Goal: Task Accomplishment & Management: Use online tool/utility

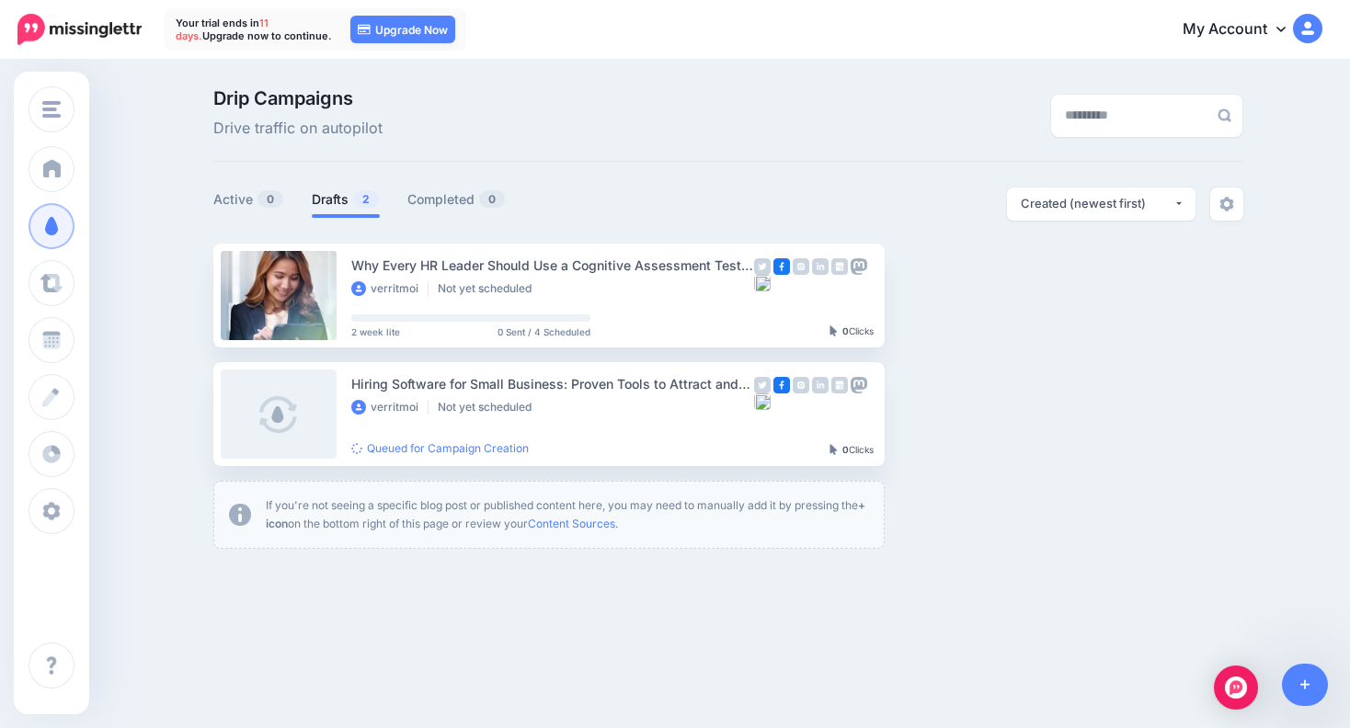
click at [48, 230] on span at bounding box center [52, 226] width 24 height 18
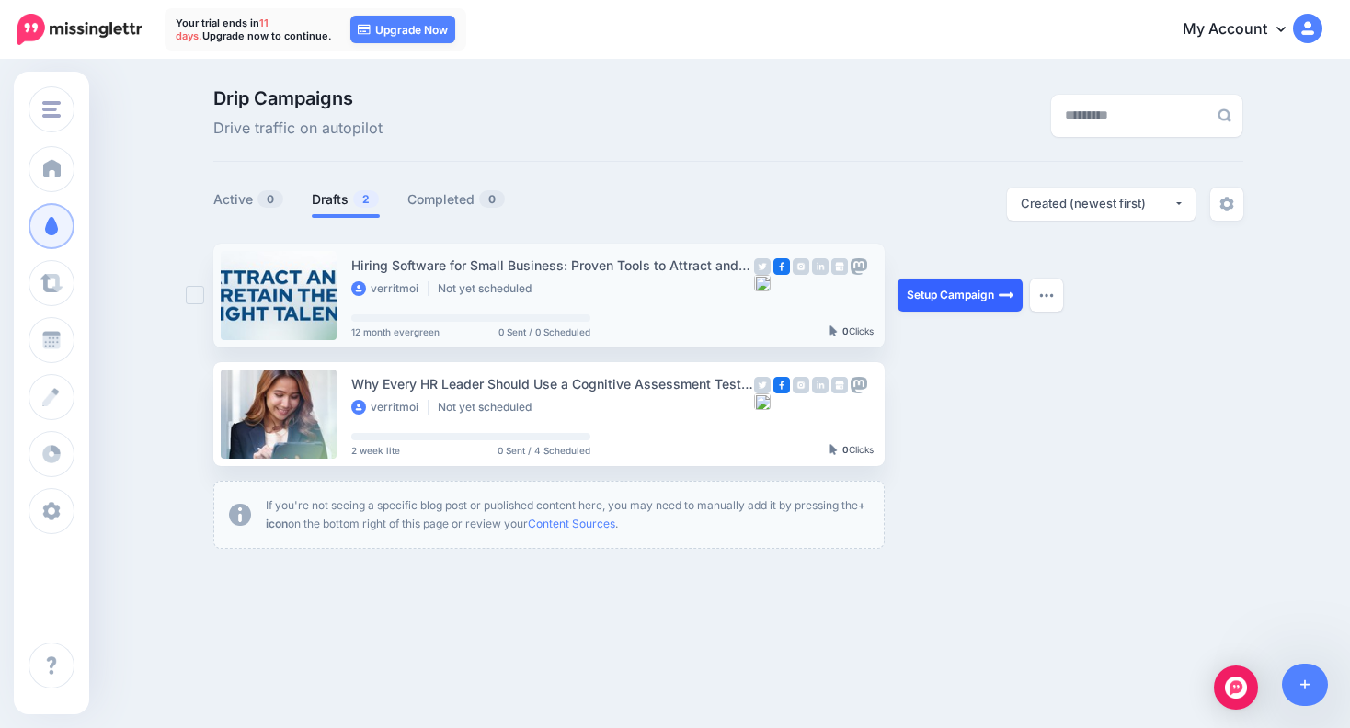
click at [973, 306] on link "Setup Campaign" at bounding box center [959, 295] width 125 height 33
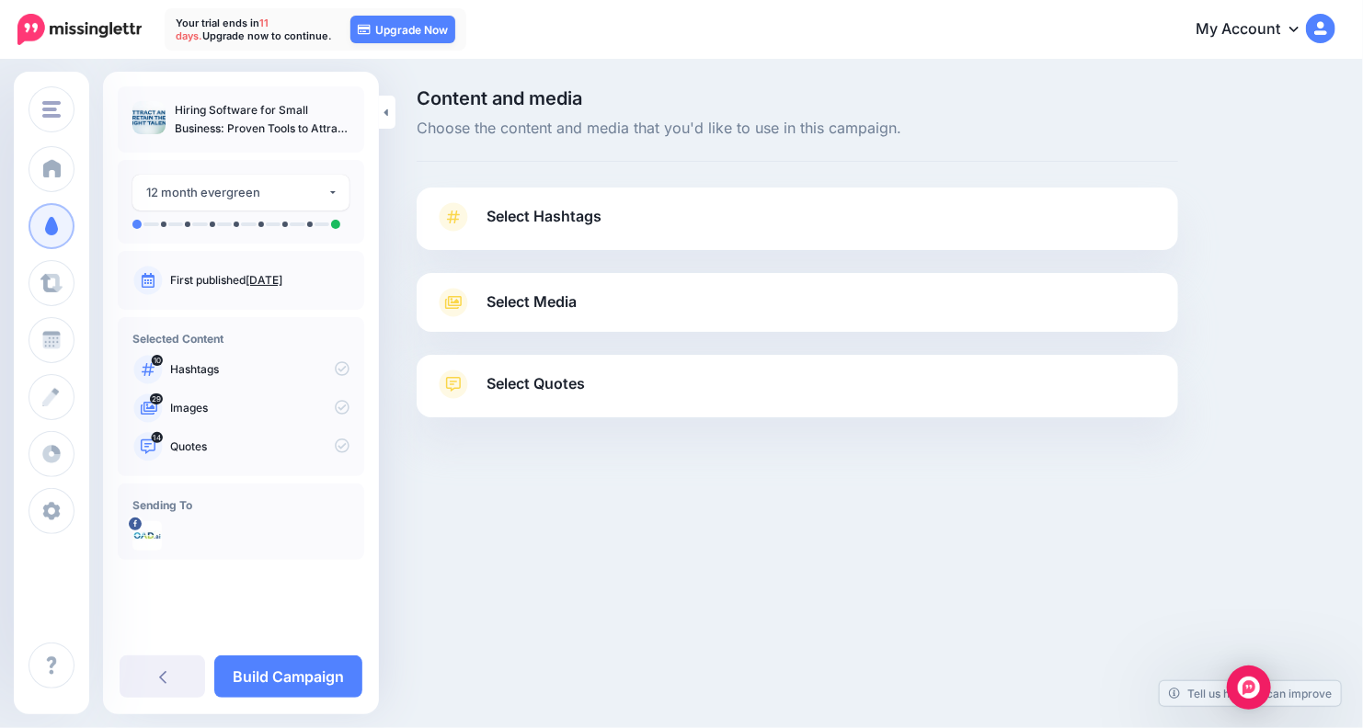
click at [599, 229] on link "Select Hashtags" at bounding box center [797, 226] width 724 height 48
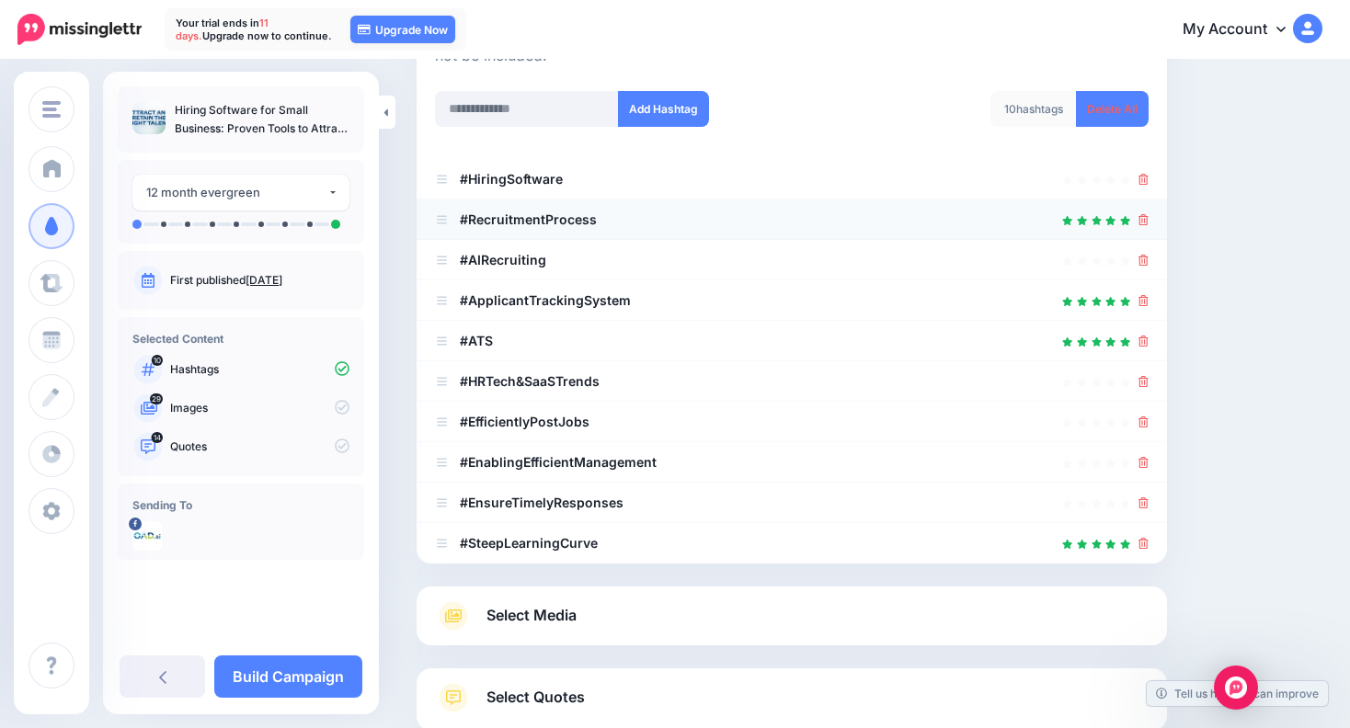
scroll to position [257, 0]
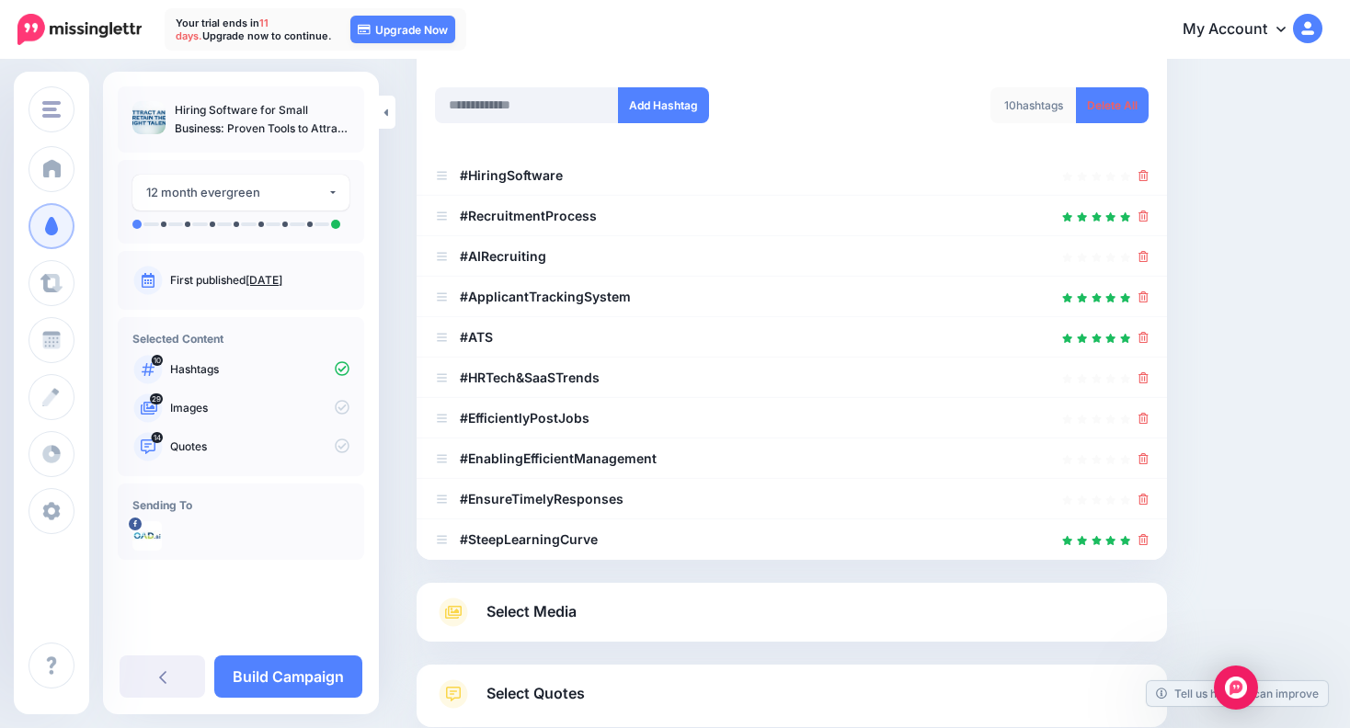
click at [639, 615] on link "Select Media" at bounding box center [791, 612] width 713 height 29
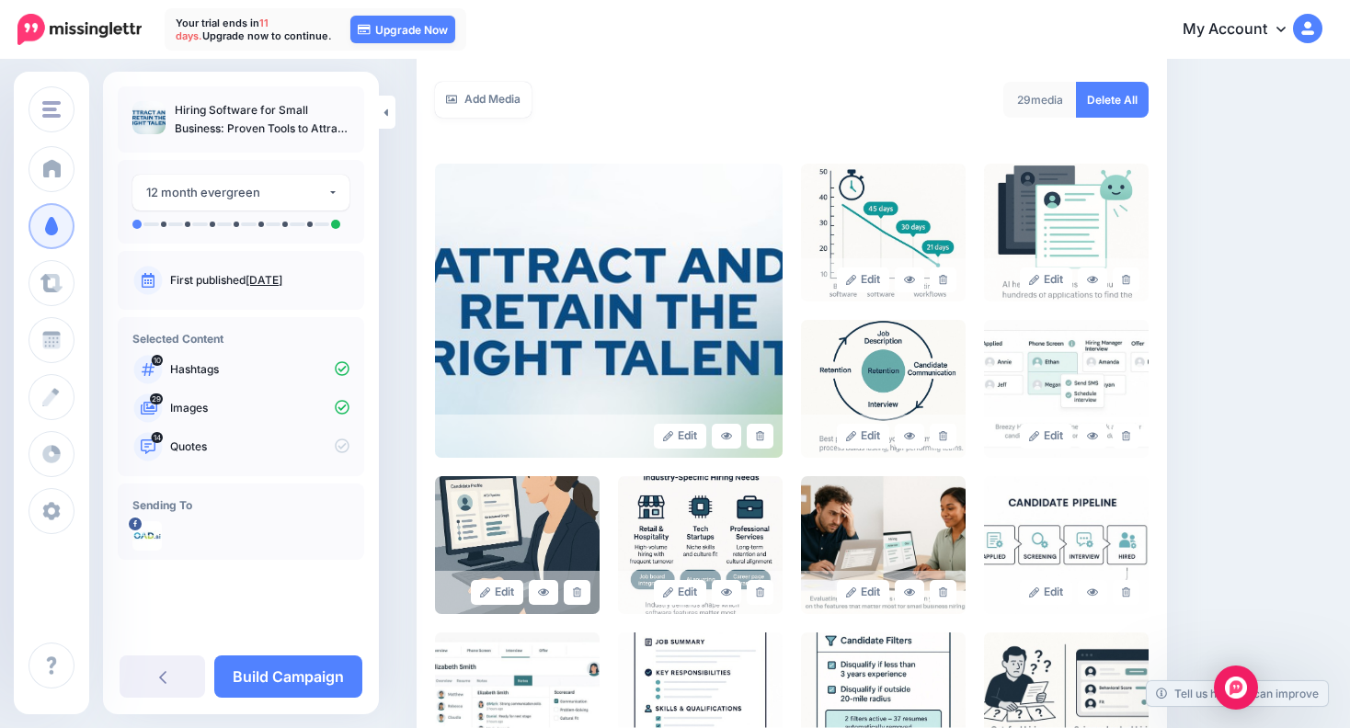
scroll to position [309, 0]
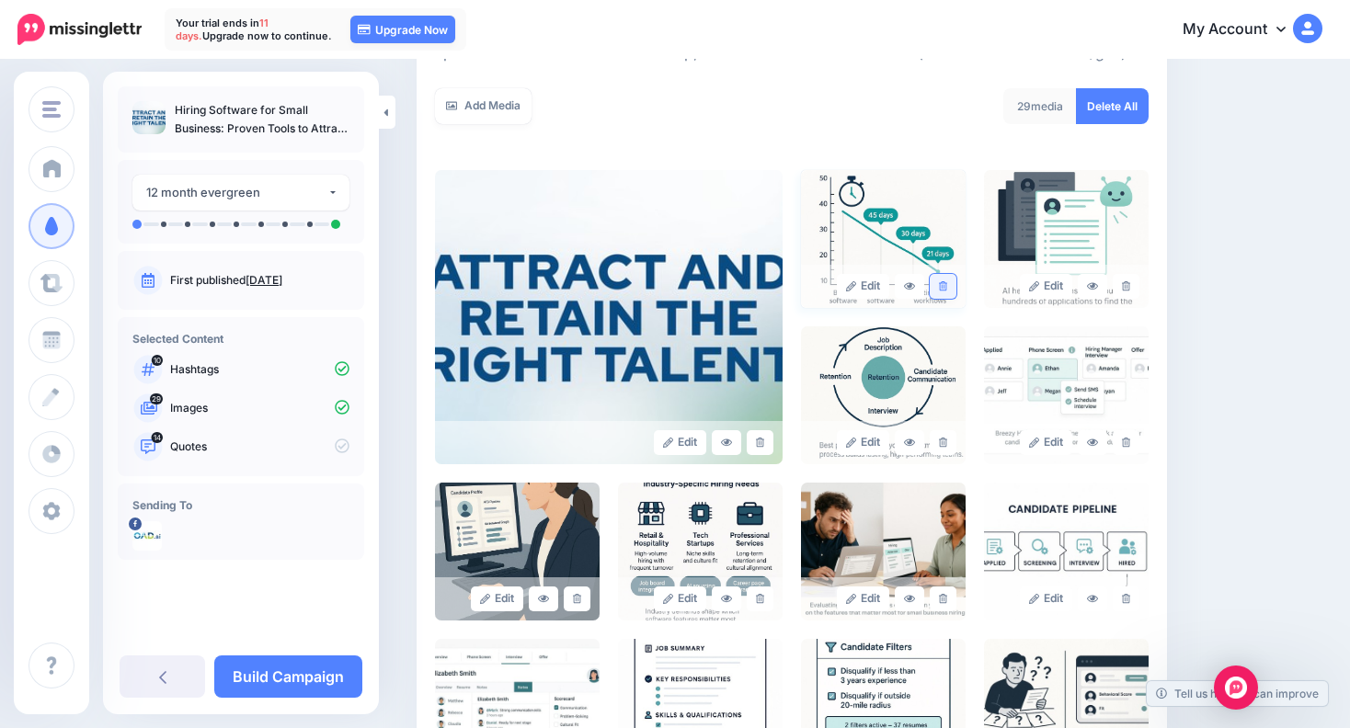
click at [947, 287] on icon at bounding box center [943, 286] width 8 height 10
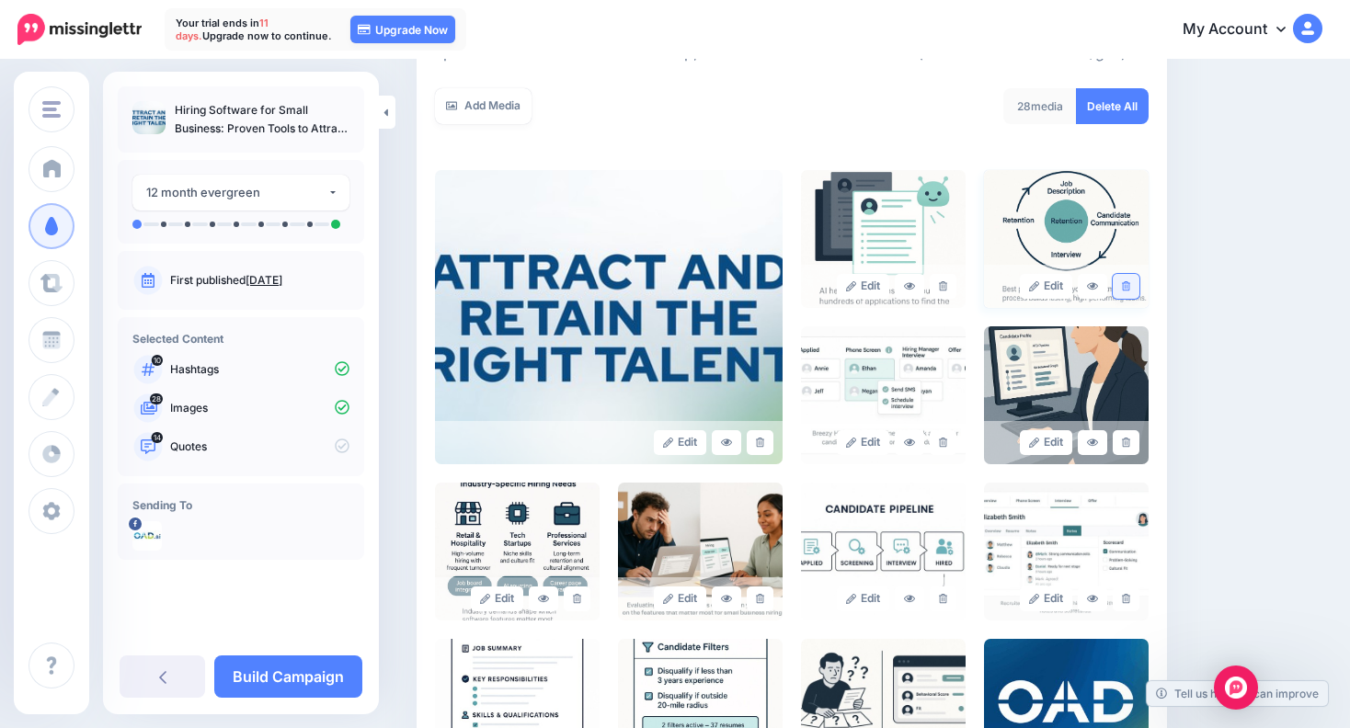
click at [1139, 291] on link at bounding box center [1125, 286] width 27 height 25
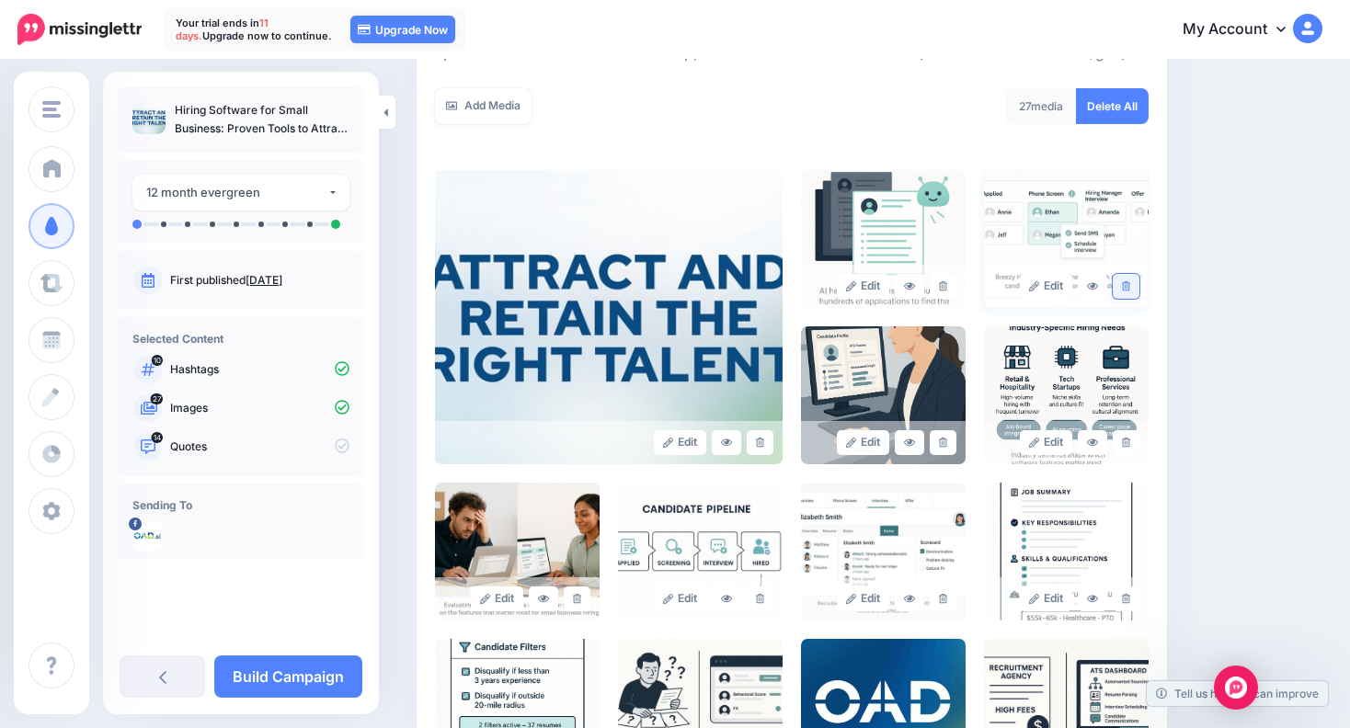
click at [1139, 281] on link at bounding box center [1125, 286] width 27 height 25
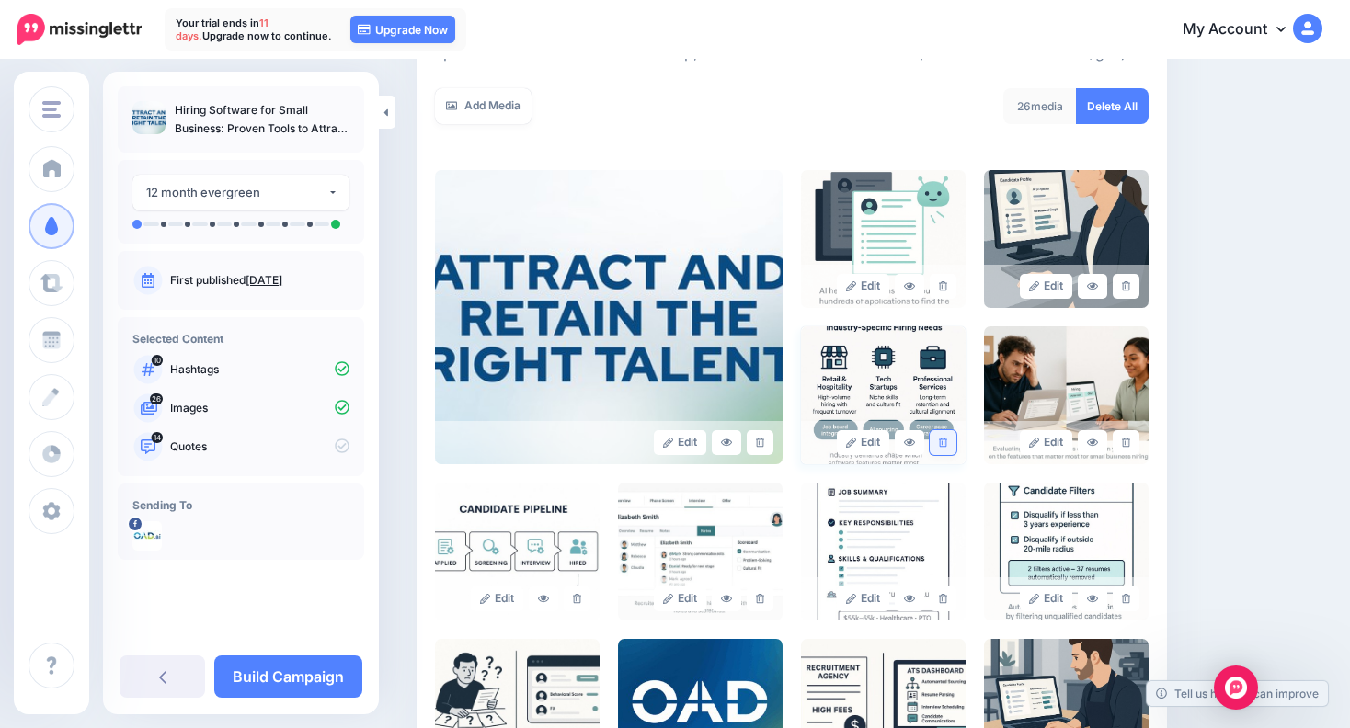
click at [942, 445] on link at bounding box center [943, 442] width 27 height 25
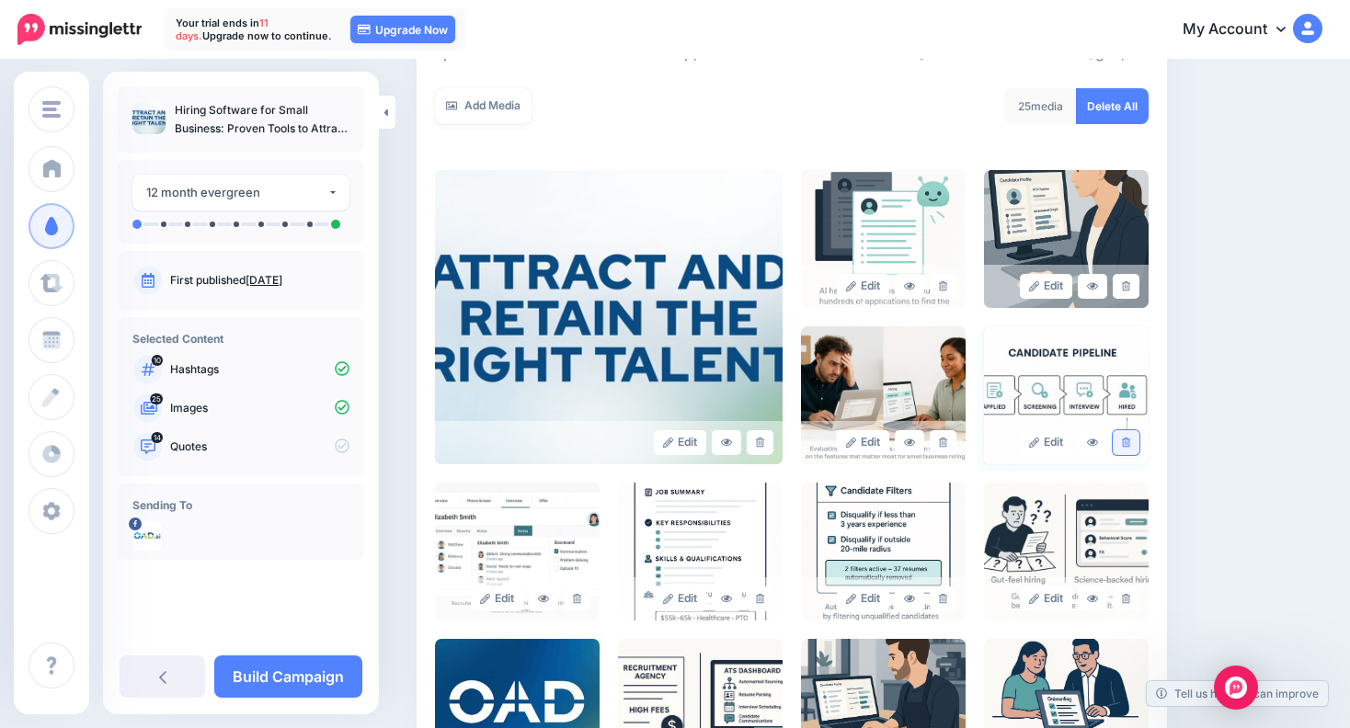
click at [1130, 443] on icon at bounding box center [1126, 443] width 8 height 10
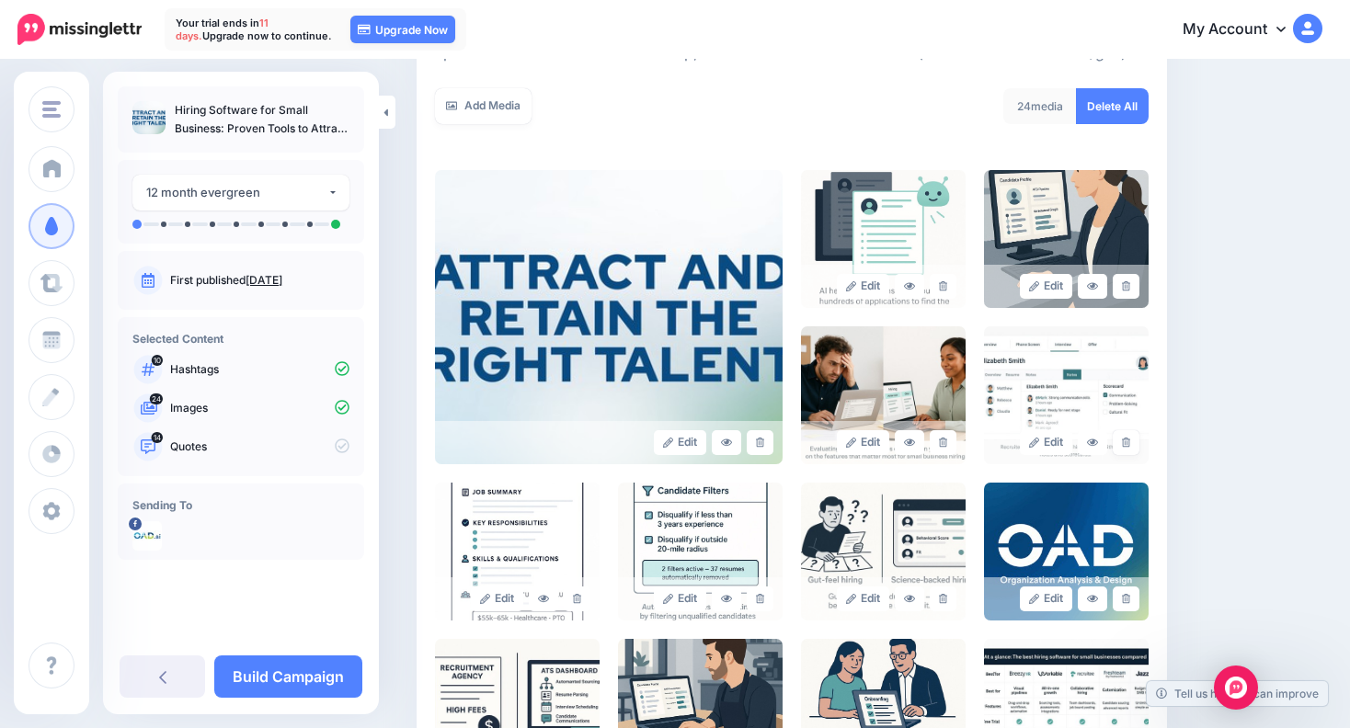
click at [1130, 443] on icon at bounding box center [1126, 443] width 8 height 10
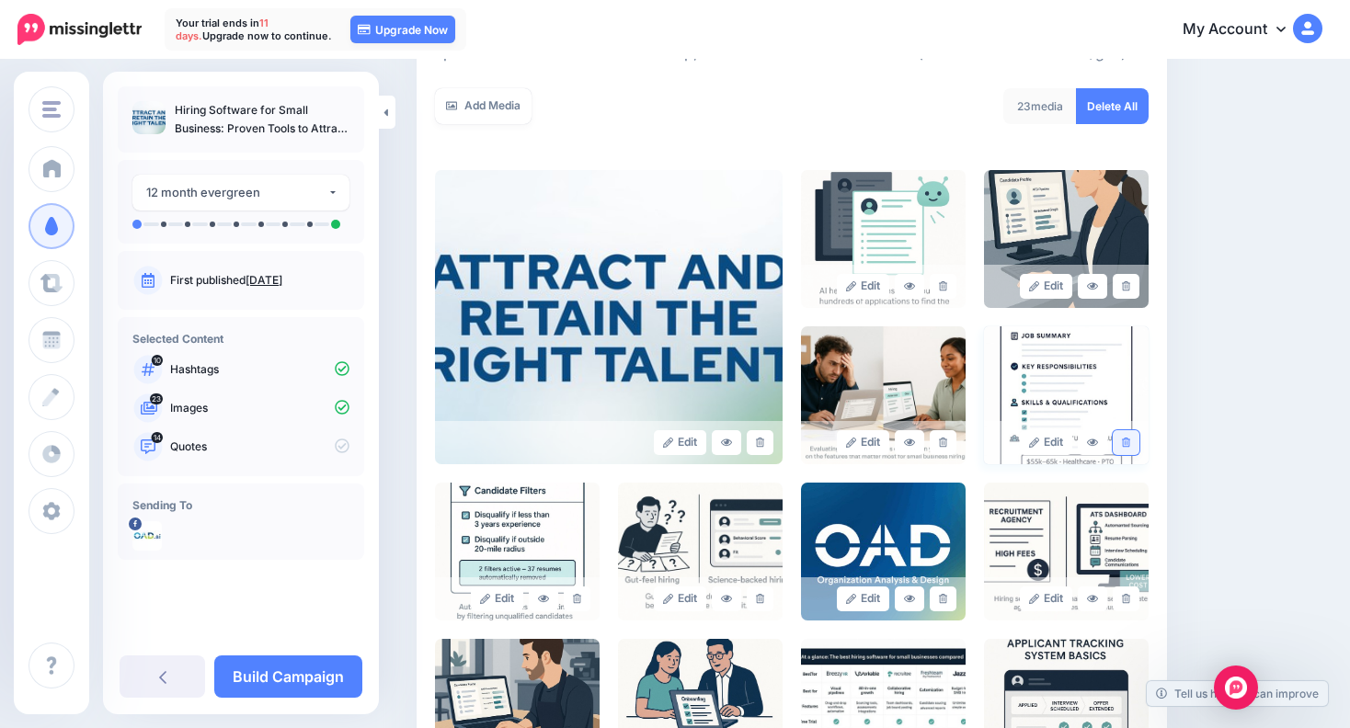
click at [1130, 446] on icon at bounding box center [1126, 443] width 8 height 10
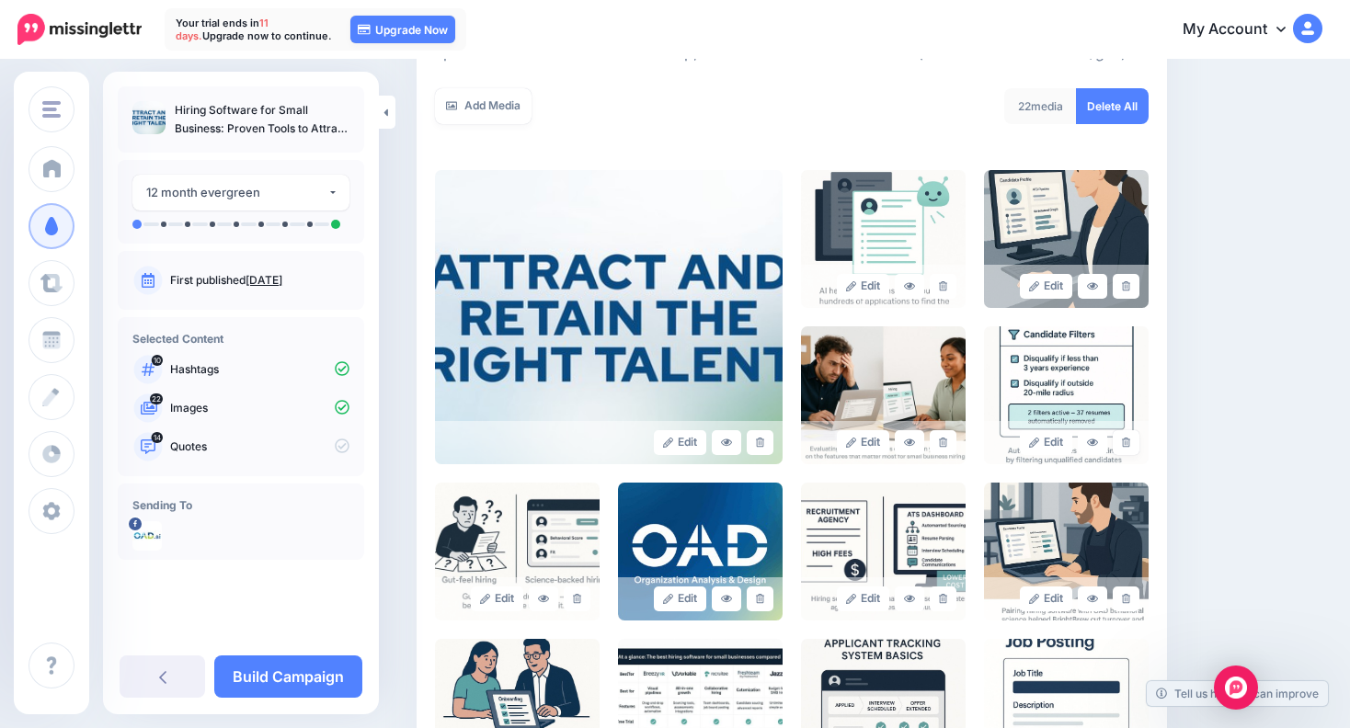
click at [1130, 446] on icon at bounding box center [1126, 443] width 8 height 10
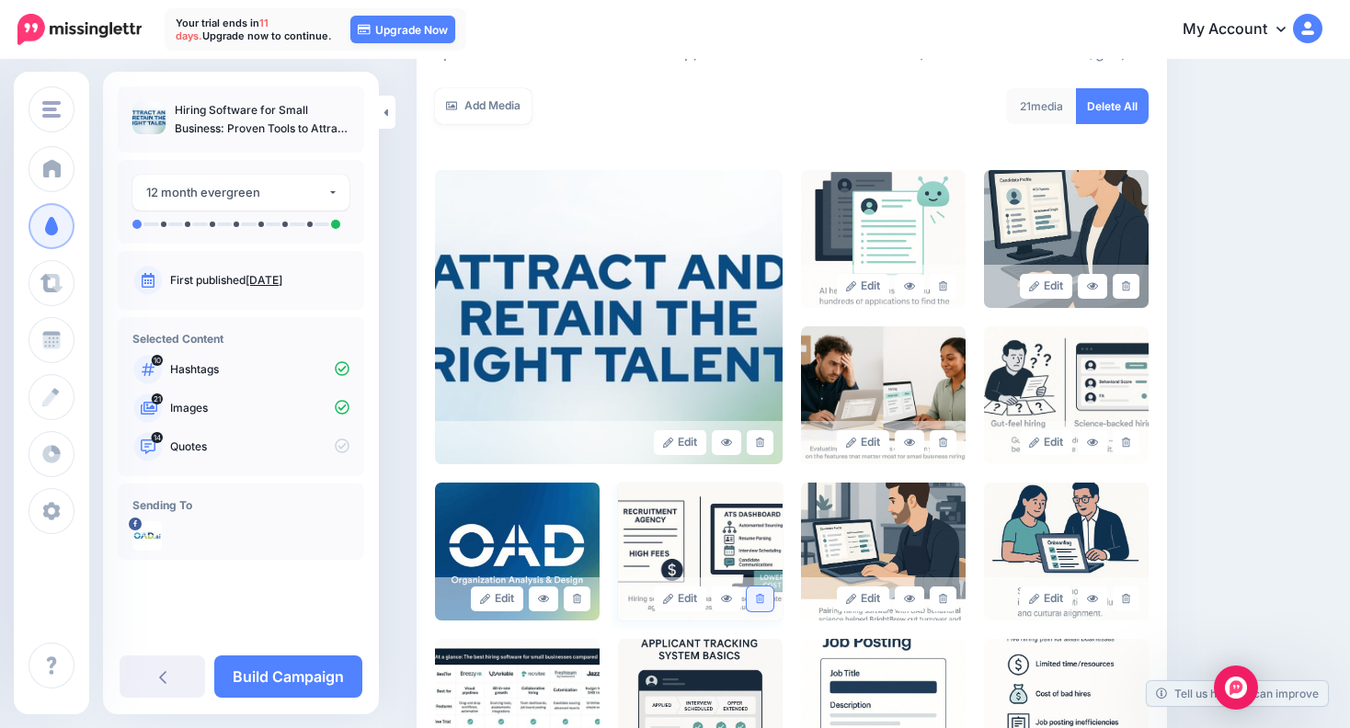
click at [752, 607] on link at bounding box center [760, 599] width 27 height 25
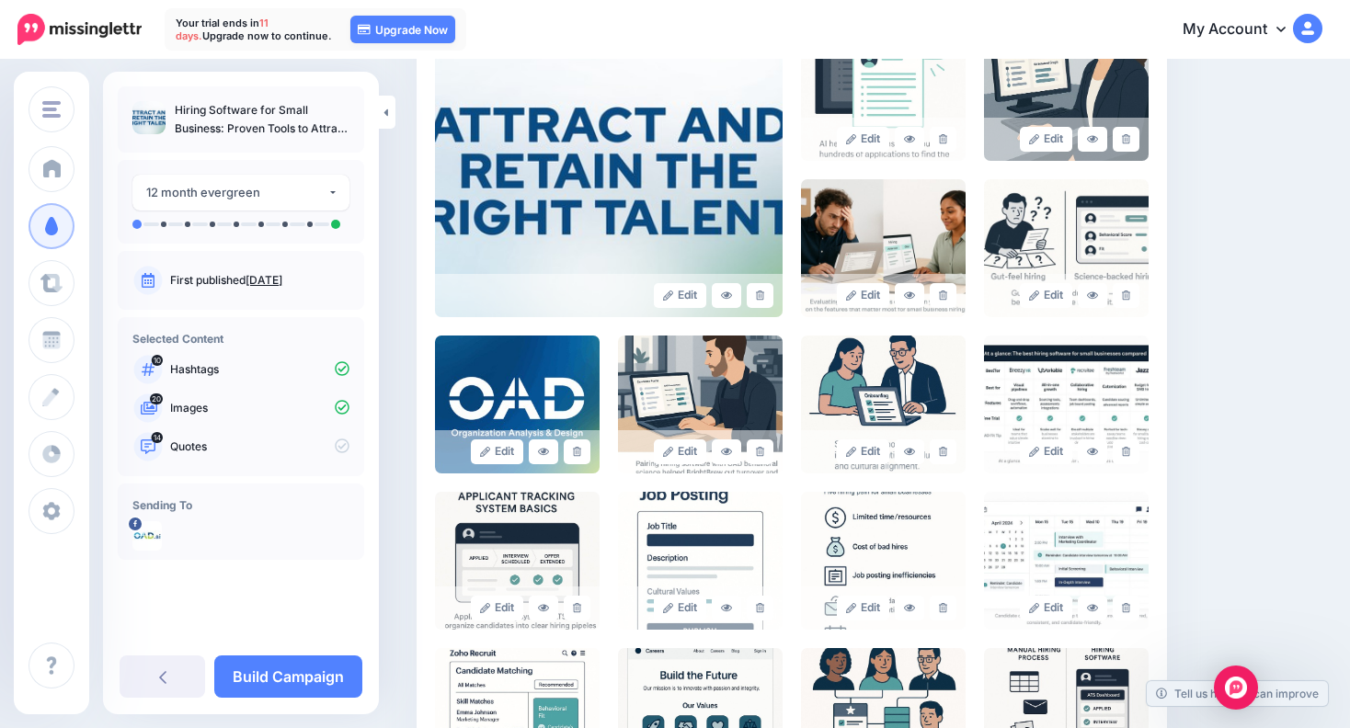
scroll to position [544, 0]
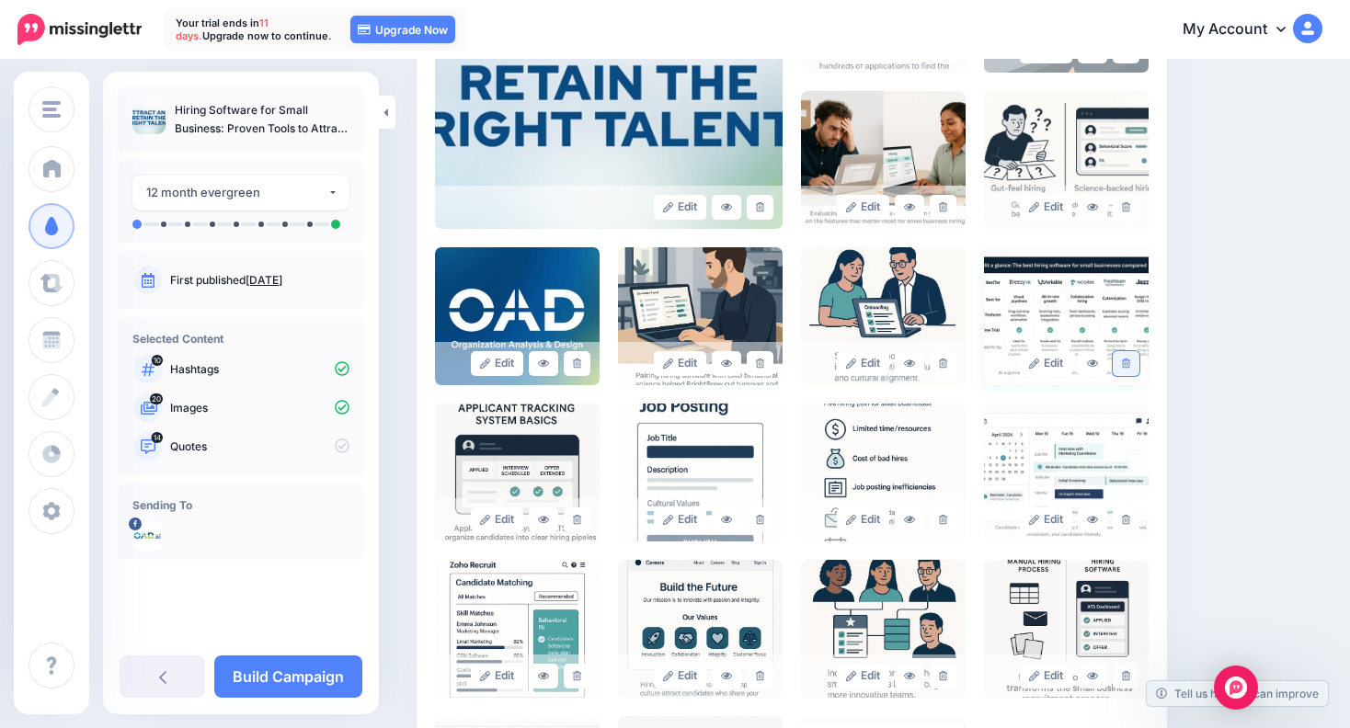
click at [1139, 359] on link at bounding box center [1125, 363] width 27 height 25
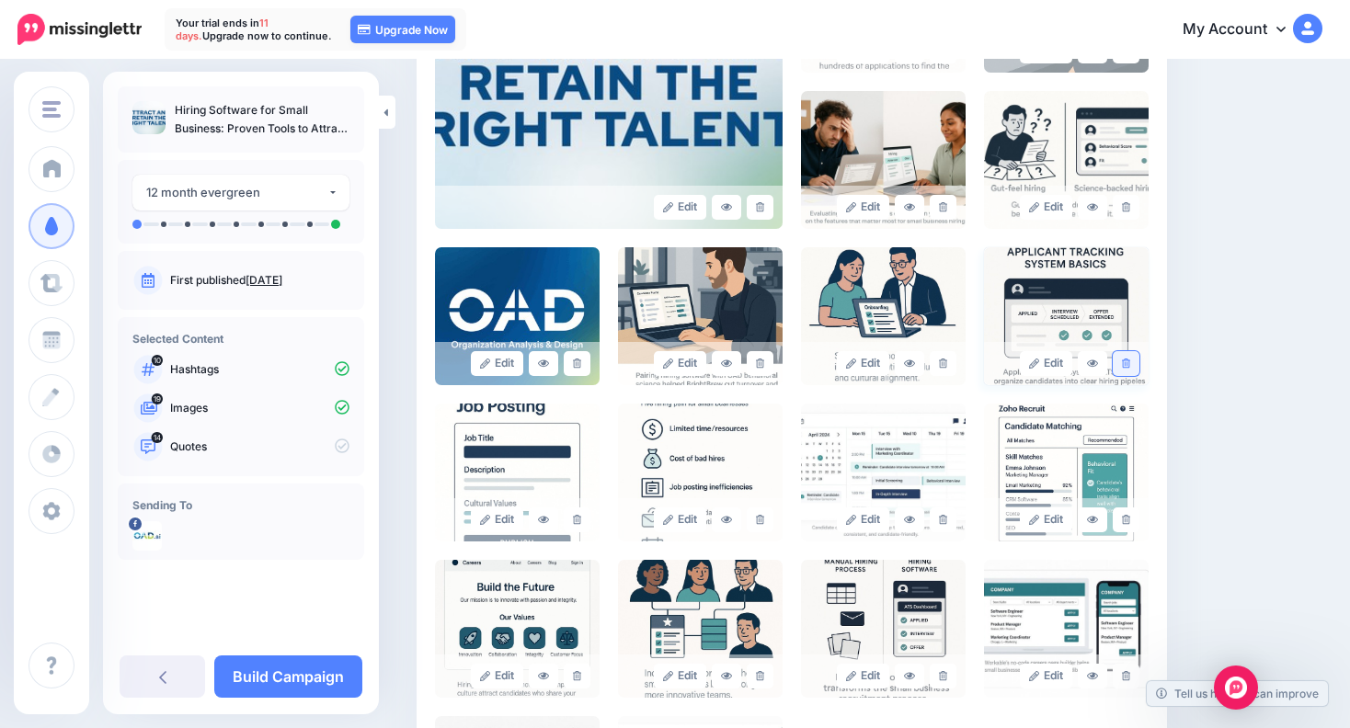
click at [1130, 362] on icon at bounding box center [1126, 364] width 8 height 10
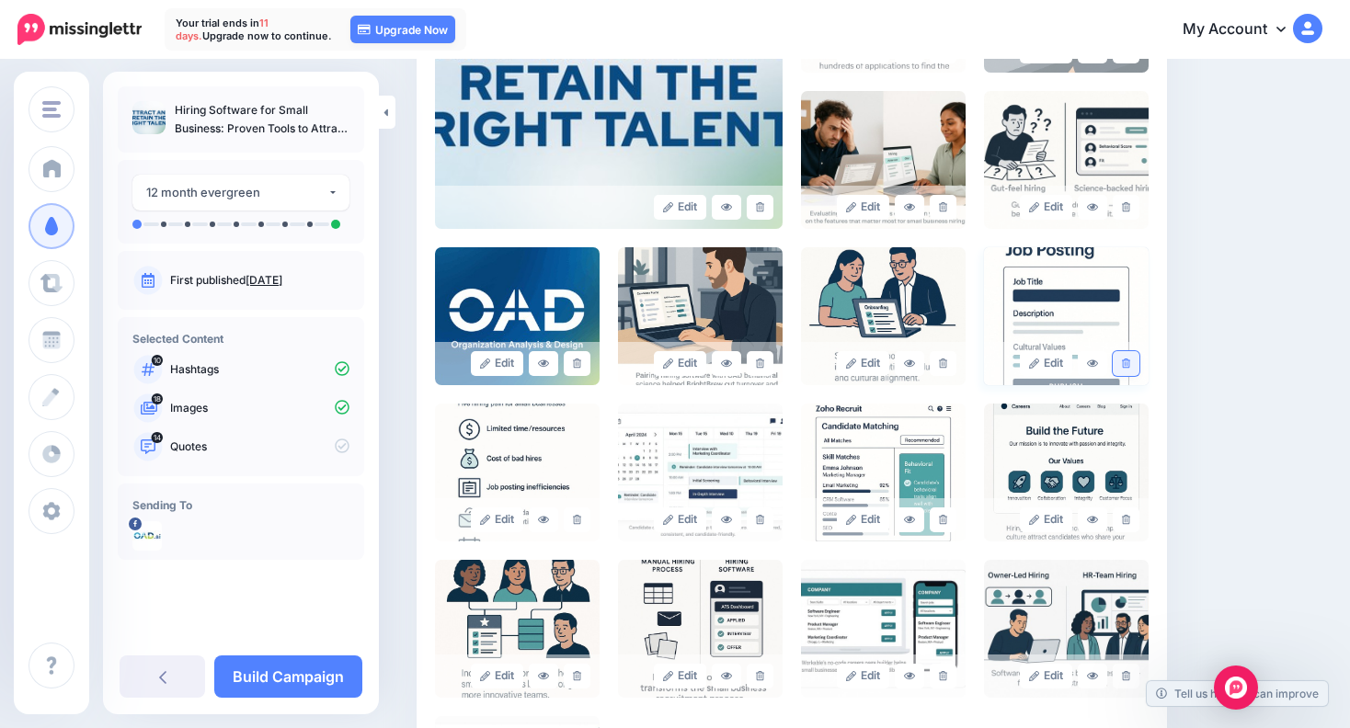
click at [1135, 370] on link at bounding box center [1125, 363] width 27 height 25
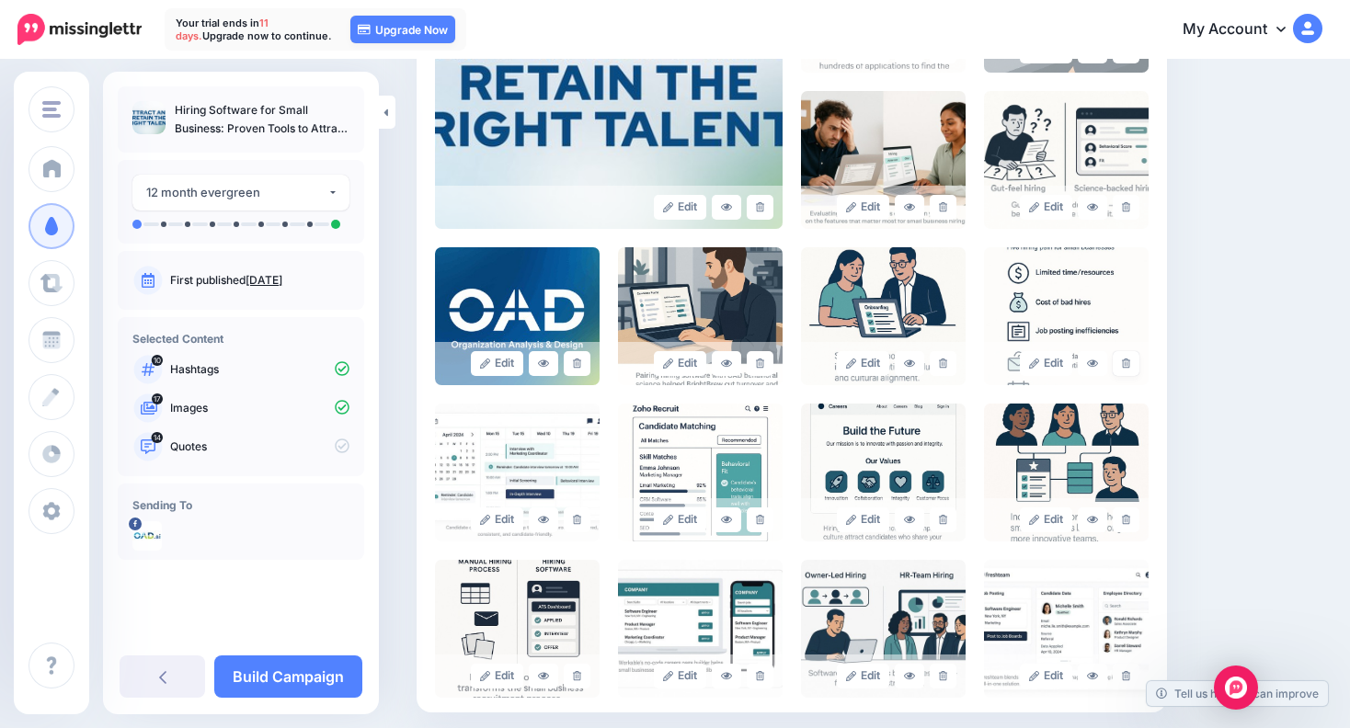
click at [1135, 370] on link at bounding box center [1125, 363] width 27 height 25
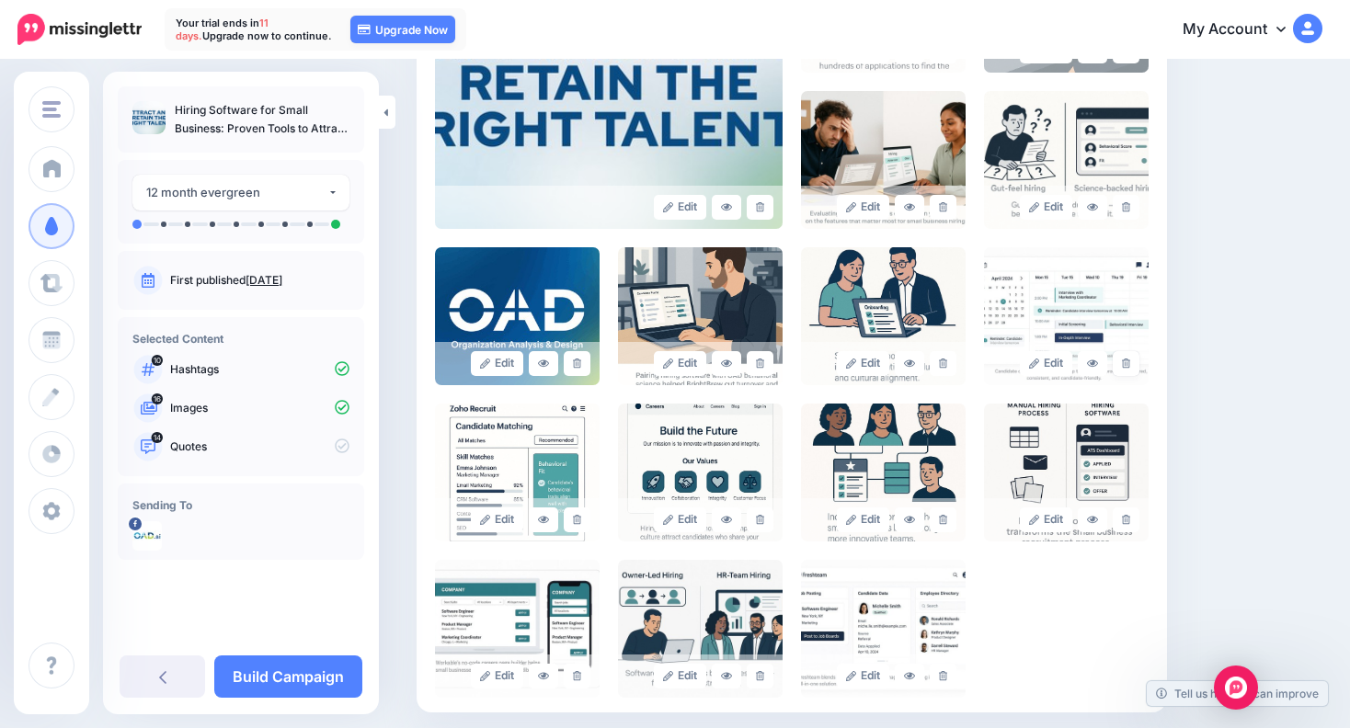
click at [1135, 370] on link at bounding box center [1125, 363] width 27 height 25
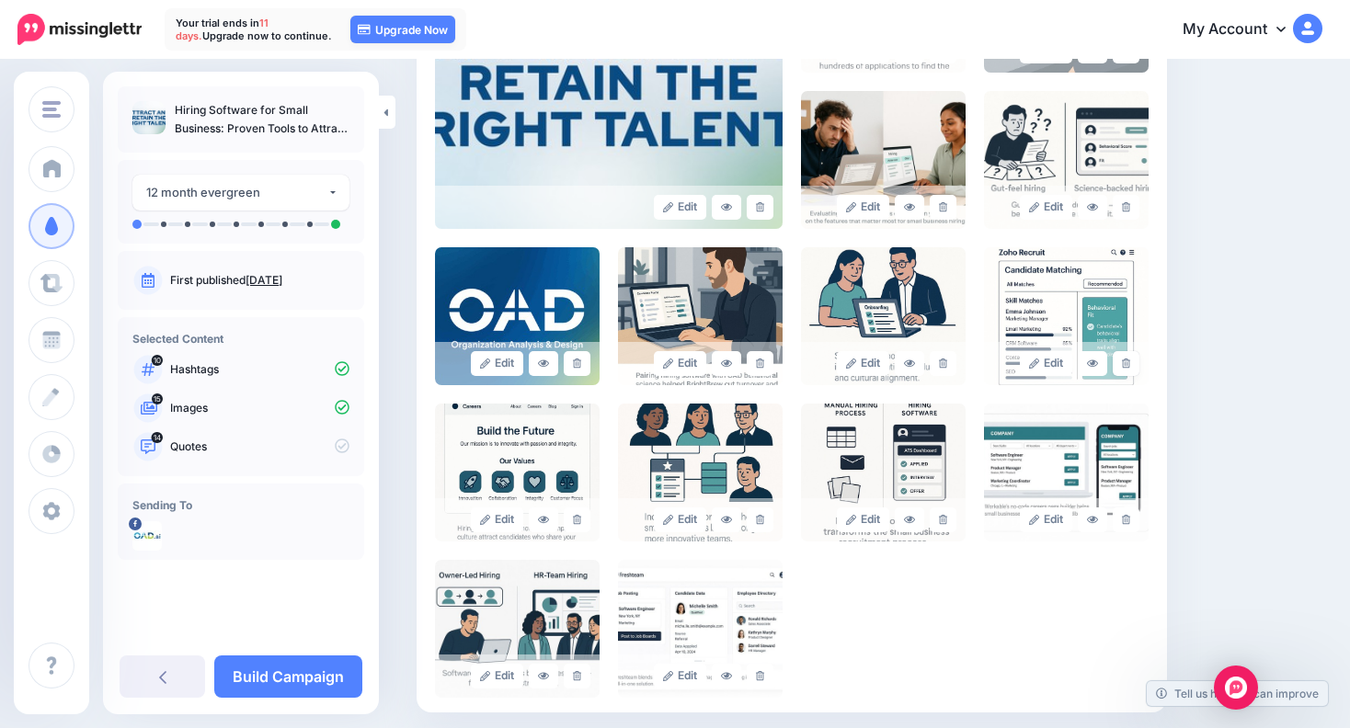
click at [1135, 370] on link at bounding box center [1125, 363] width 27 height 25
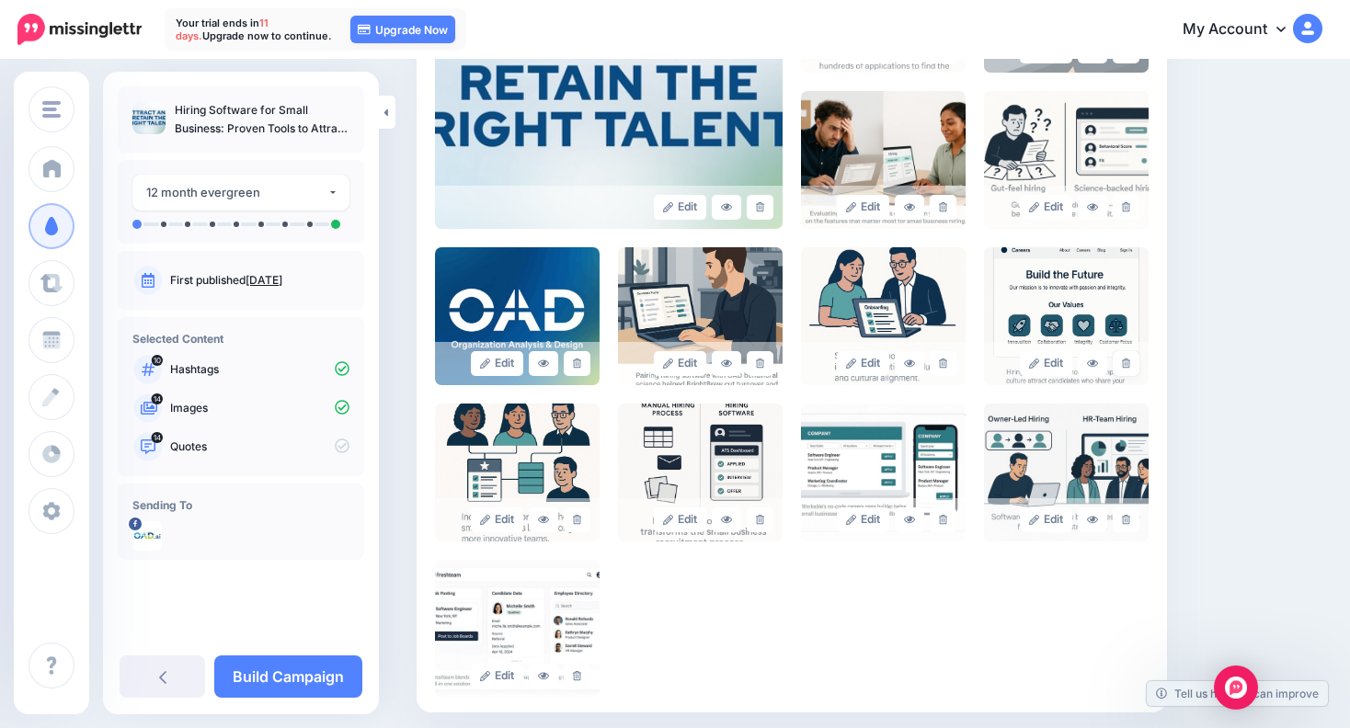
click at [1135, 370] on link at bounding box center [1125, 363] width 27 height 25
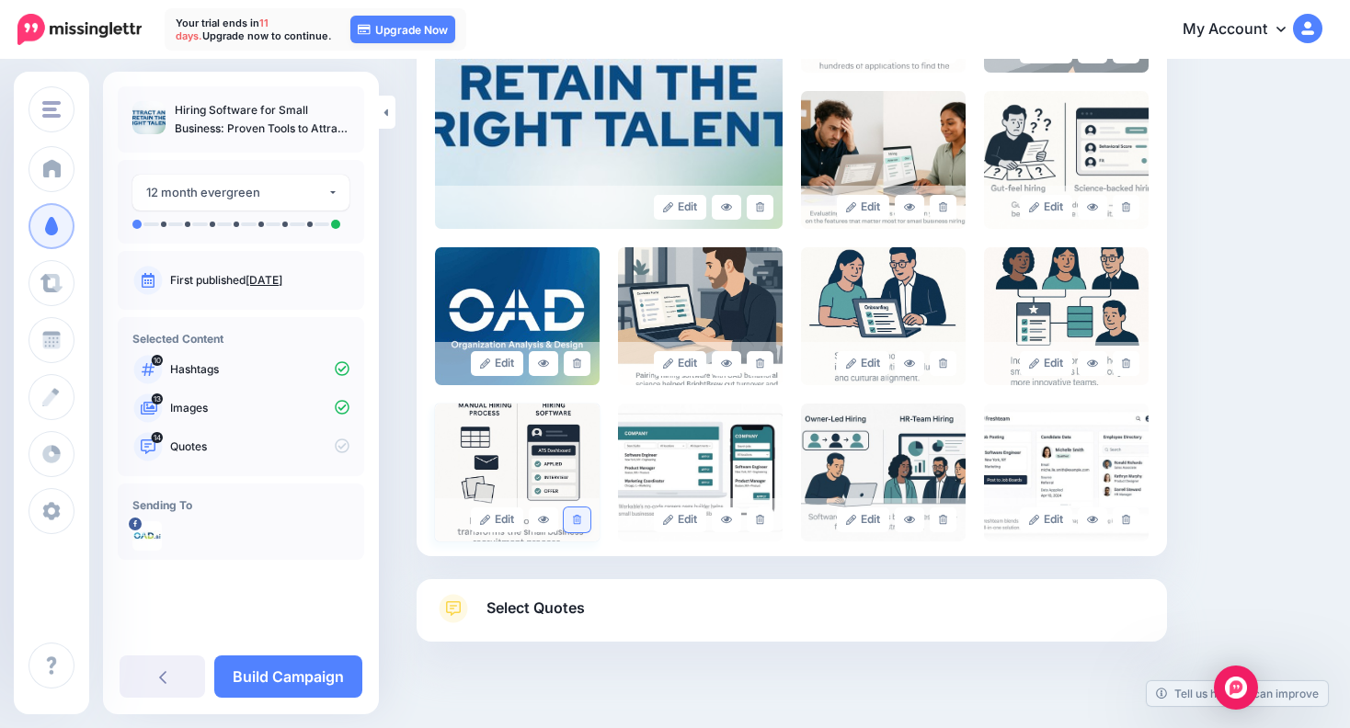
click at [578, 519] on icon at bounding box center [577, 520] width 8 height 10
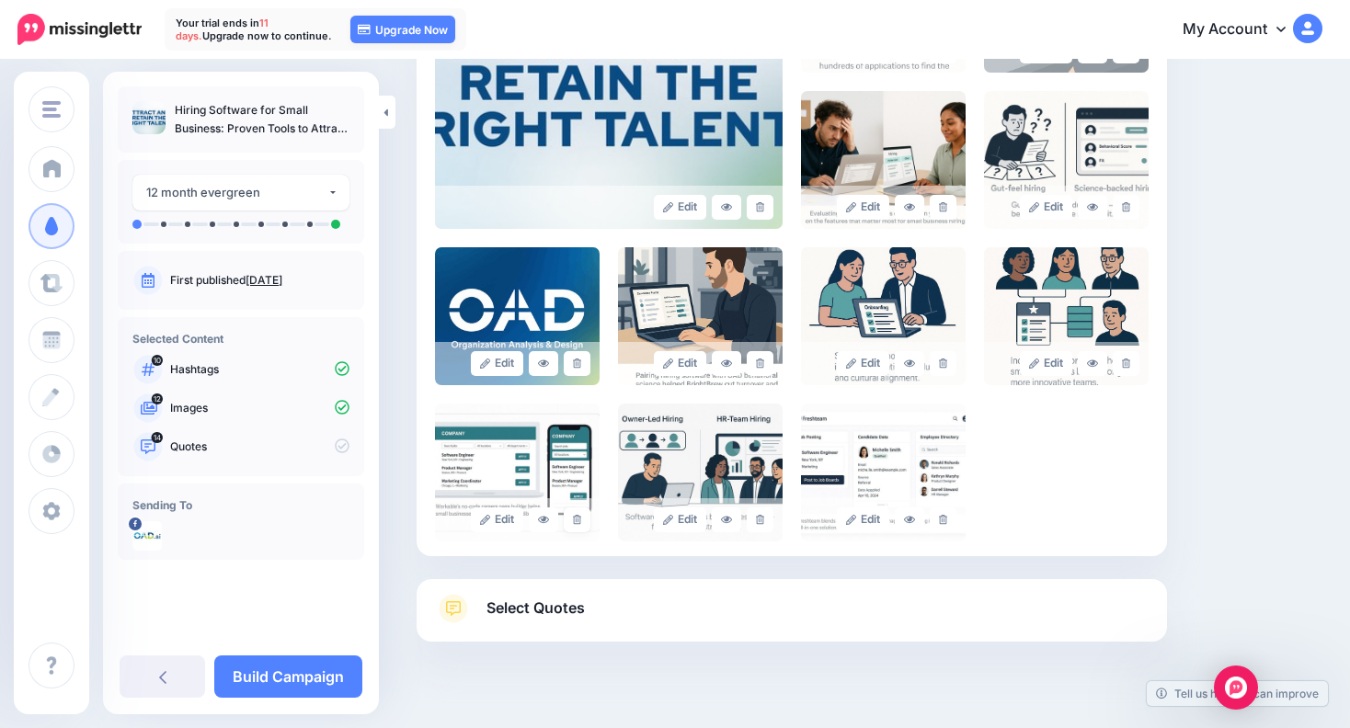
click at [578, 519] on icon at bounding box center [577, 520] width 8 height 10
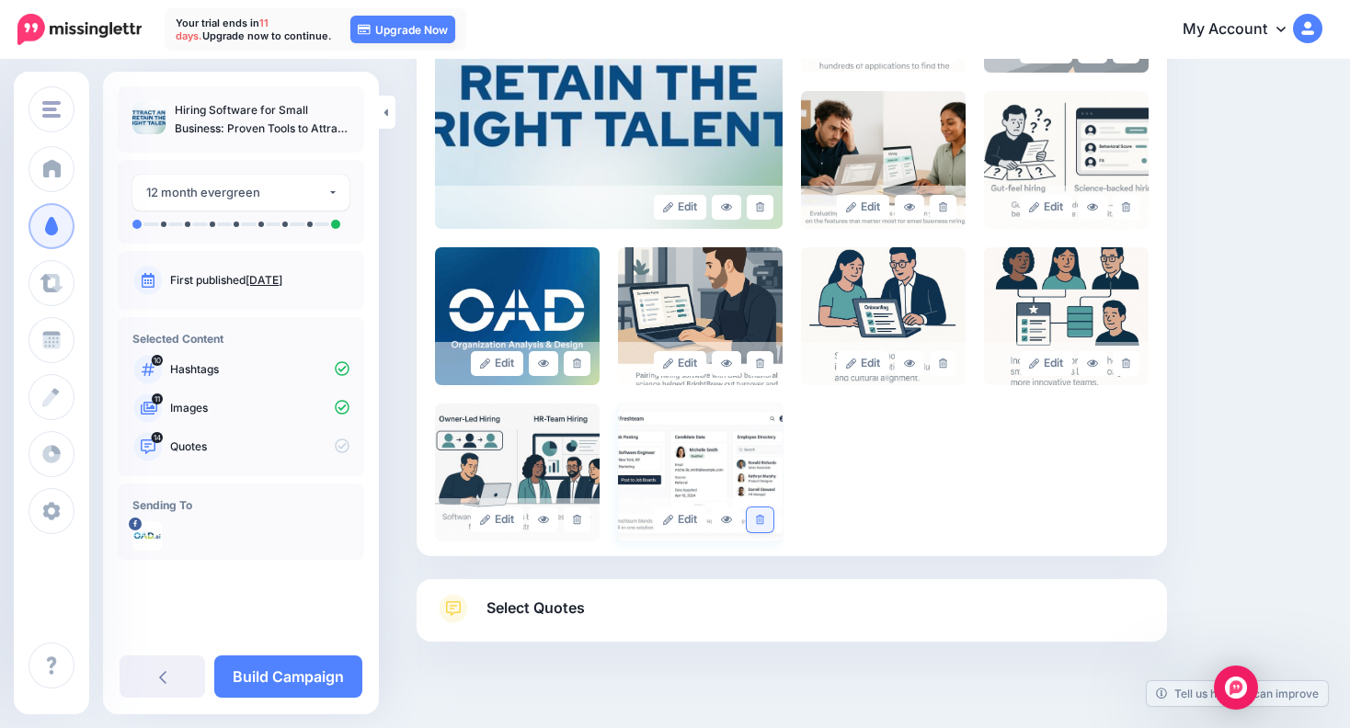
click at [770, 523] on link at bounding box center [760, 520] width 27 height 25
click at [589, 600] on link "Select Quotes" at bounding box center [791, 618] width 713 height 48
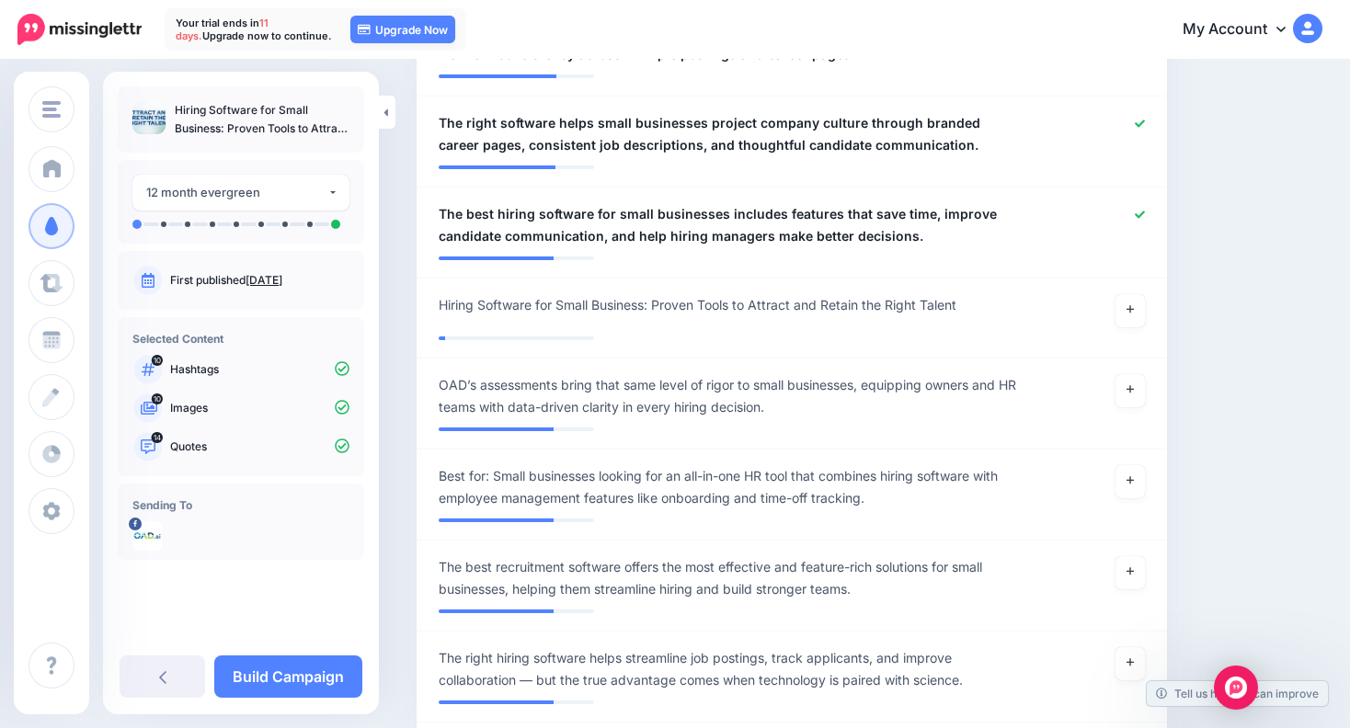
scroll to position [1805, 0]
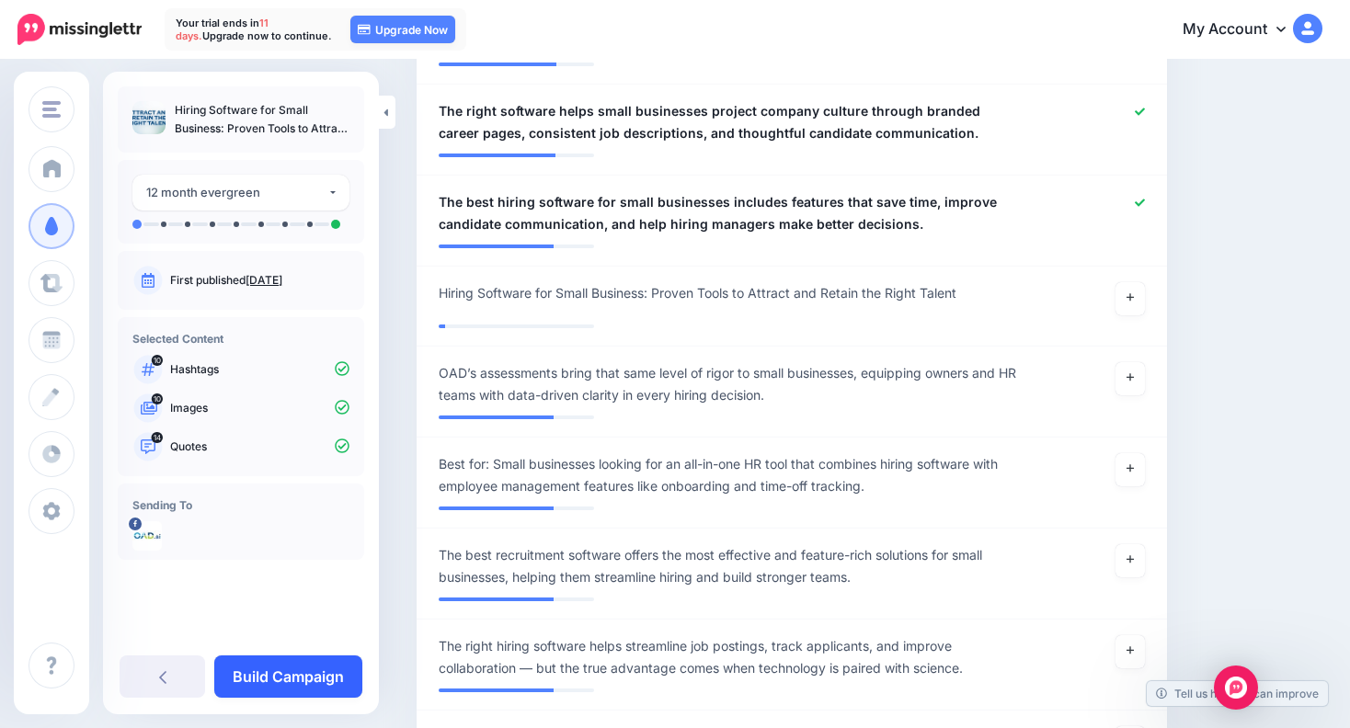
click at [279, 674] on link "Build Campaign" at bounding box center [288, 677] width 148 height 42
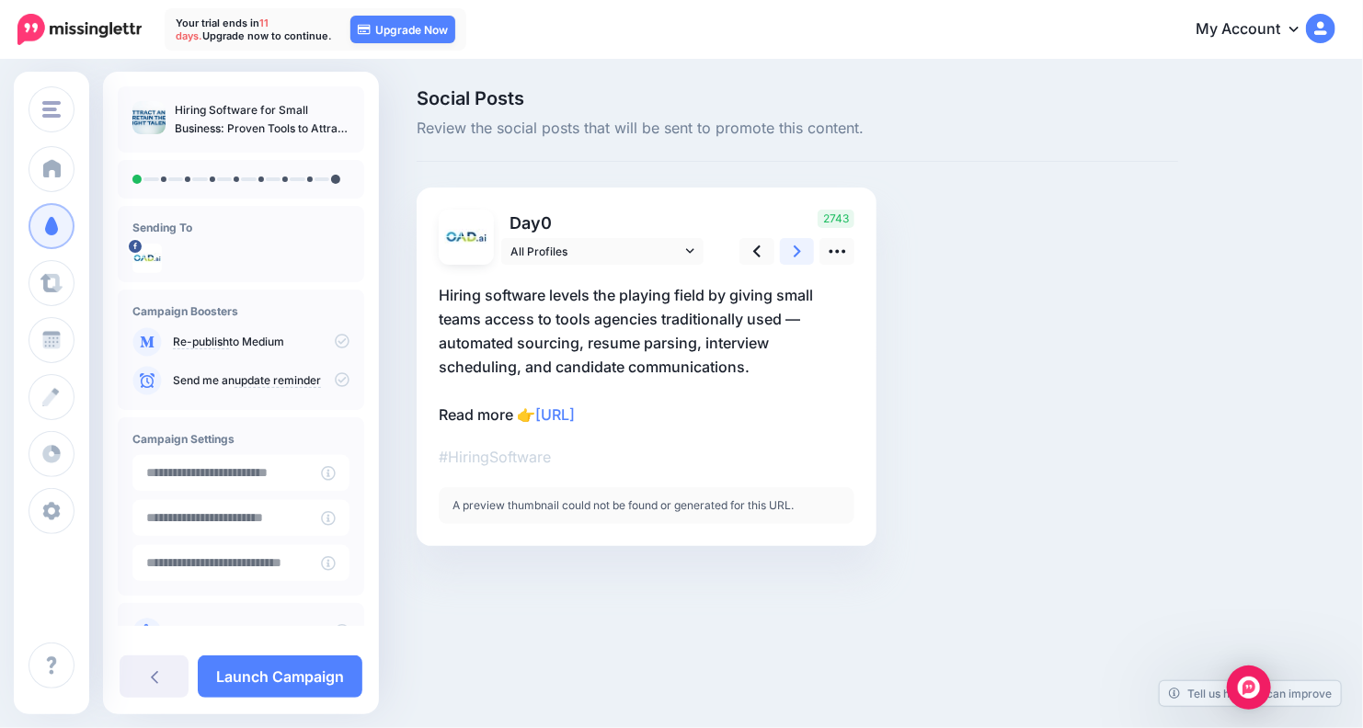
click at [793, 251] on icon at bounding box center [796, 251] width 7 height 19
click at [794, 247] on icon at bounding box center [796, 251] width 7 height 12
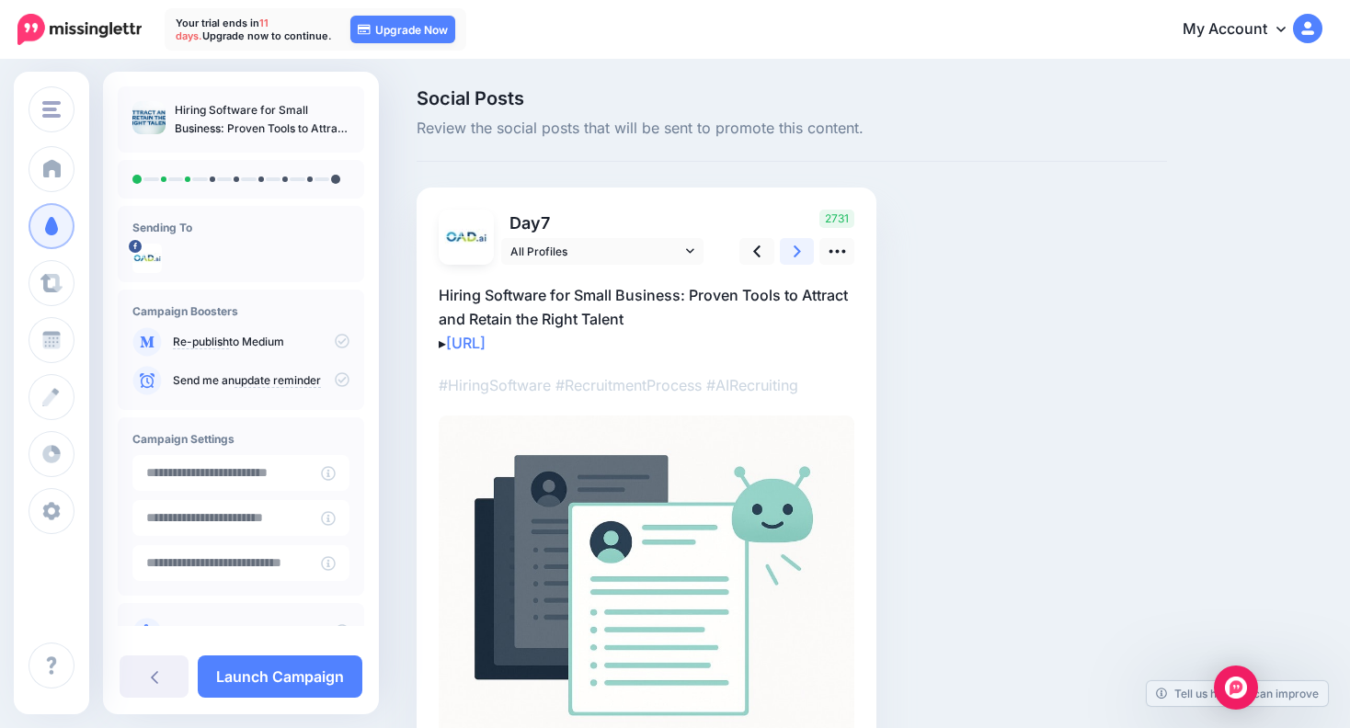
click at [794, 247] on icon at bounding box center [796, 251] width 7 height 12
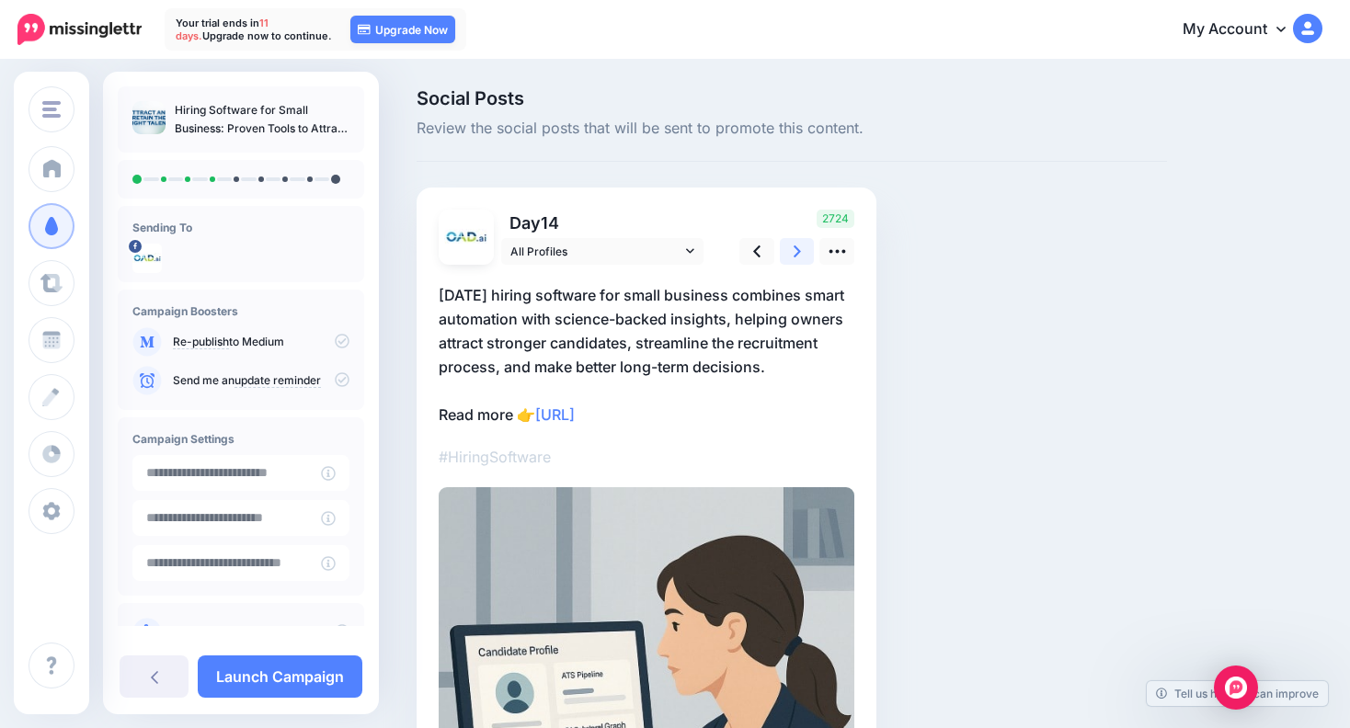
click at [794, 247] on icon at bounding box center [796, 251] width 7 height 12
click at [754, 252] on icon at bounding box center [756, 251] width 7 height 12
click at [793, 252] on icon at bounding box center [796, 251] width 7 height 19
click at [804, 249] on link at bounding box center [797, 251] width 35 height 27
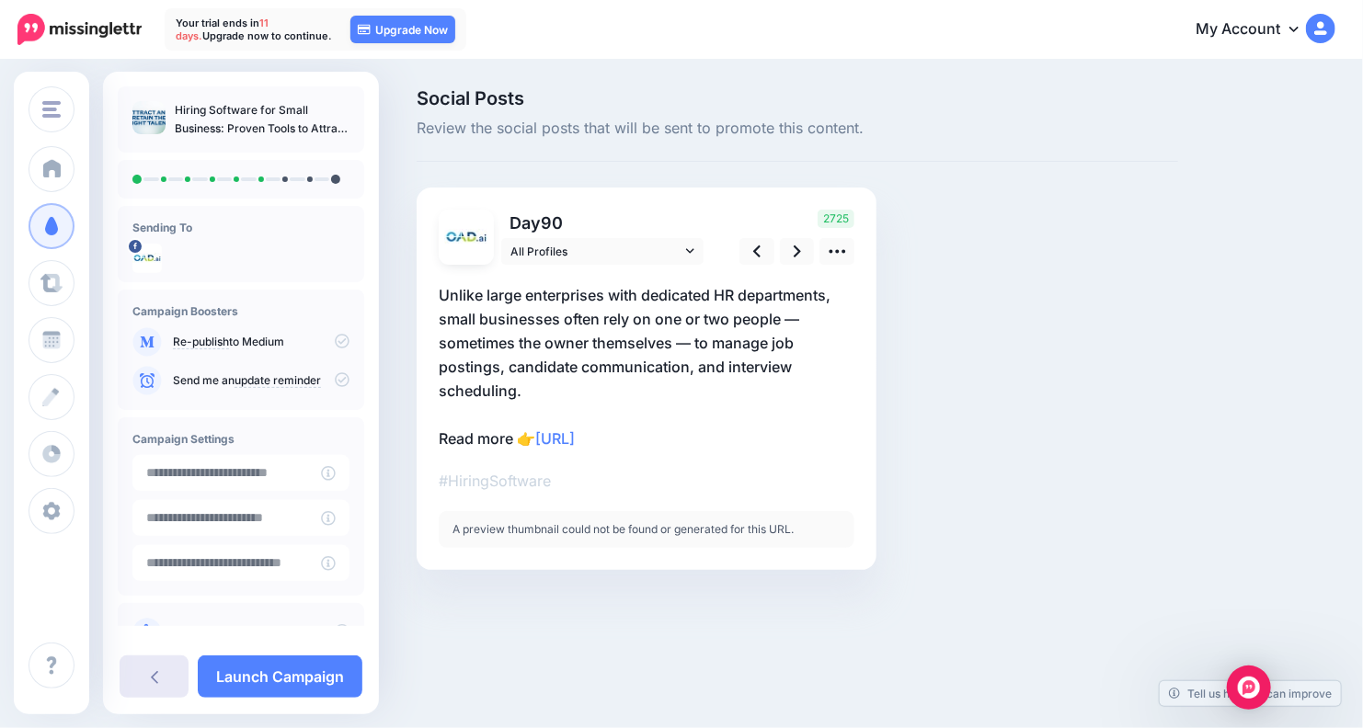
click at [152, 679] on icon at bounding box center [154, 677] width 7 height 13
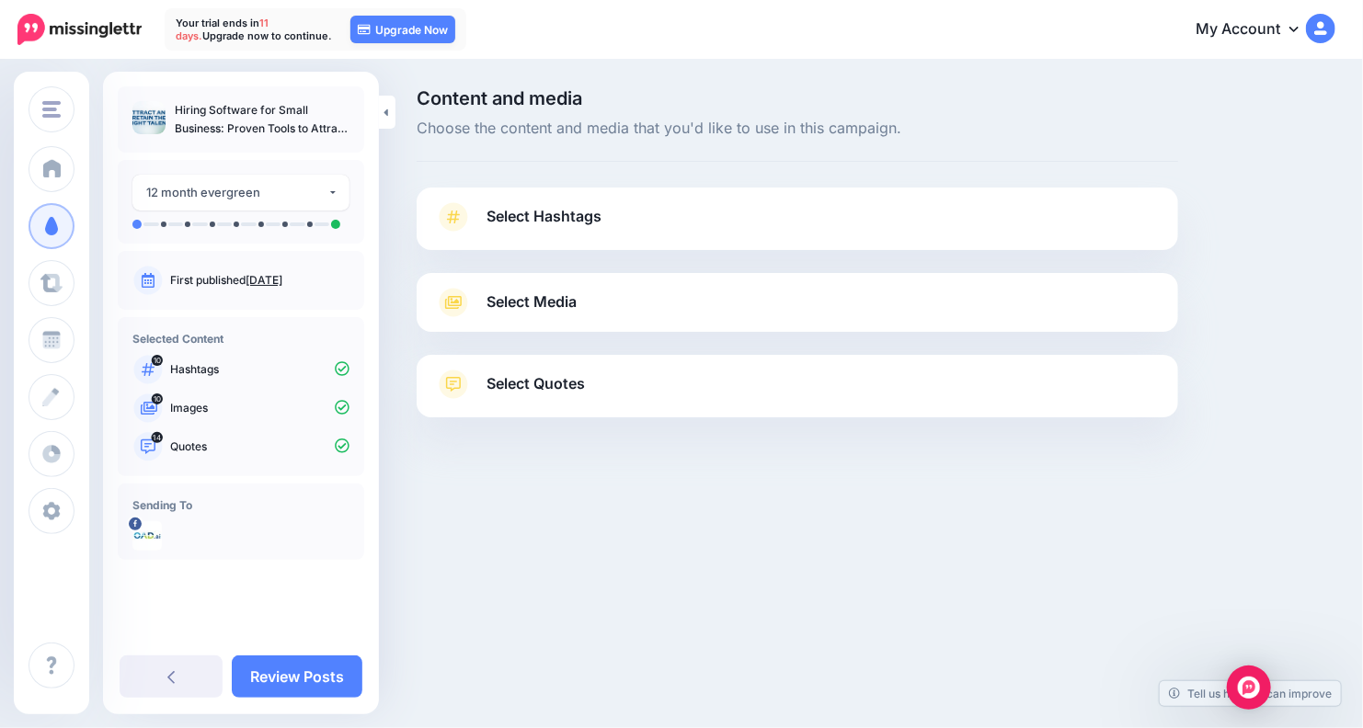
click at [544, 382] on span "Select Quotes" at bounding box center [535, 383] width 98 height 25
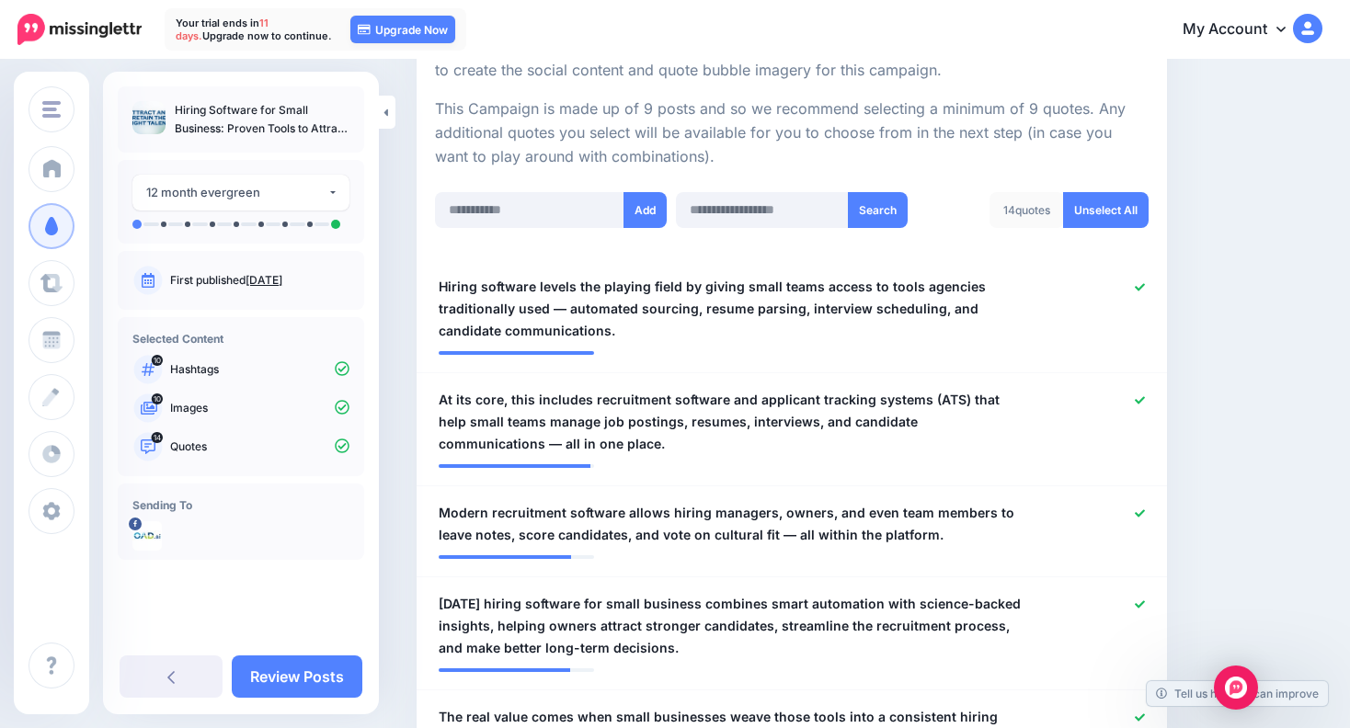
scroll to position [364, 0]
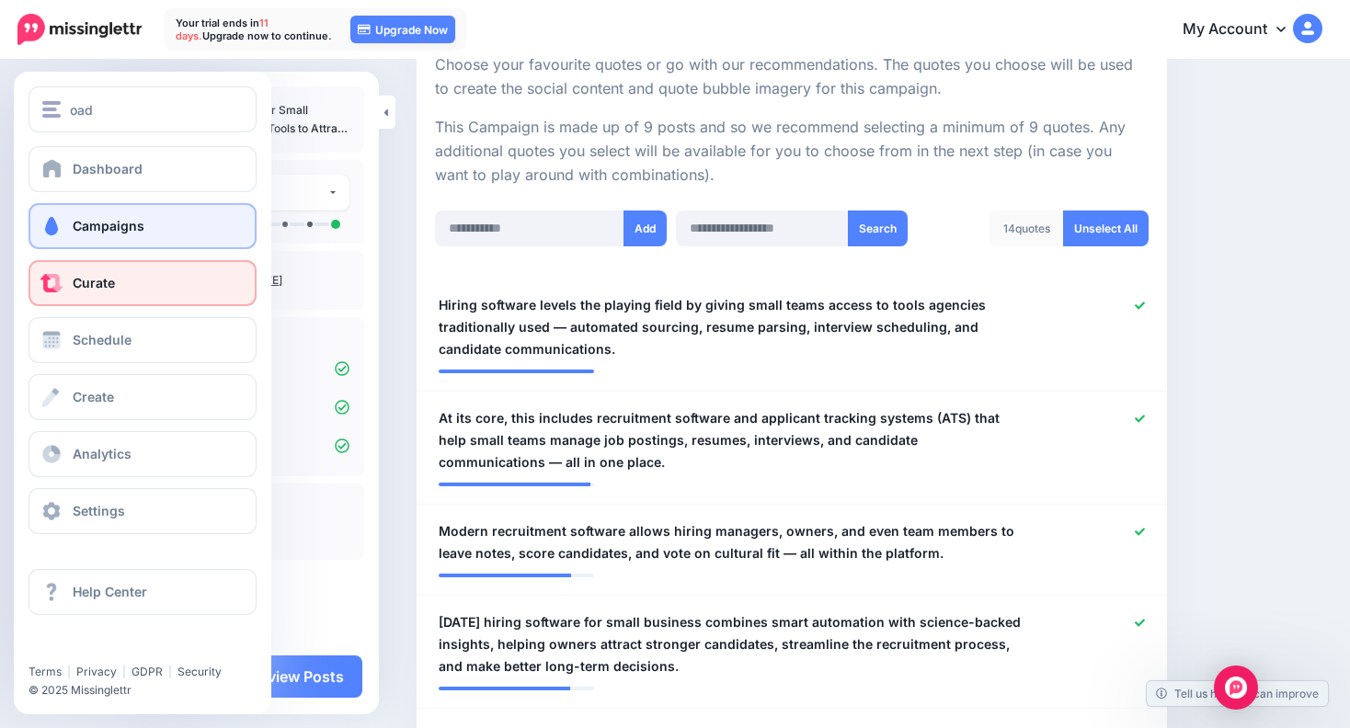
click at [48, 277] on span at bounding box center [52, 283] width 24 height 18
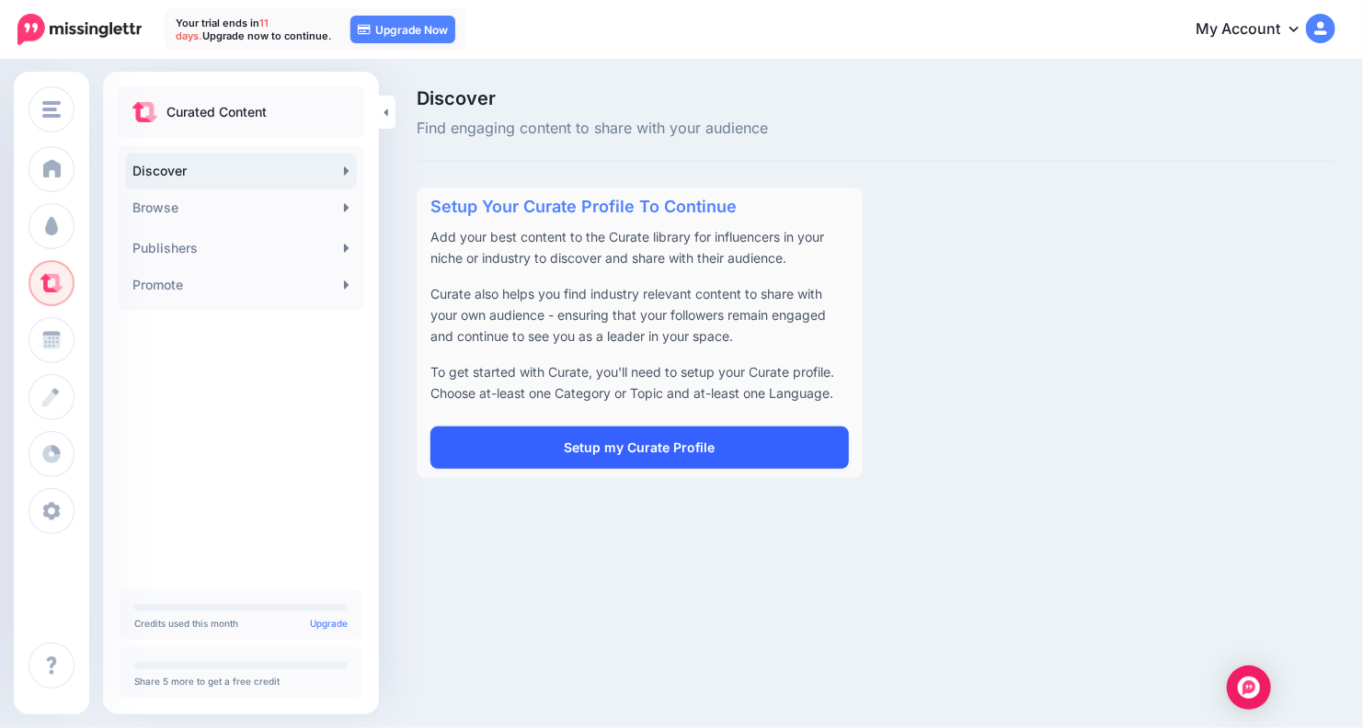
click at [554, 456] on link "Setup my Curate Profile" at bounding box center [639, 448] width 418 height 42
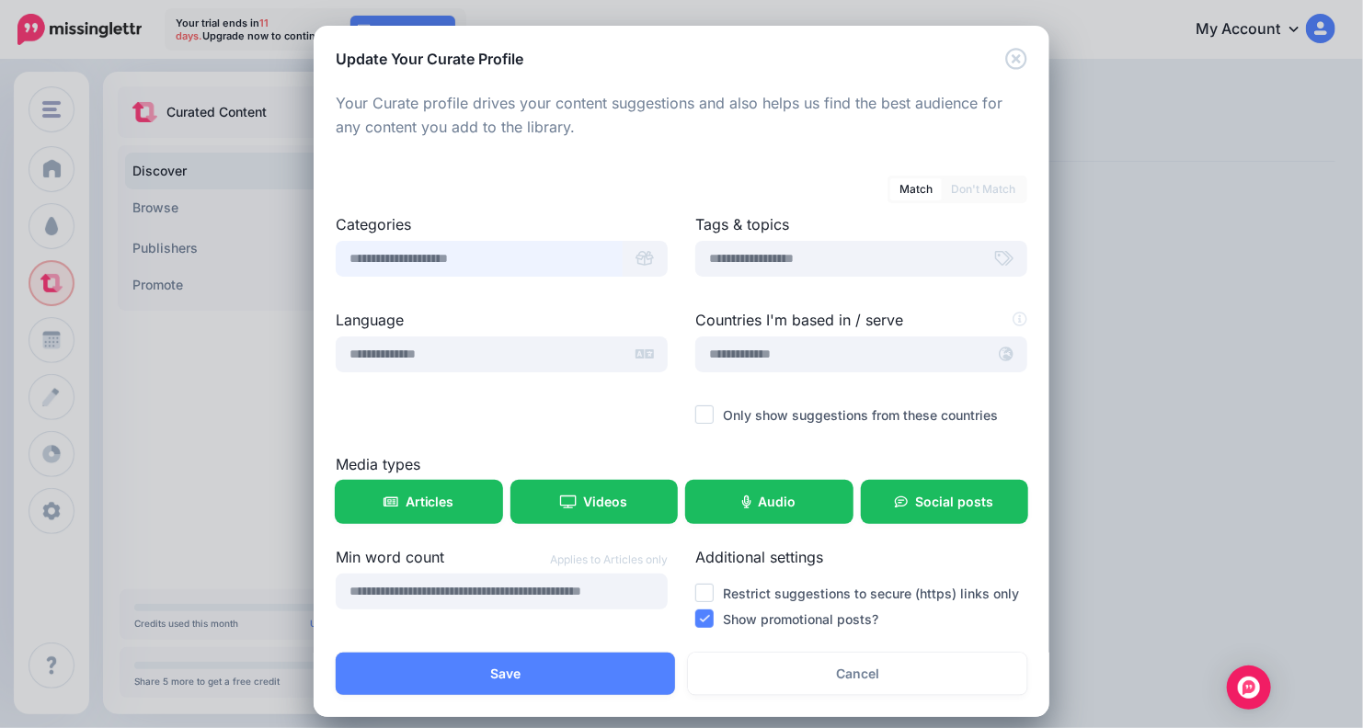
click at [573, 255] on input "text" at bounding box center [479, 259] width 287 height 36
type input "*"
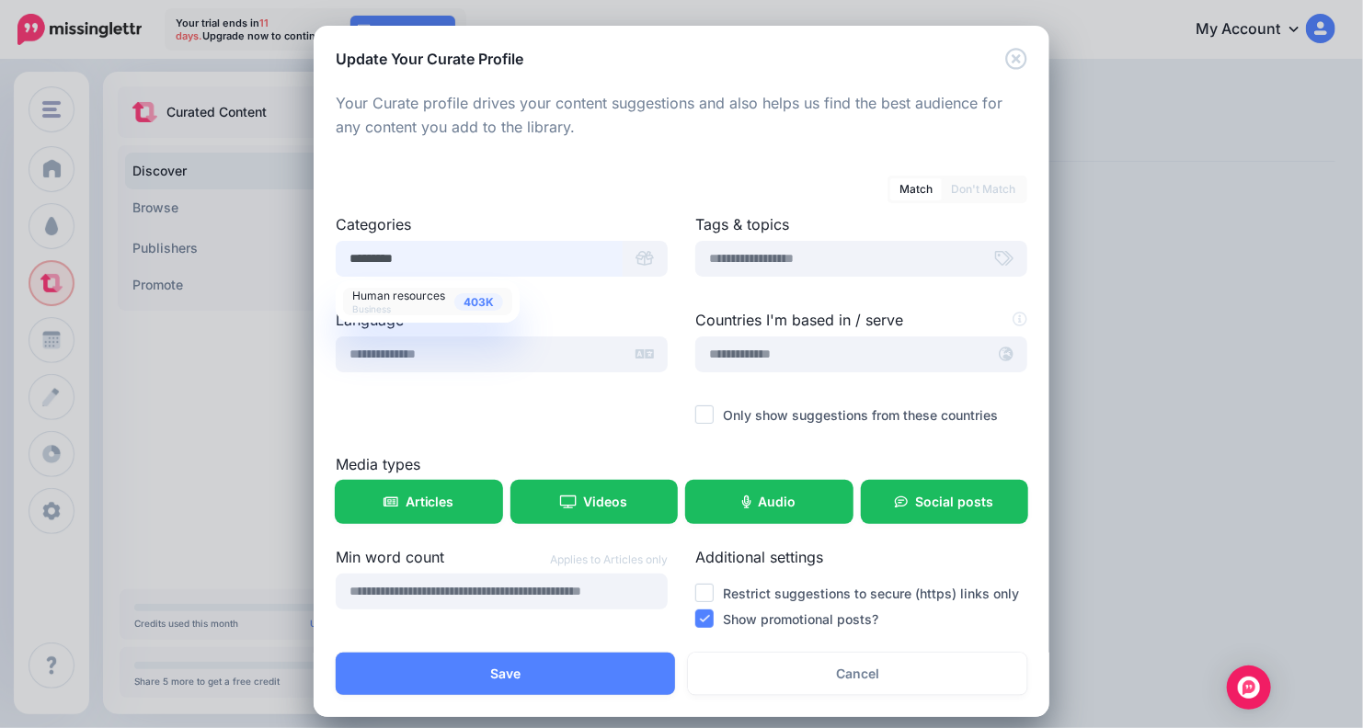
type input "*********"
click at [404, 302] on span "Human resources" at bounding box center [398, 296] width 93 height 14
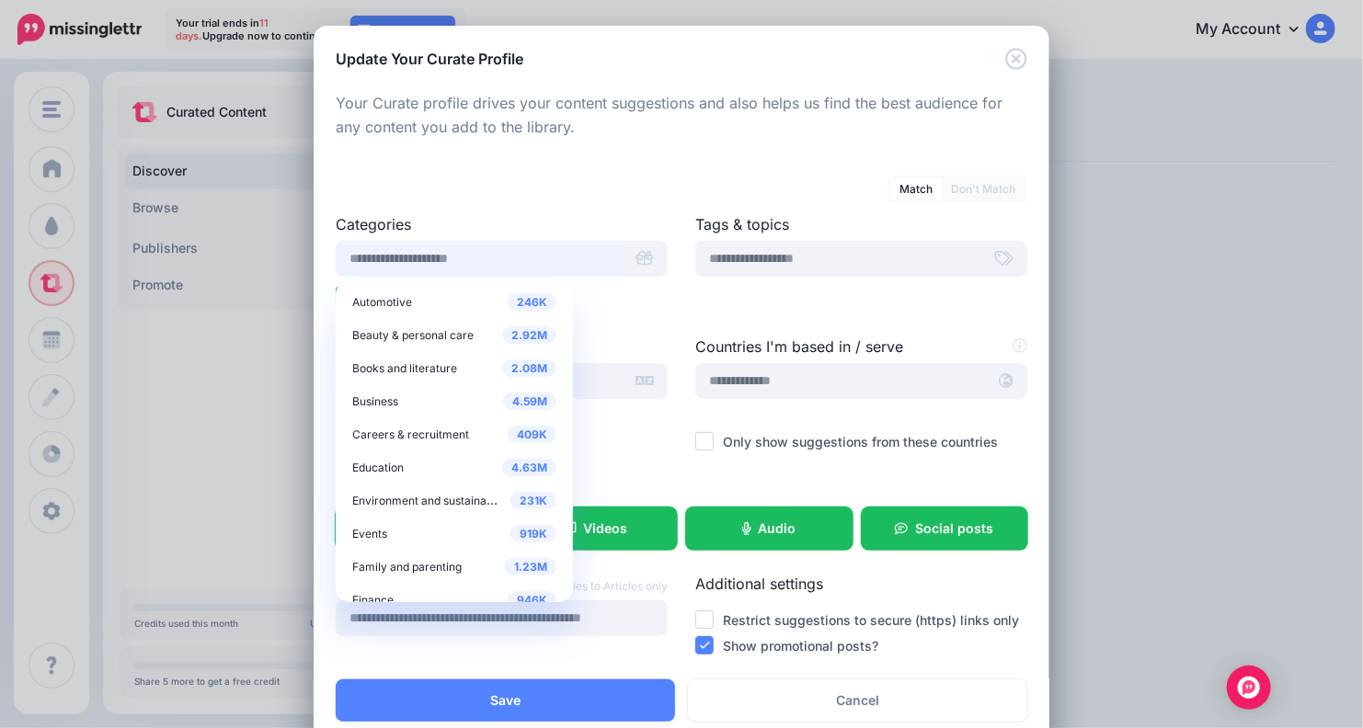
click at [537, 257] on input "text" at bounding box center [479, 259] width 287 height 36
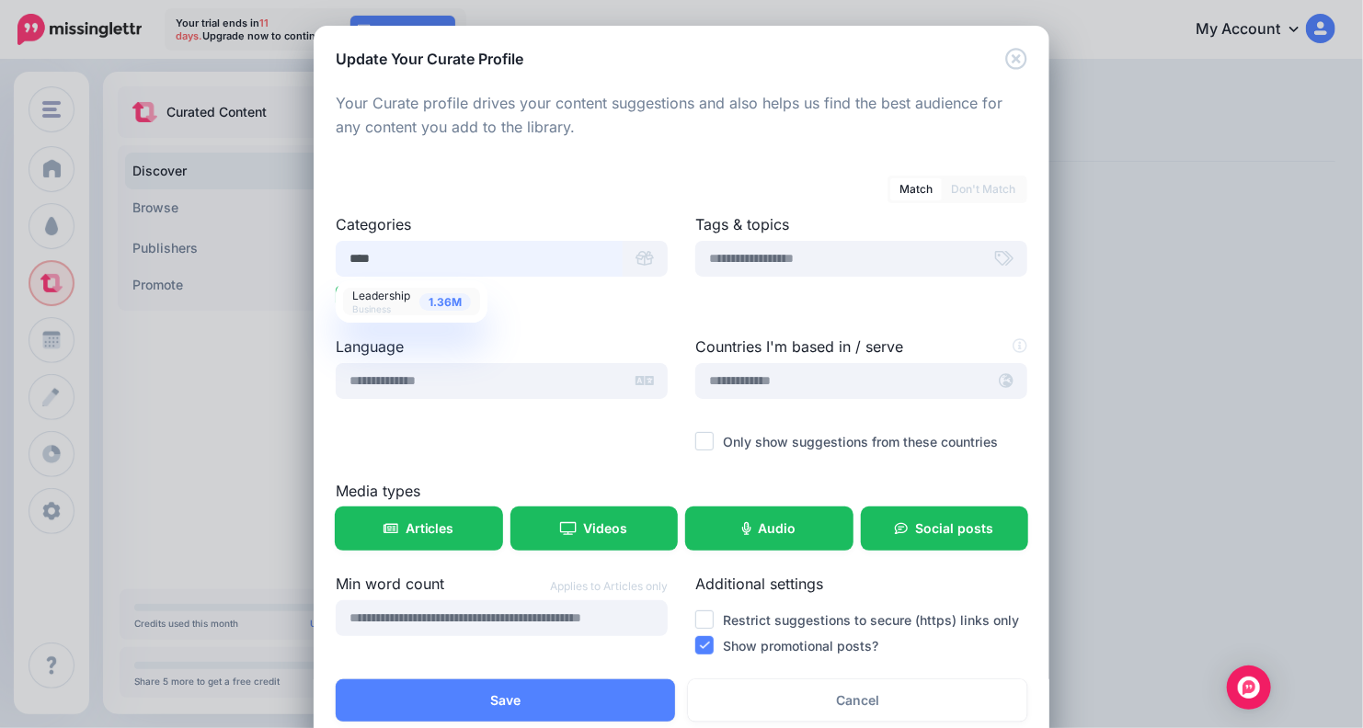
type input "****"
click at [394, 302] on span "Leadership" at bounding box center [381, 296] width 58 height 14
click at [551, 259] on input "text" at bounding box center [479, 259] width 287 height 36
type input "*"
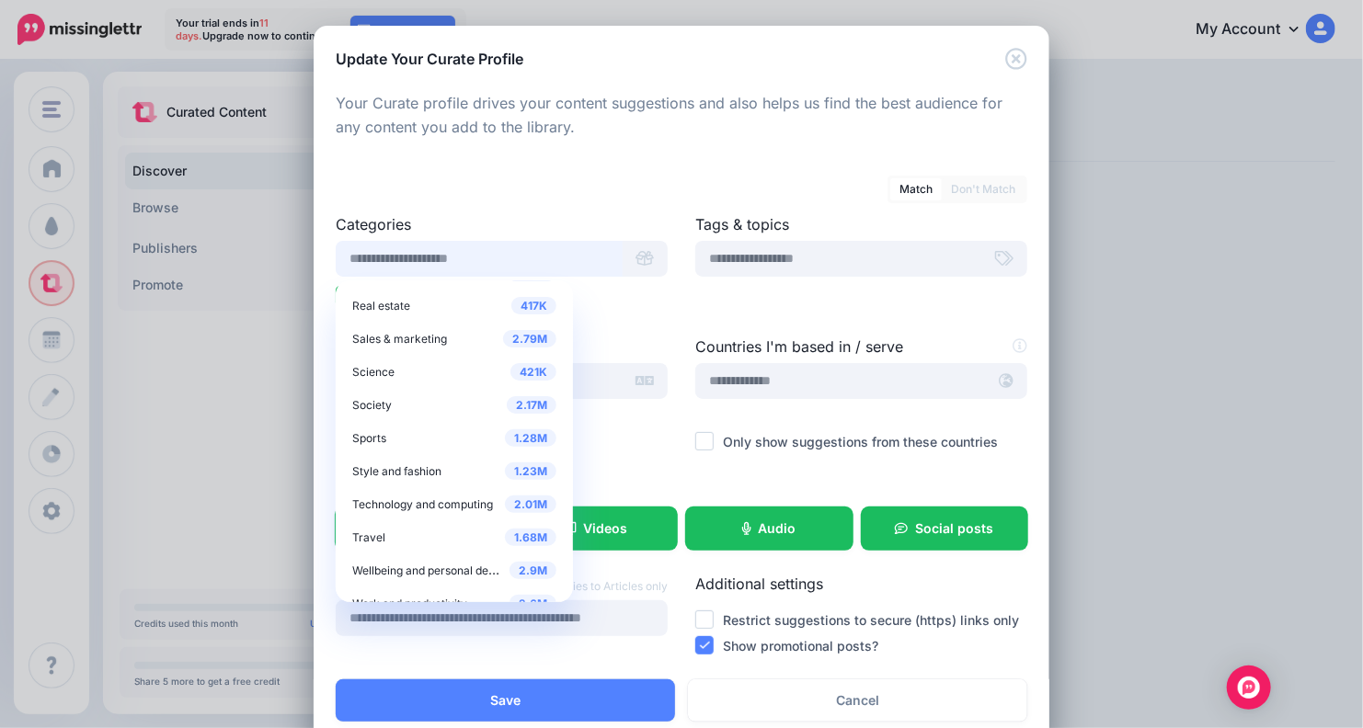
scroll to position [747, 0]
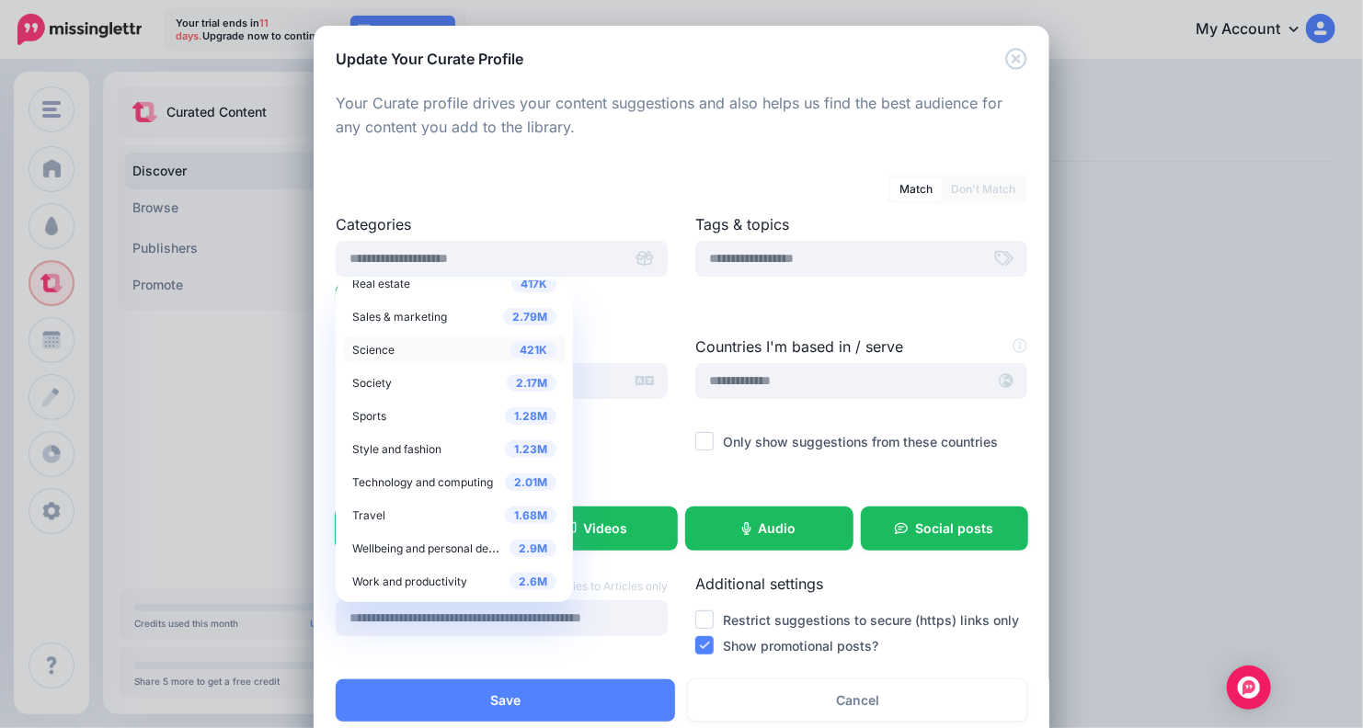
click at [398, 354] on div "421K Science" at bounding box center [454, 349] width 204 height 22
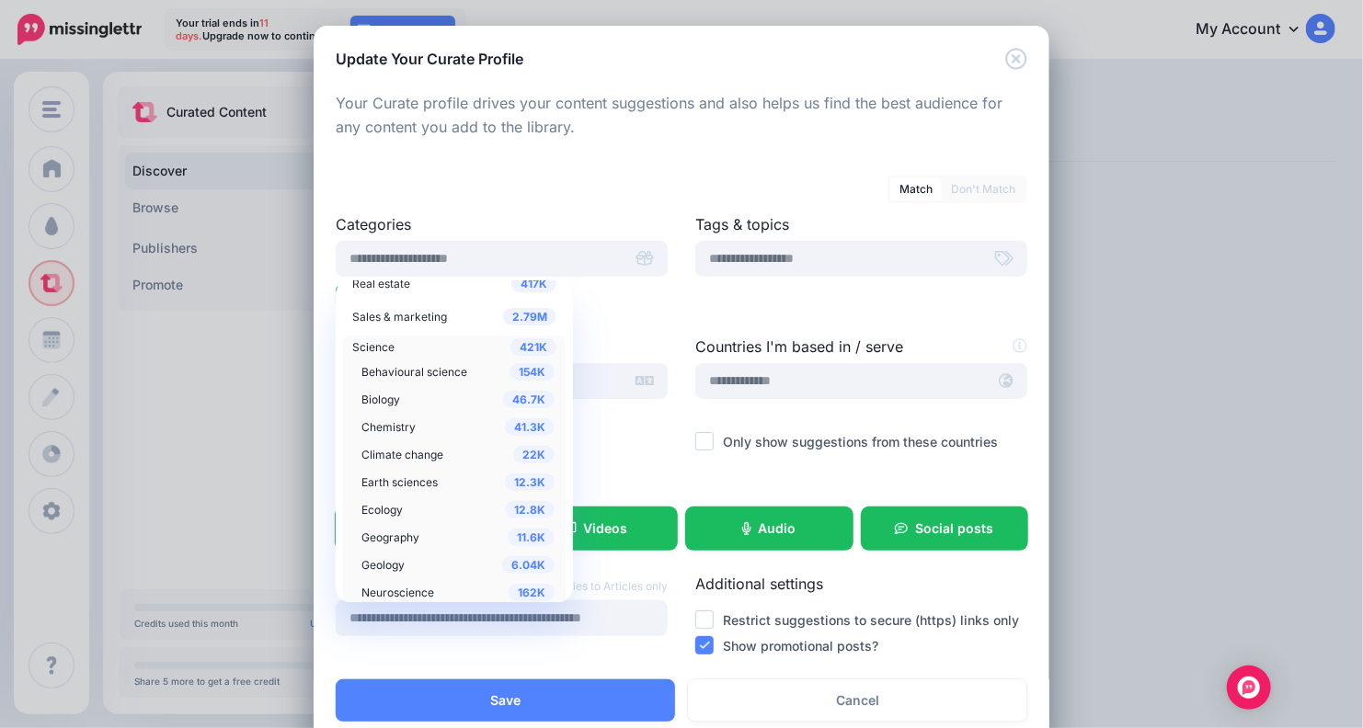
scroll to position [753, 0]
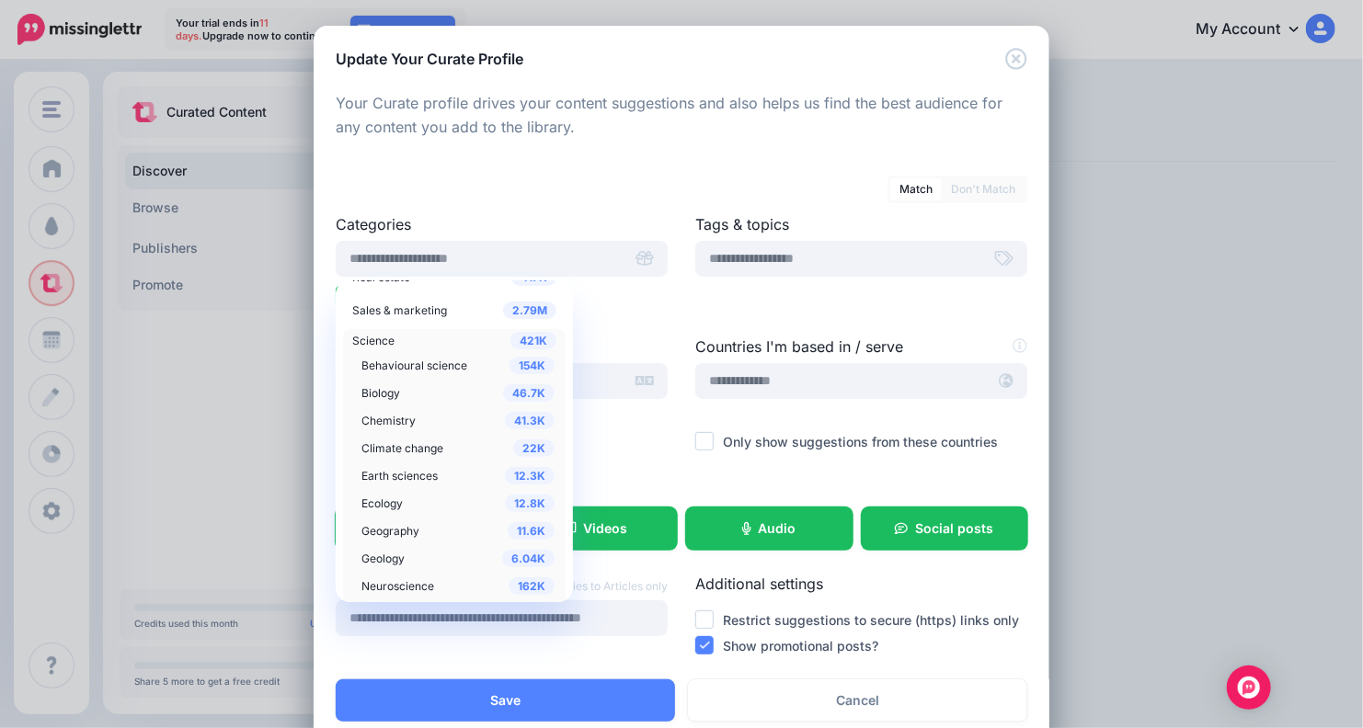
click at [416, 364] on span "Behavioural science" at bounding box center [414, 366] width 106 height 14
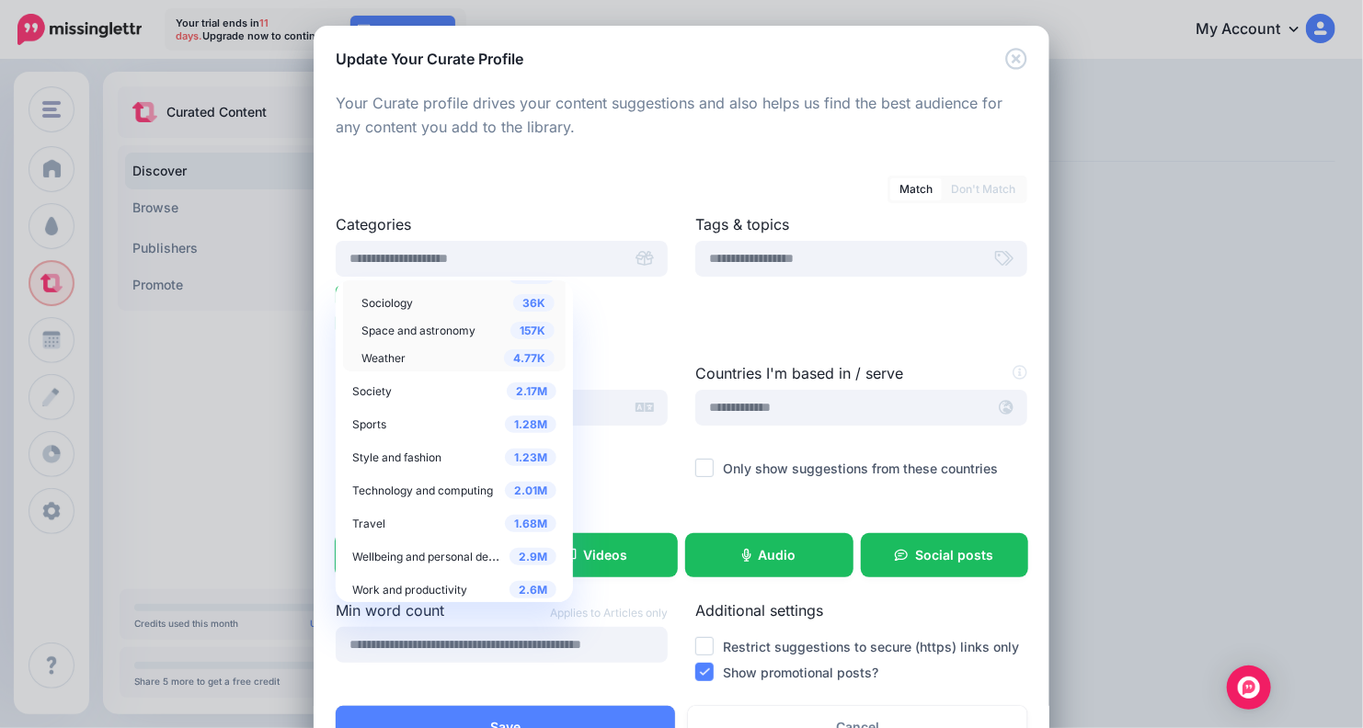
scroll to position [1155, 0]
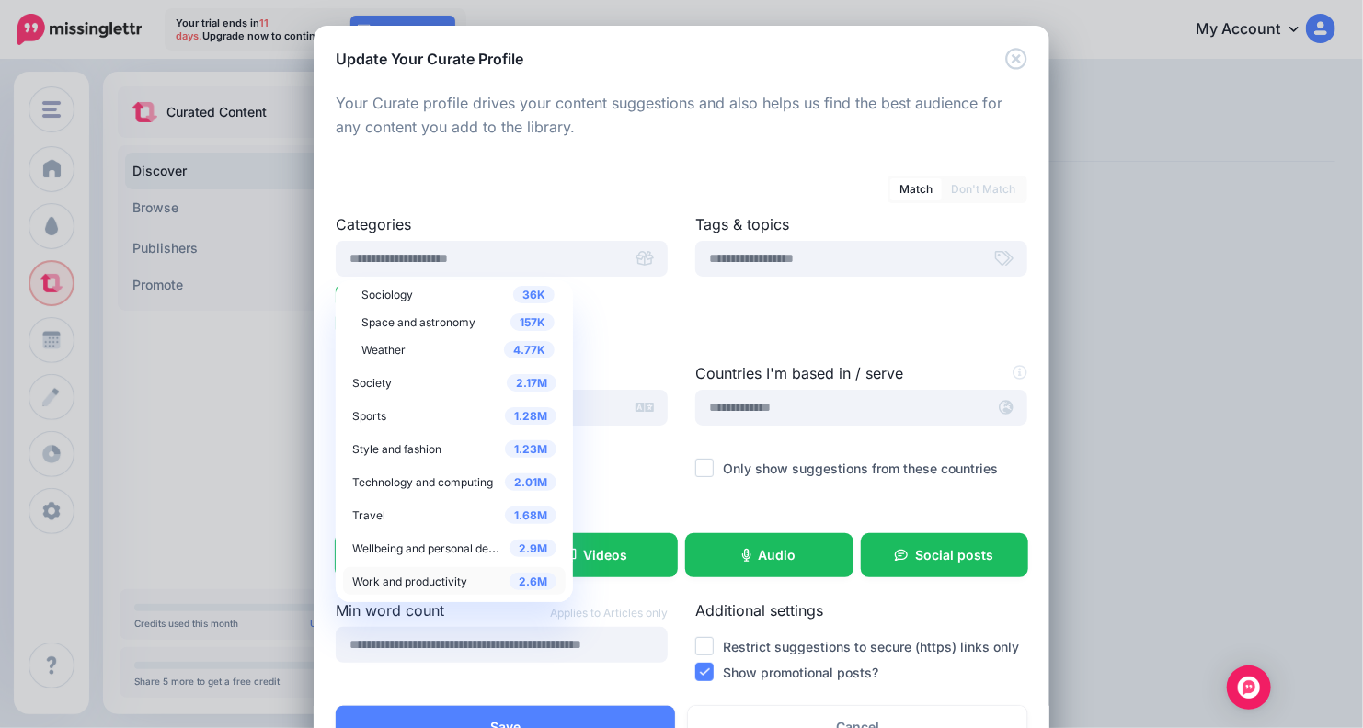
click at [415, 578] on span "Work and productivity" at bounding box center [409, 582] width 115 height 14
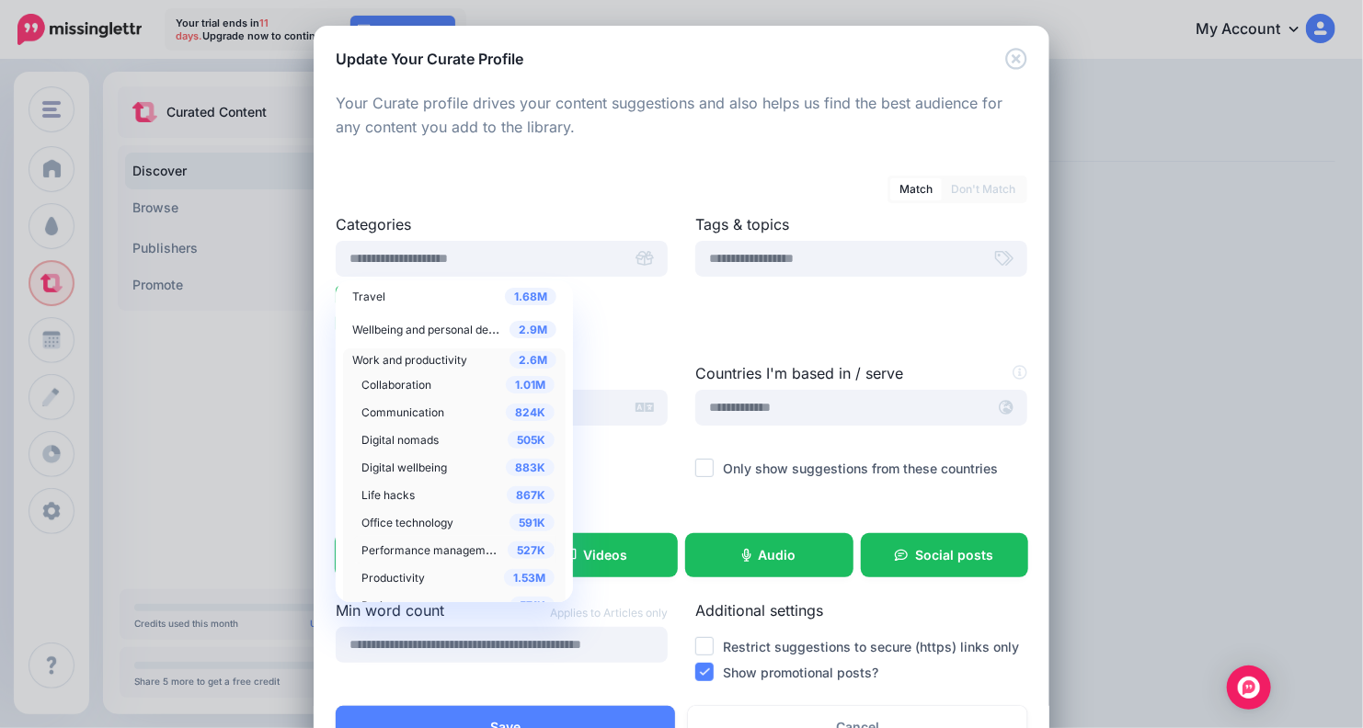
scroll to position [970, 0]
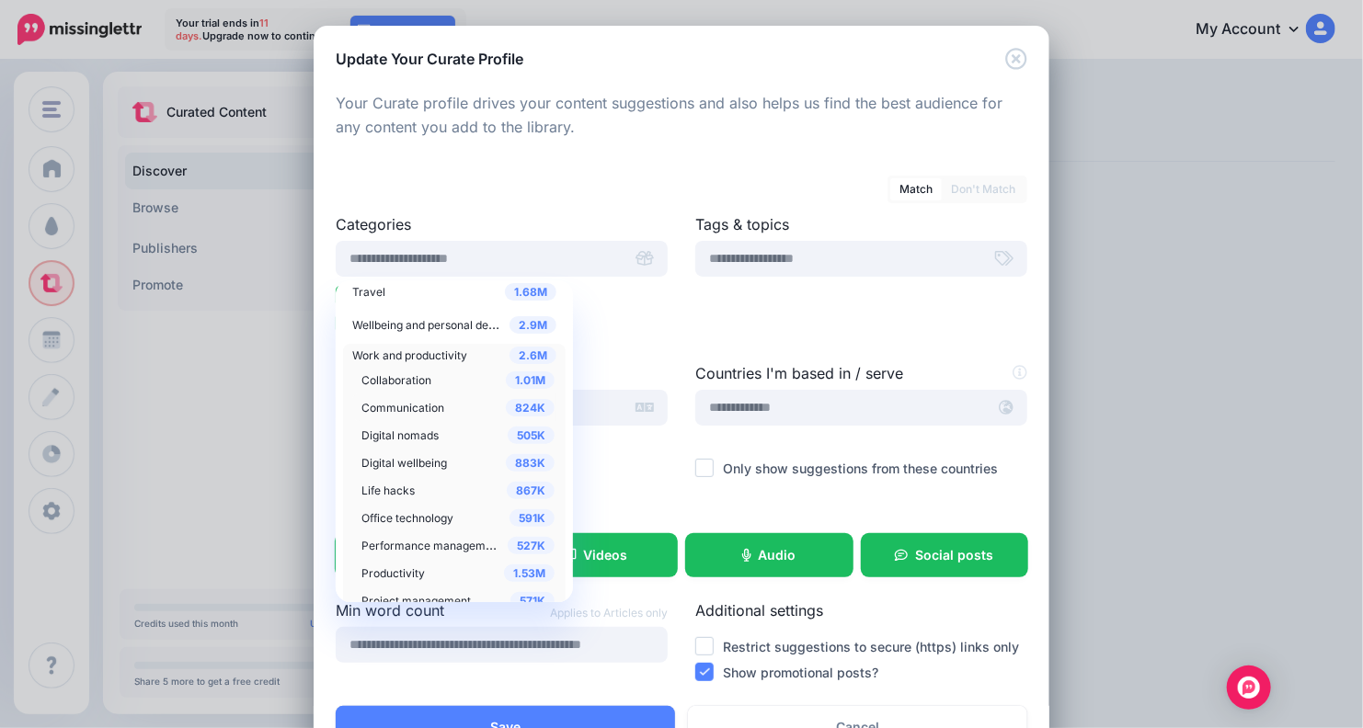
click at [396, 406] on span "Communication" at bounding box center [402, 408] width 83 height 14
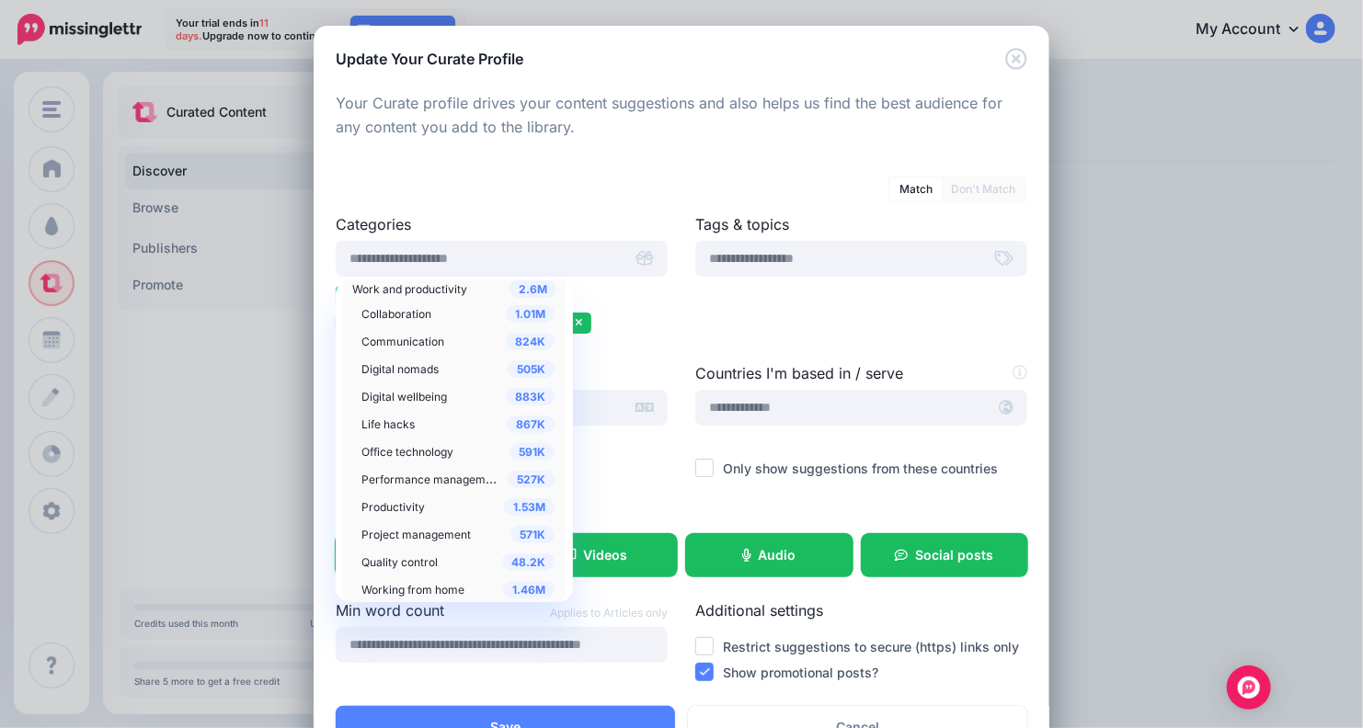
scroll to position [1044, 0]
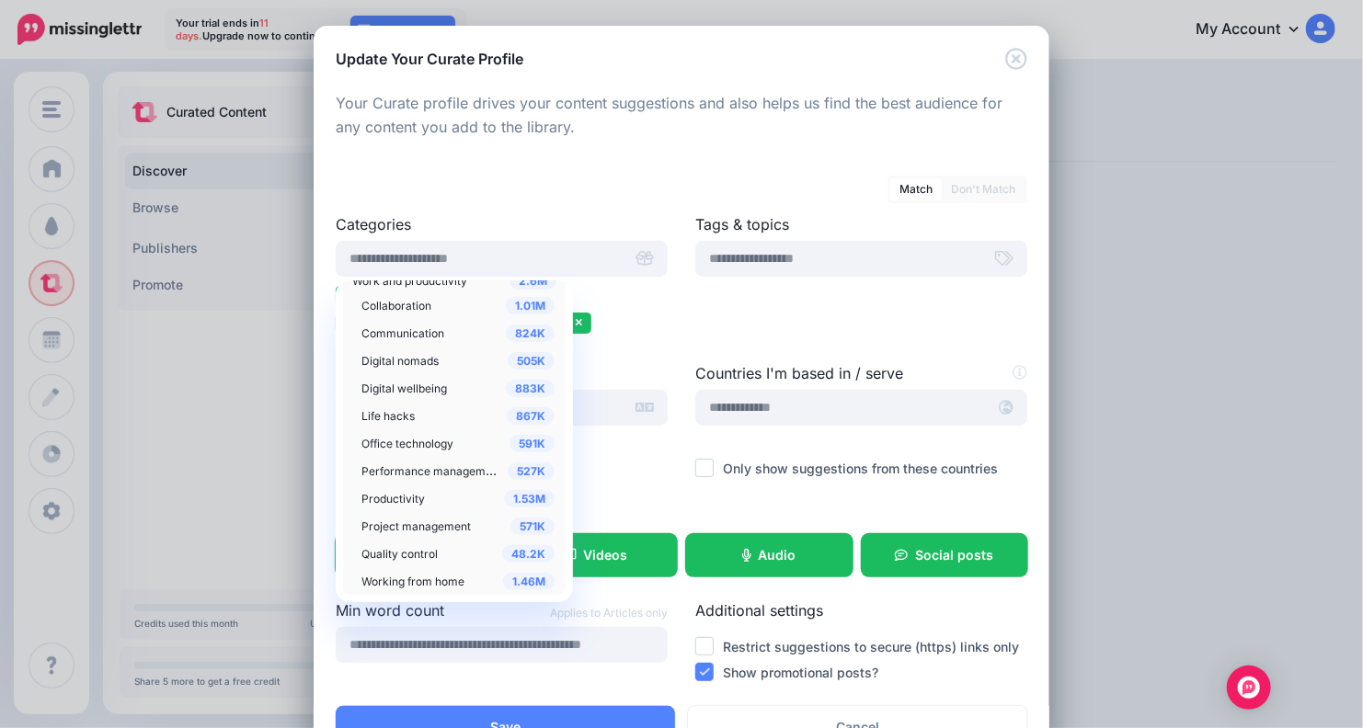
click at [389, 505] on span "Productivity" at bounding box center [392, 499] width 63 height 14
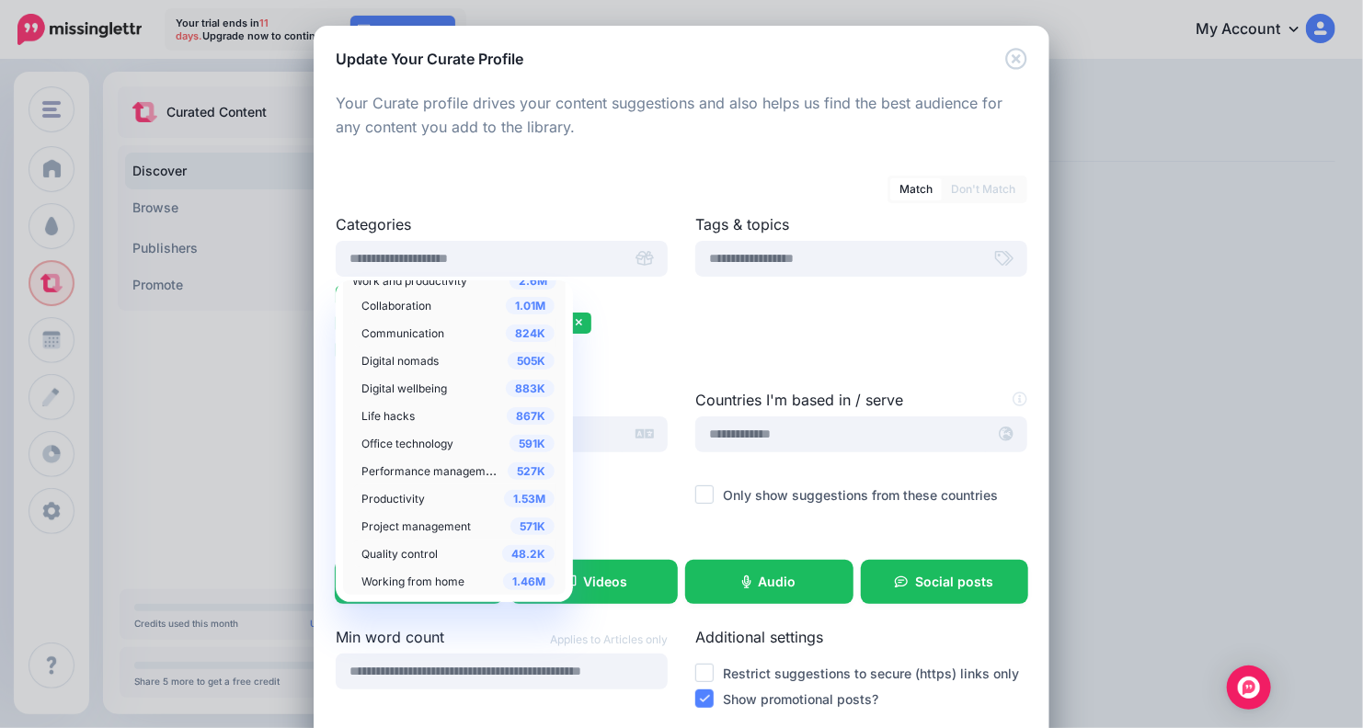
click at [405, 553] on span "Quality control" at bounding box center [399, 554] width 76 height 14
click at [870, 252] on input "text" at bounding box center [838, 259] width 287 height 36
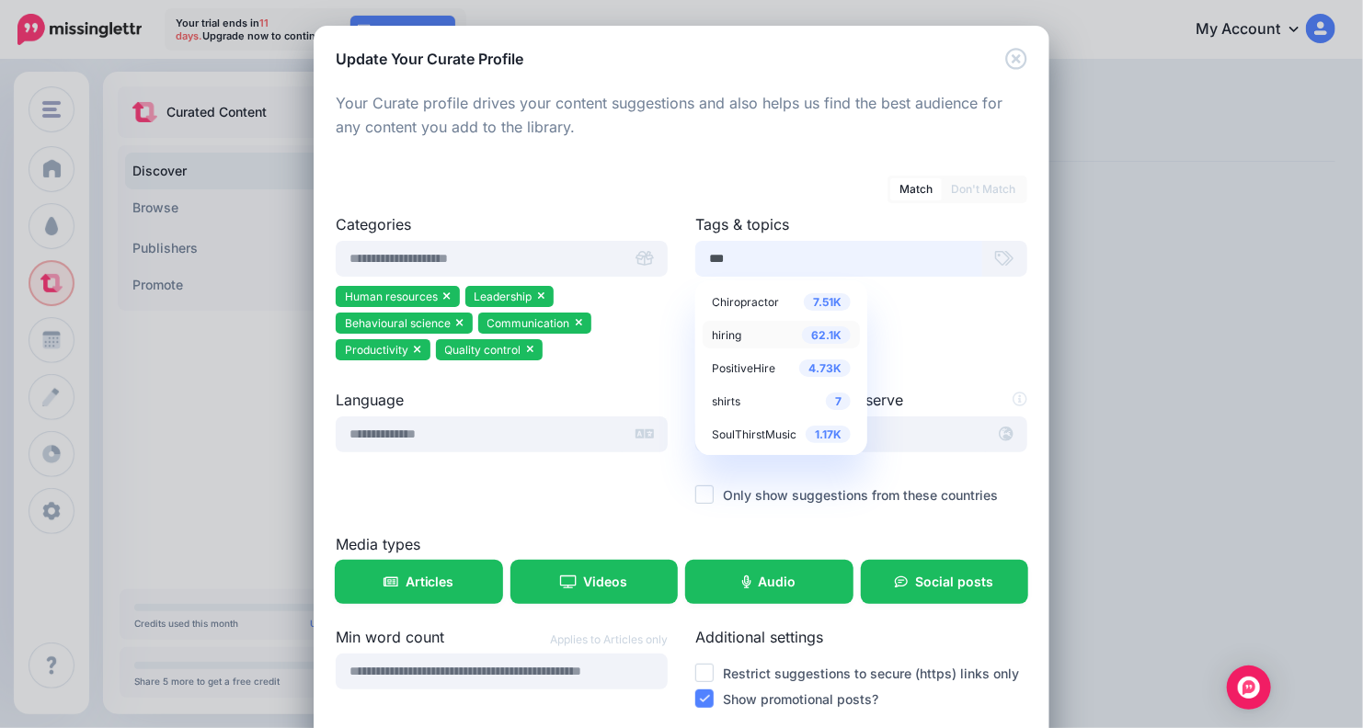
type input "***"
click at [738, 329] on div "62.1K hiring" at bounding box center [781, 335] width 139 height 22
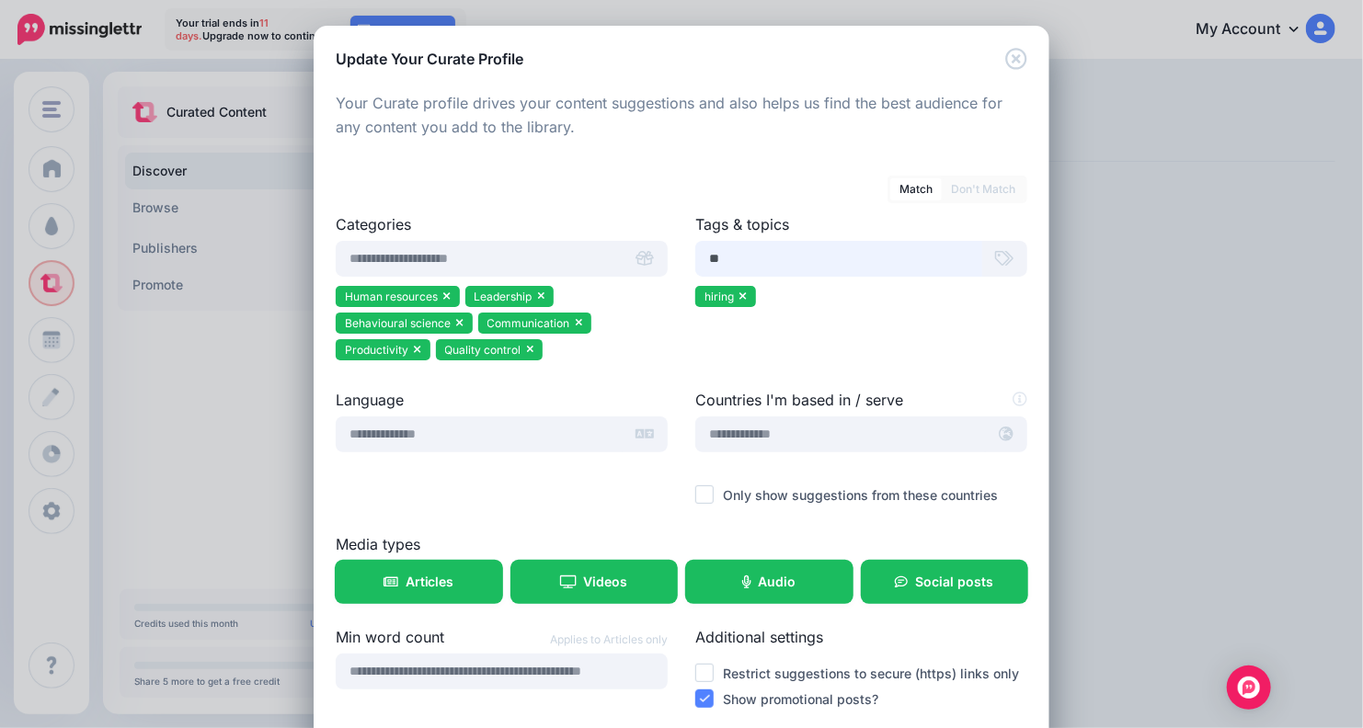
type input "*"
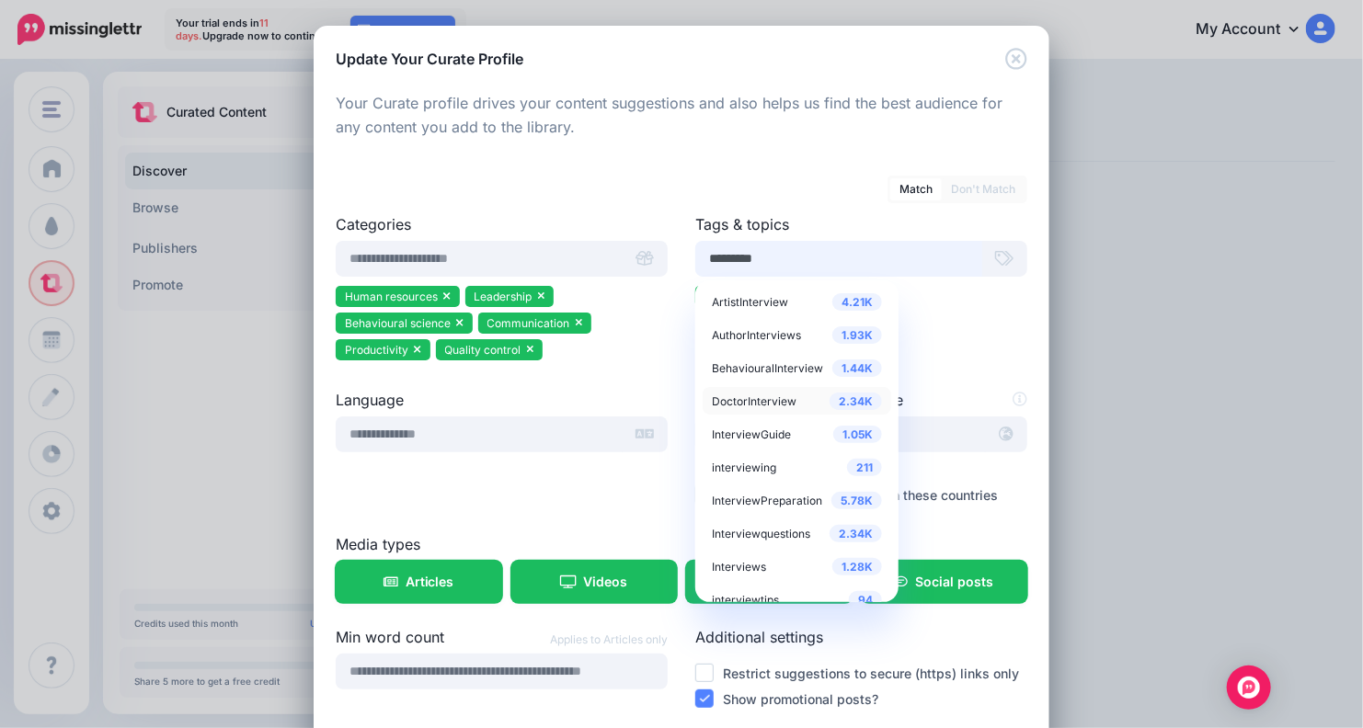
scroll to position [18, 0]
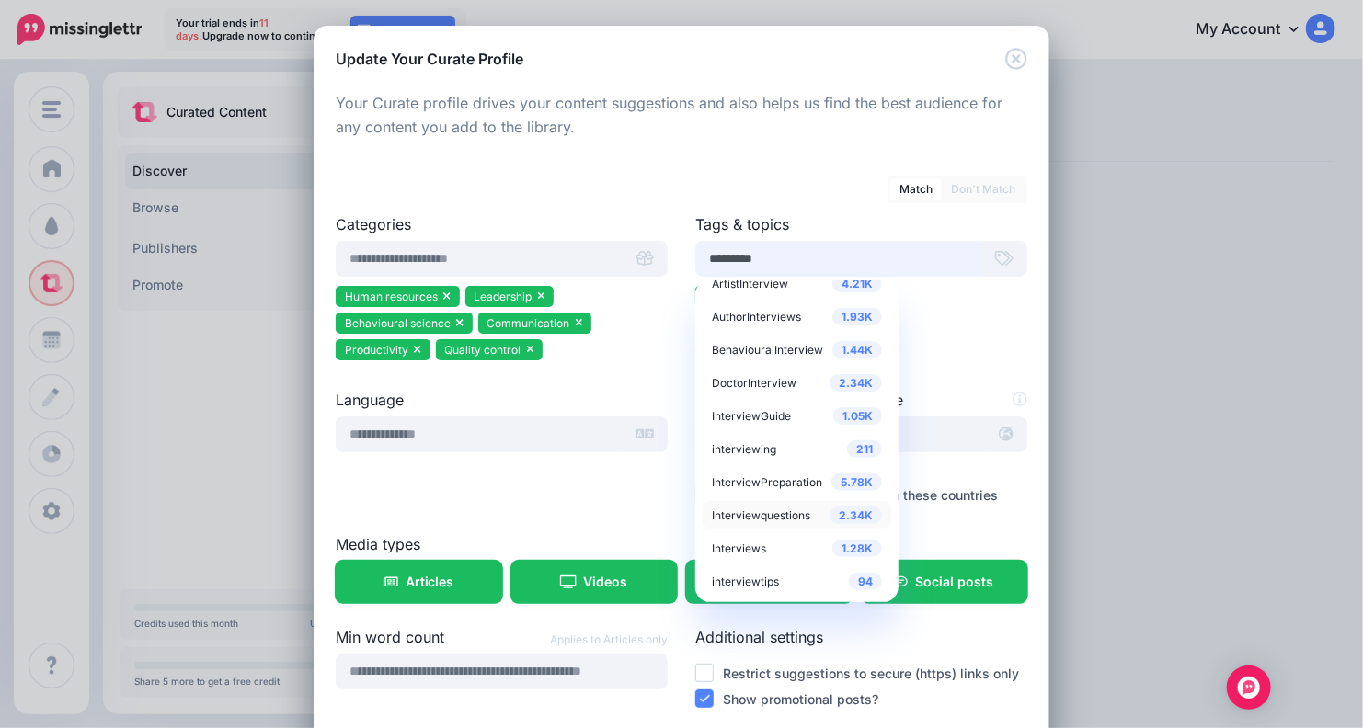
type input "*********"
click at [785, 519] on span "Interviewquestions" at bounding box center [761, 515] width 98 height 14
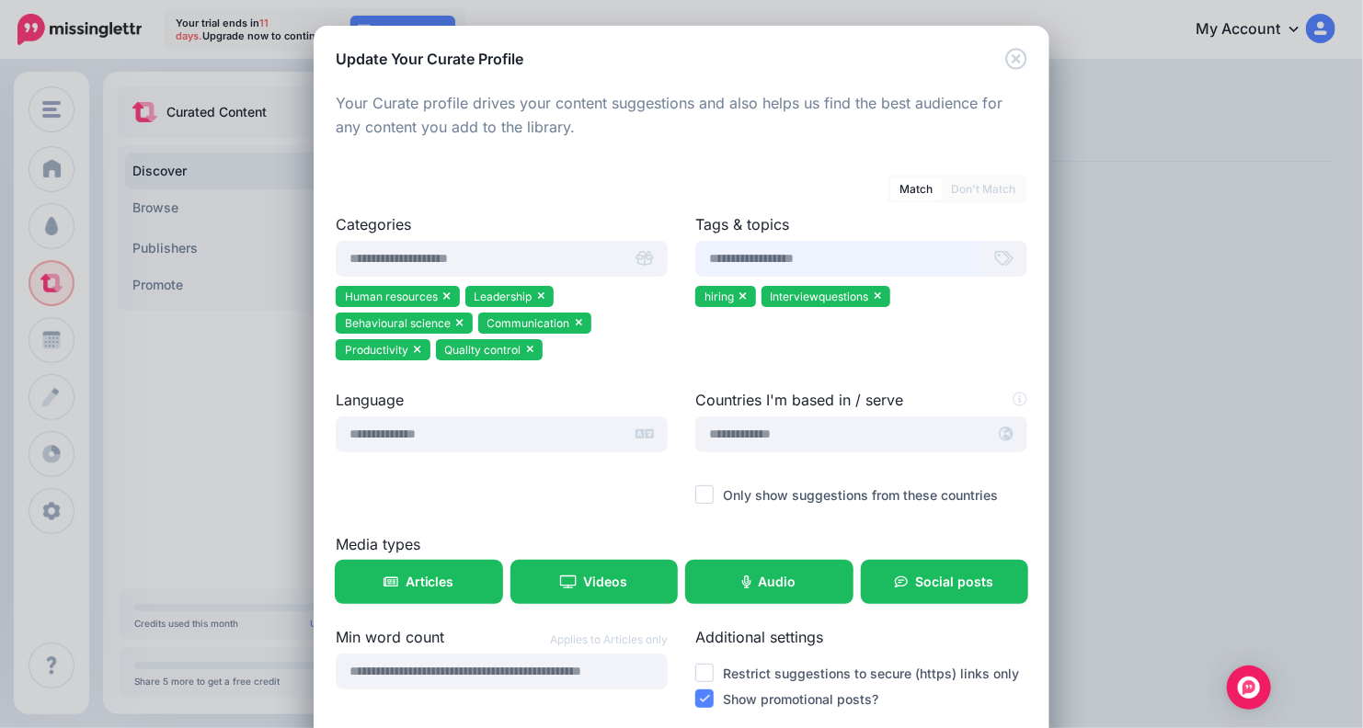
click at [837, 255] on input "text" at bounding box center [838, 259] width 287 height 36
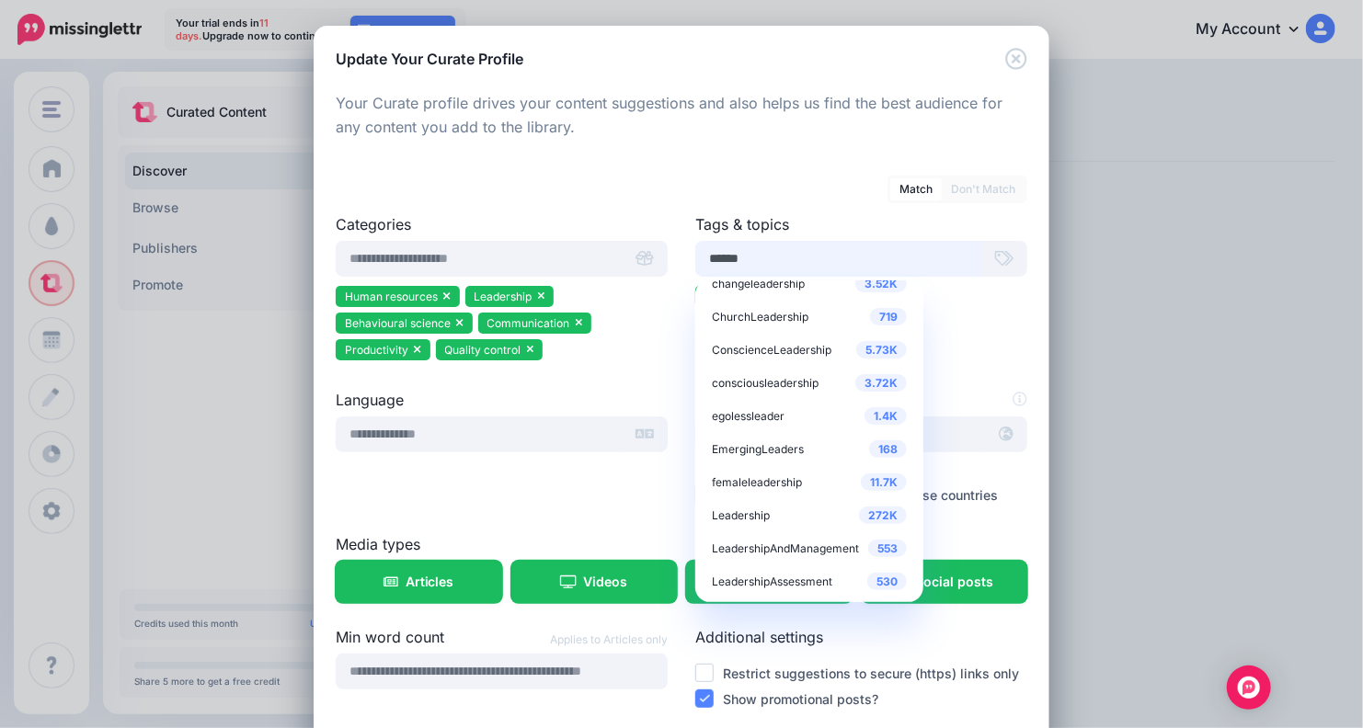
scroll to position [17, 0]
type input "******"
click at [744, 512] on span "Leadership" at bounding box center [741, 516] width 58 height 14
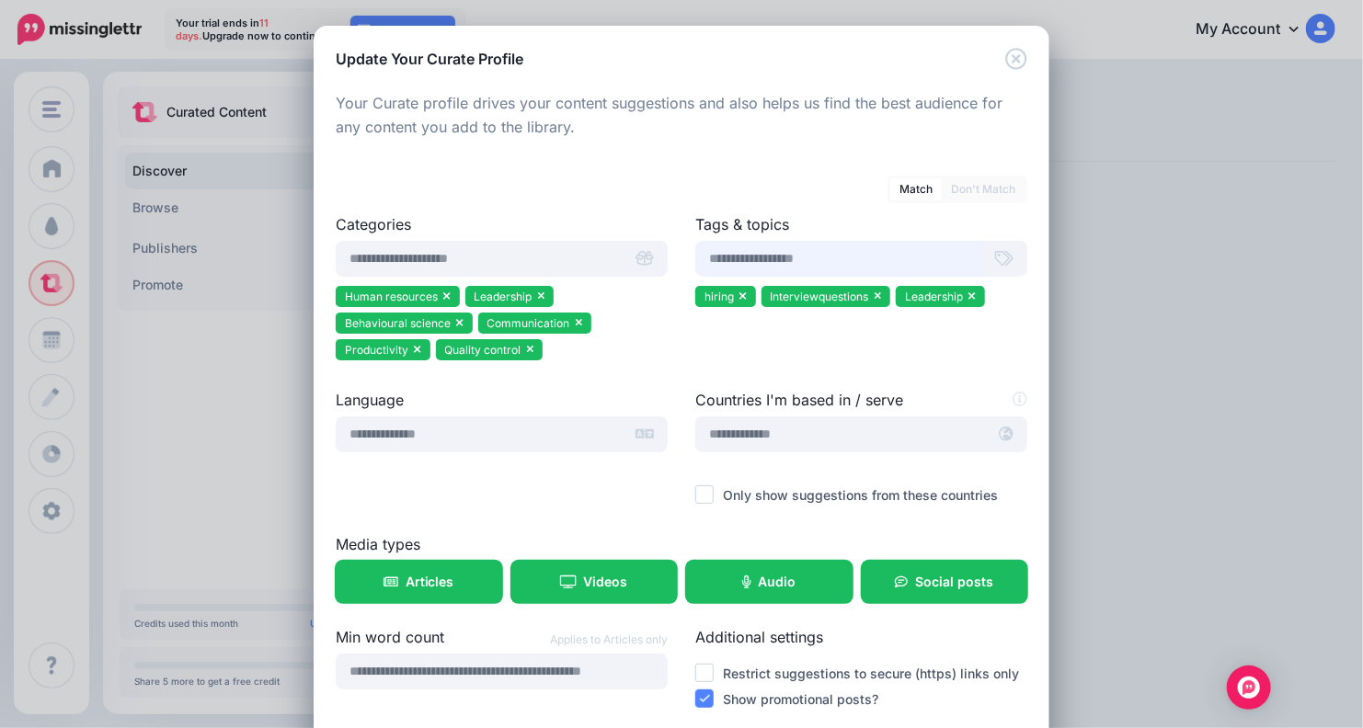
click at [781, 253] on input "text" at bounding box center [838, 259] width 287 height 36
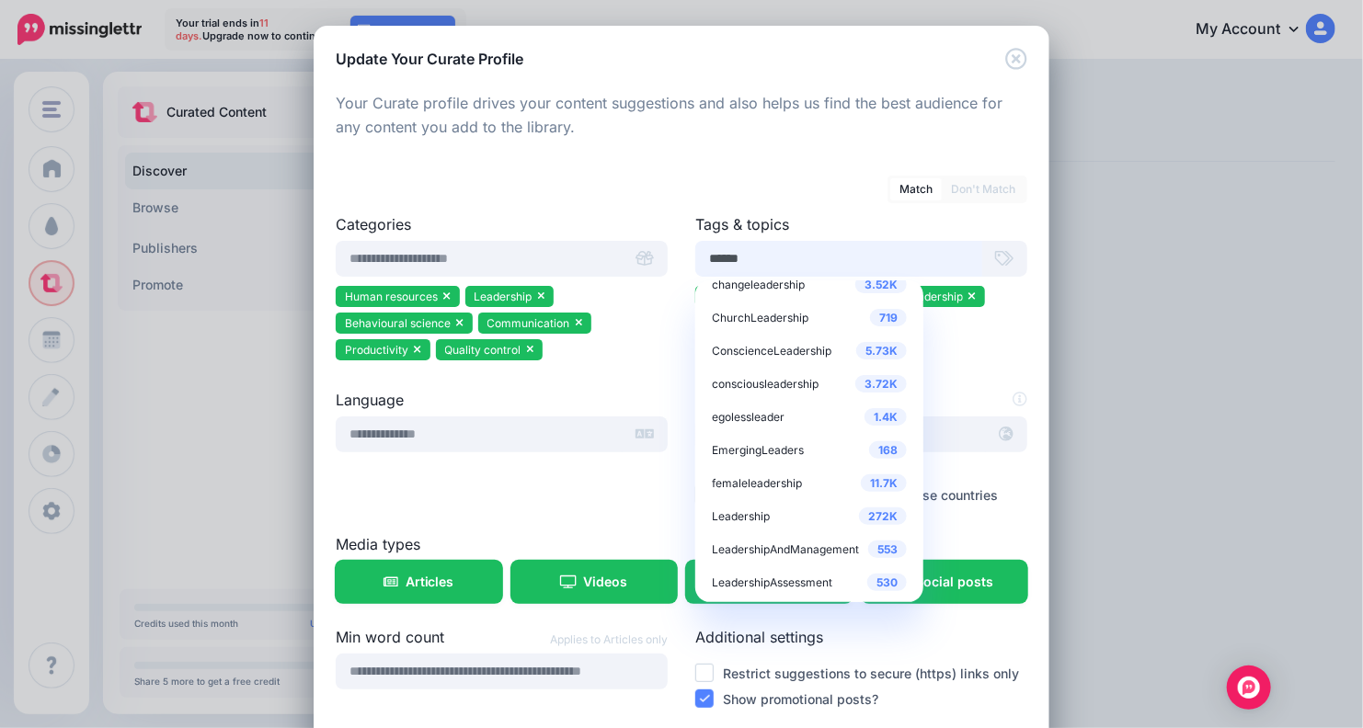
scroll to position [18, 0]
type input "******"
click at [770, 581] on span "LeadershipAssessment" at bounding box center [772, 582] width 120 height 14
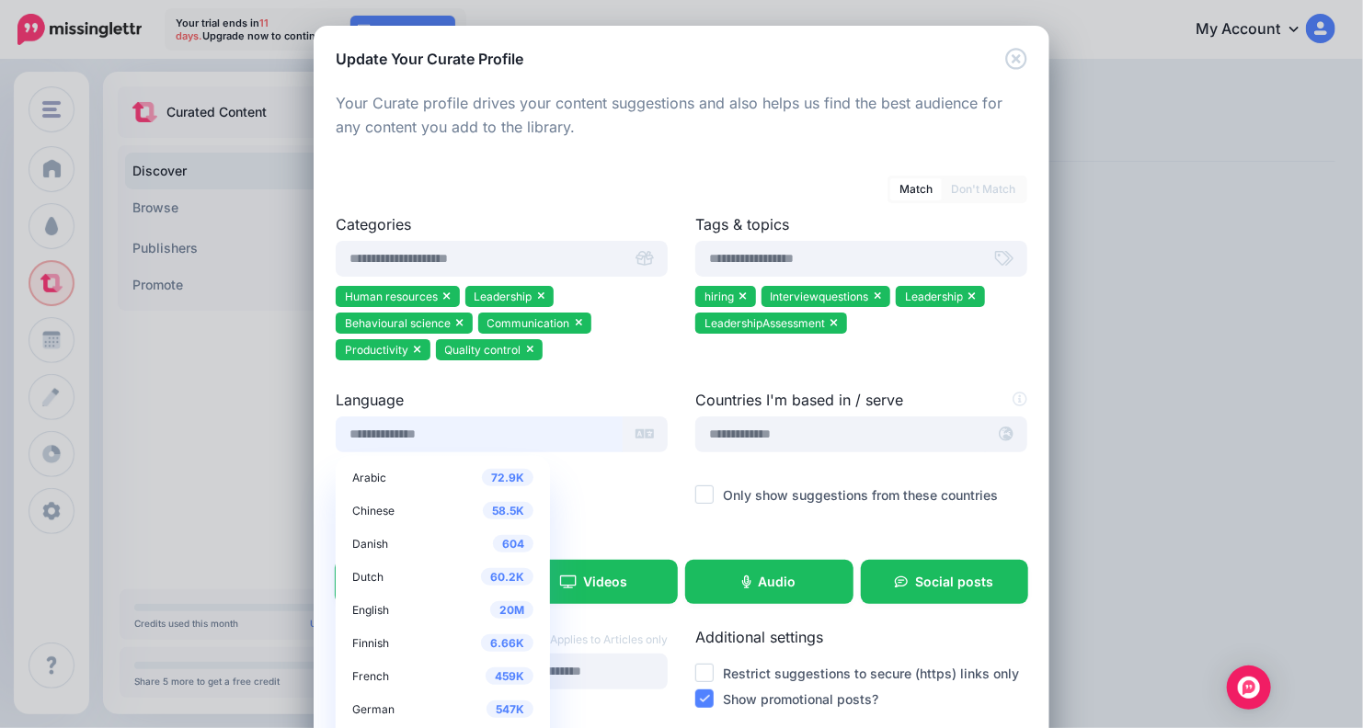
click at [529, 425] on input "text" at bounding box center [479, 434] width 287 height 36
type input "*******"
click at [363, 608] on span "English" at bounding box center [370, 610] width 37 height 14
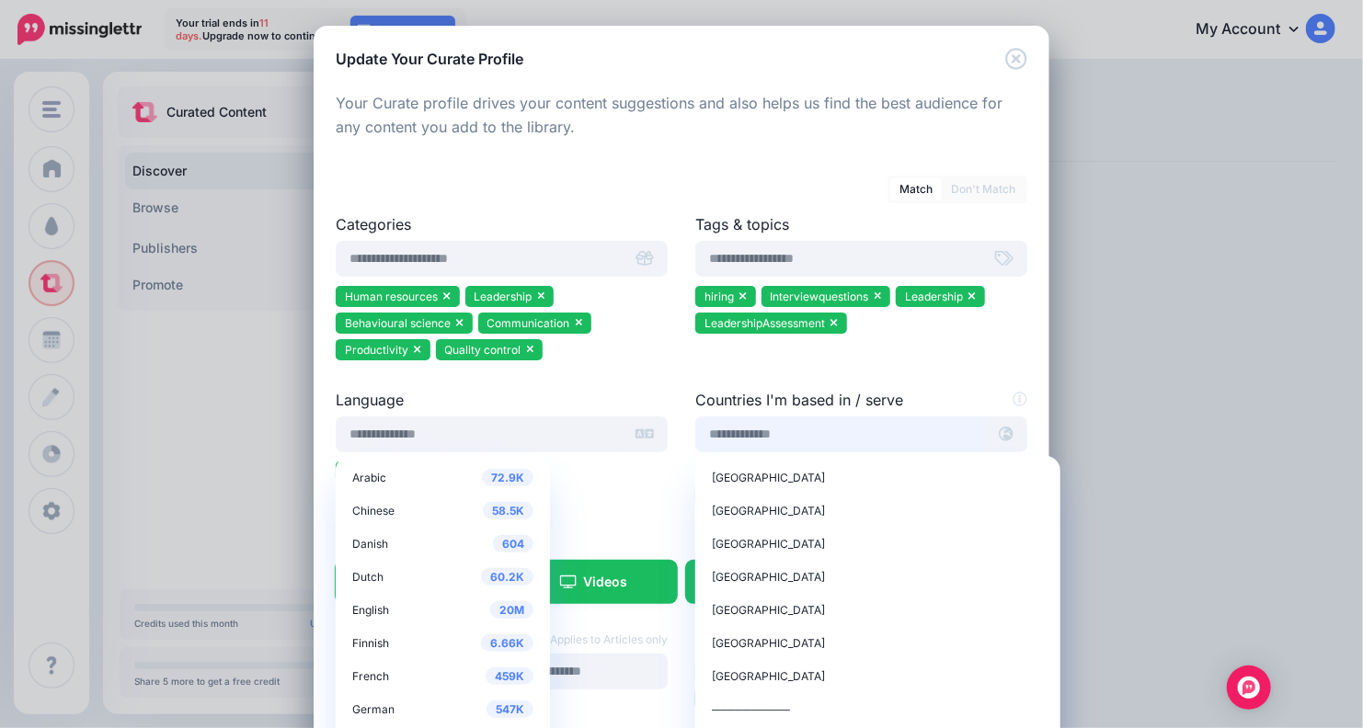
click at [767, 429] on input "text" at bounding box center [840, 434] width 291 height 36
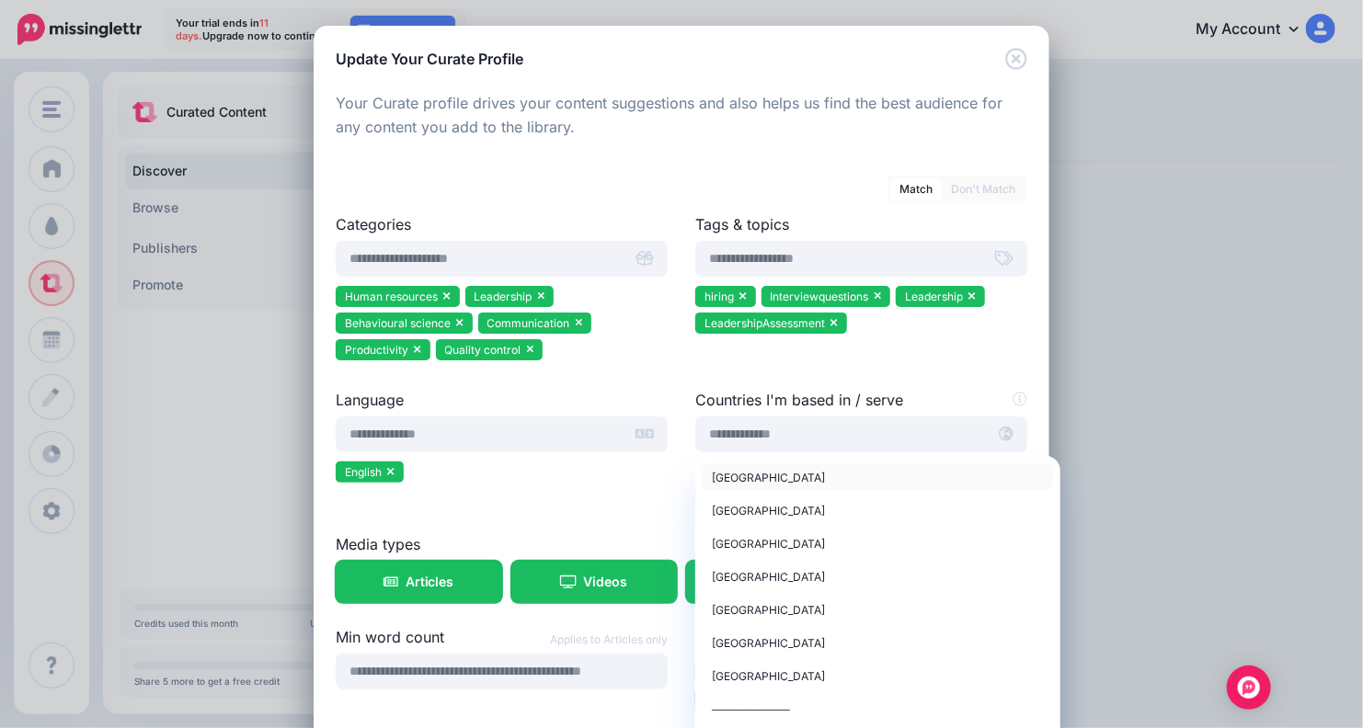
click at [780, 480] on span "United States of America" at bounding box center [768, 478] width 113 height 14
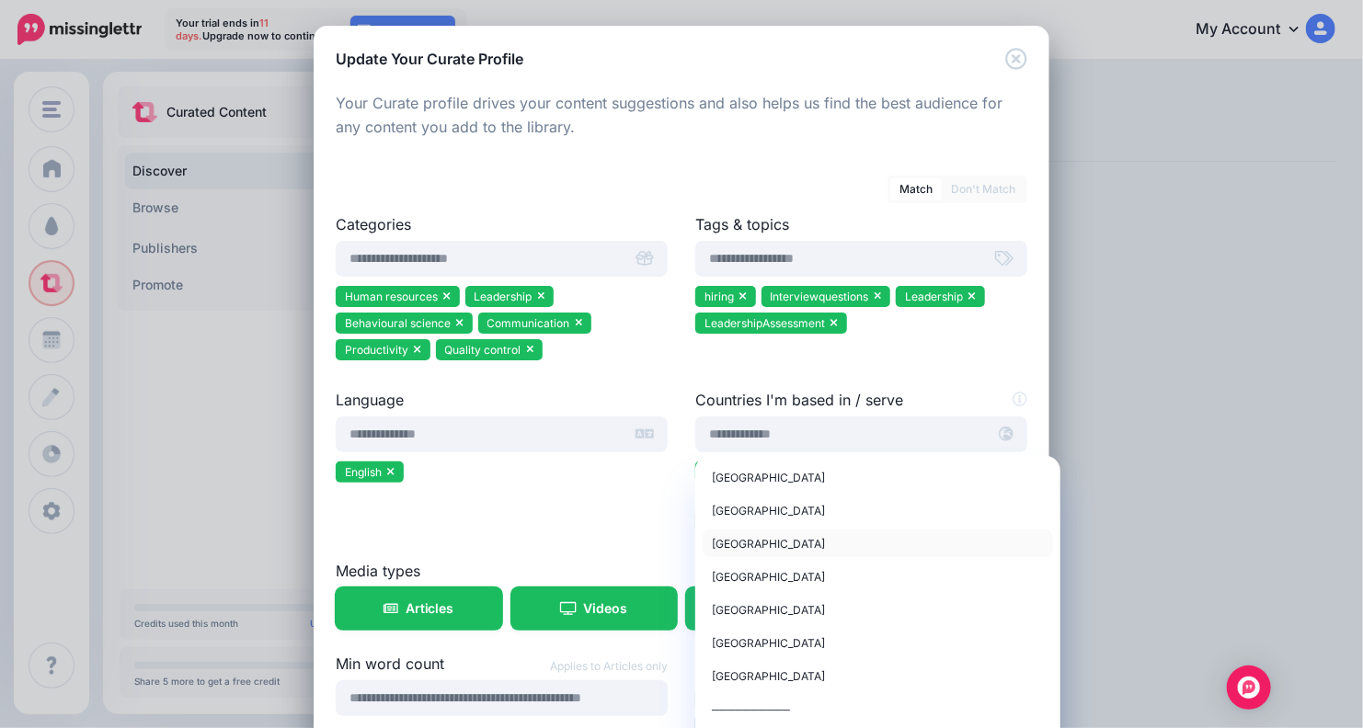
click at [748, 538] on div "Canada" at bounding box center [878, 543] width 332 height 22
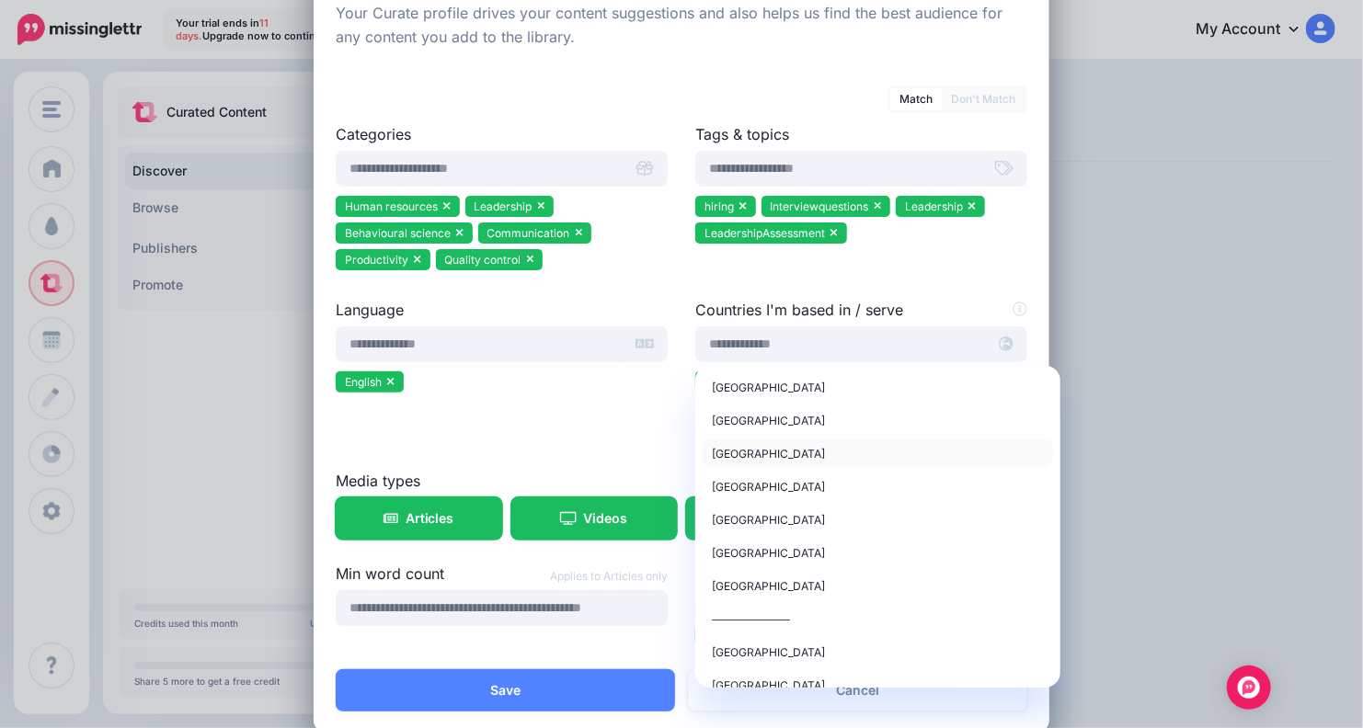
scroll to position [92, 0]
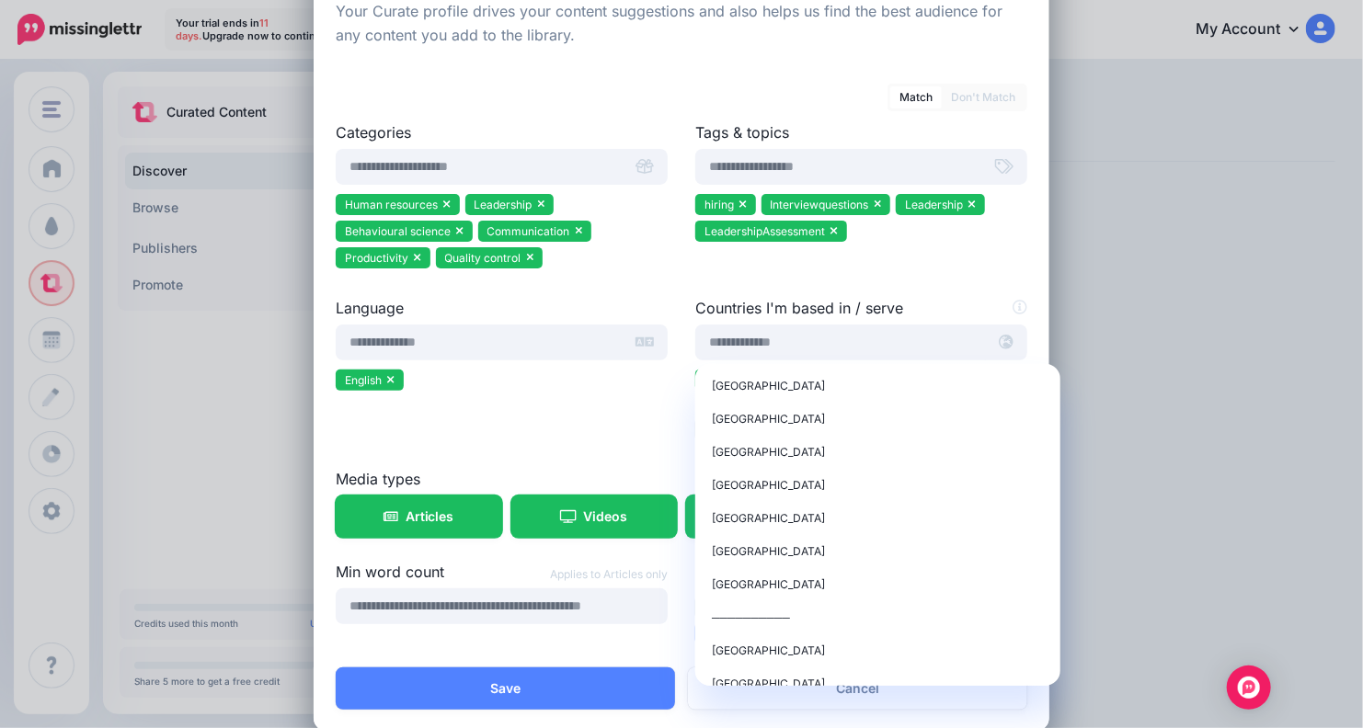
click at [577, 408] on div at bounding box center [502, 407] width 332 height 23
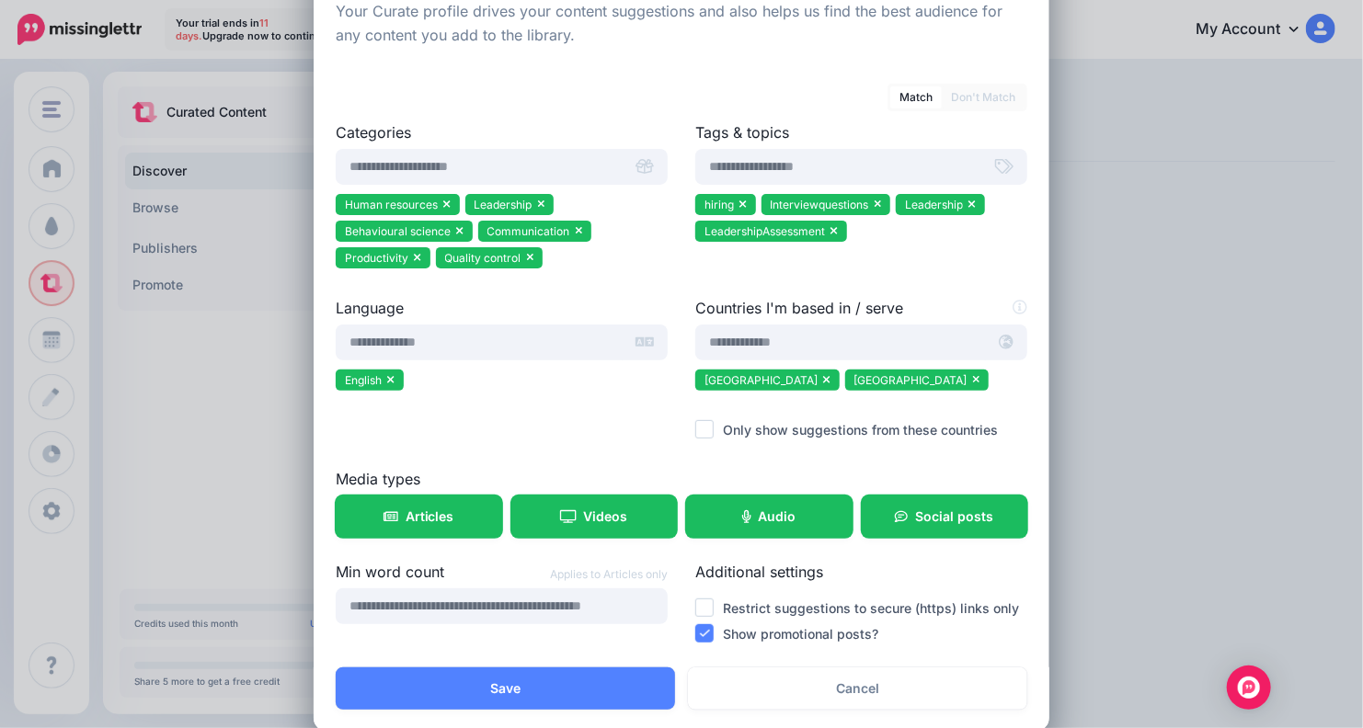
scroll to position [121, 0]
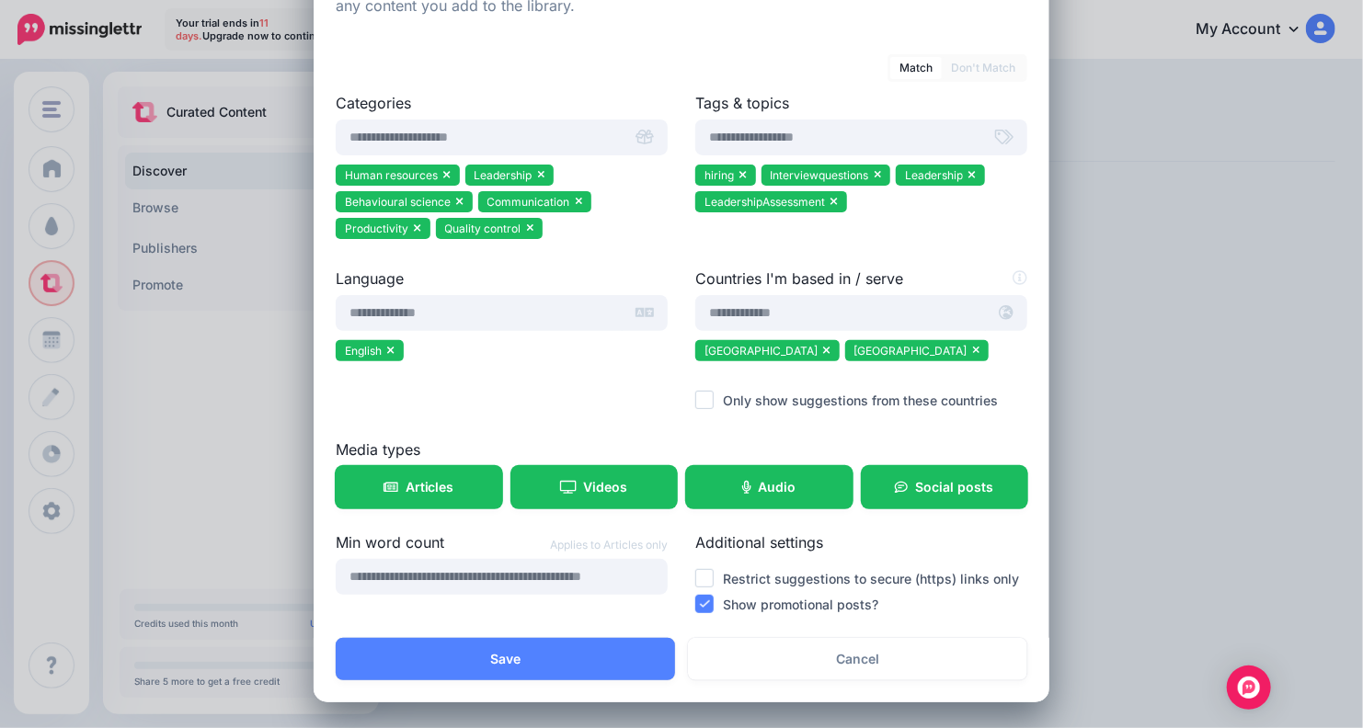
click at [763, 579] on label "Restrict suggestions to secure (https) links only" at bounding box center [871, 578] width 296 height 21
click at [705, 579] on ins at bounding box center [704, 578] width 18 height 18
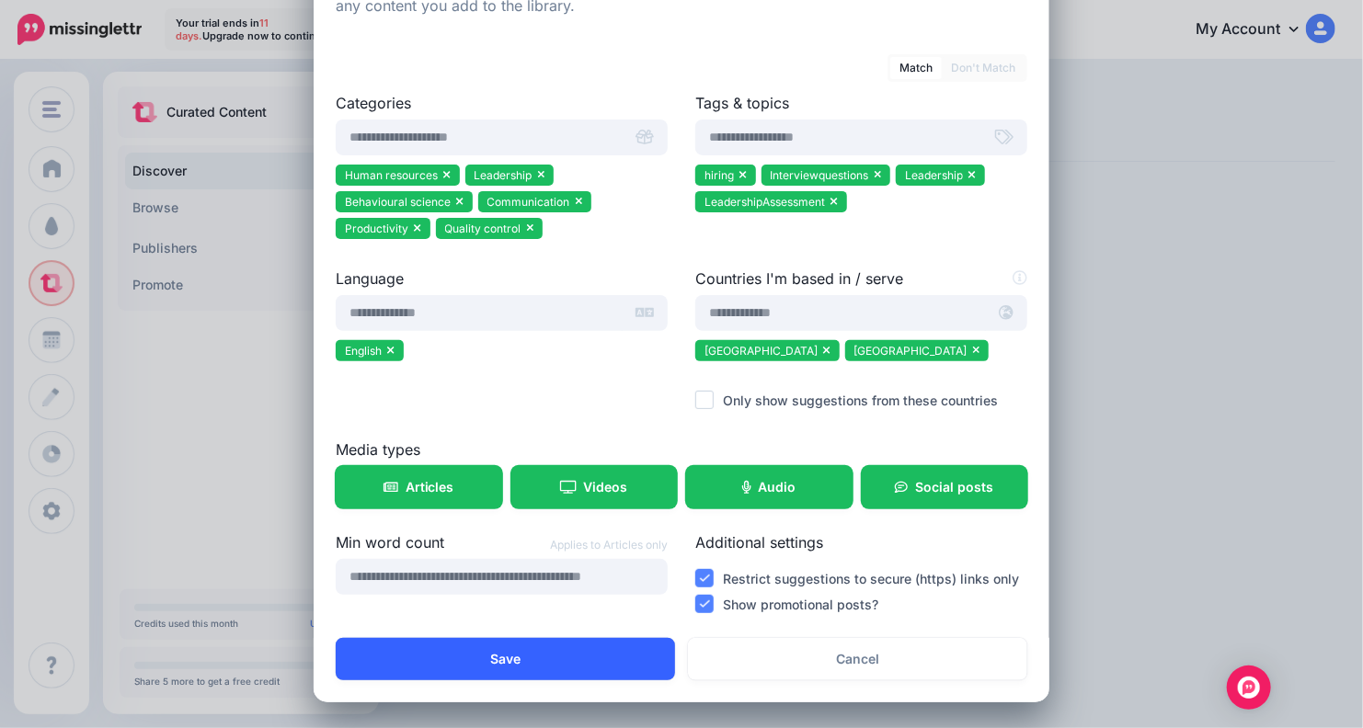
click at [543, 667] on button "Save" at bounding box center [505, 659] width 339 height 42
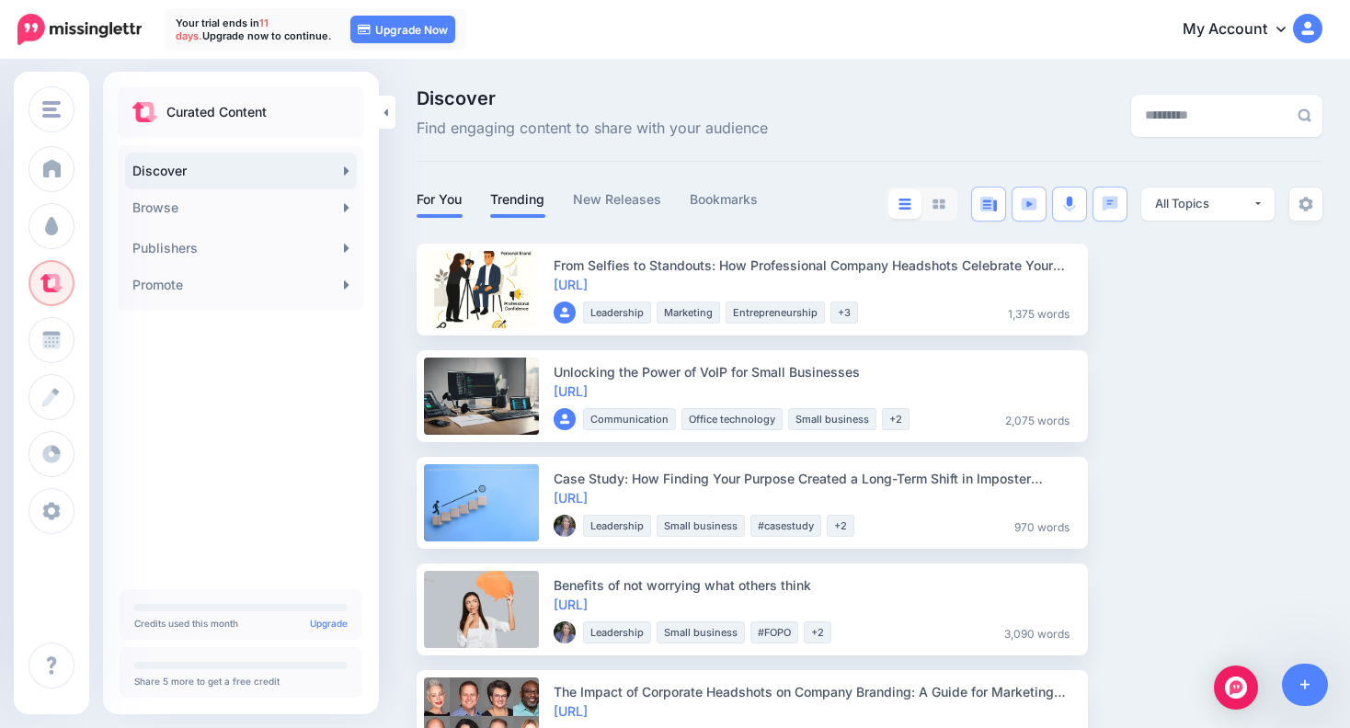
click at [525, 202] on link "Trending" at bounding box center [517, 199] width 55 height 22
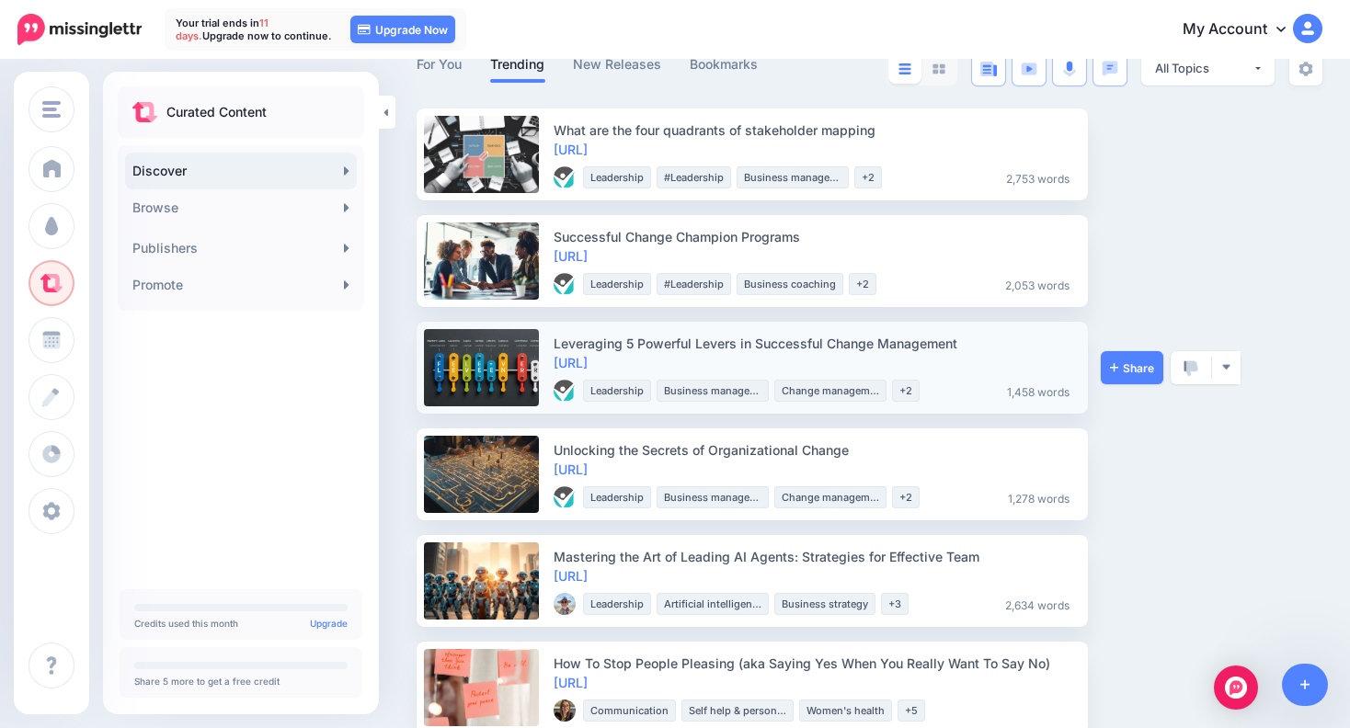
scroll to position [242, 0]
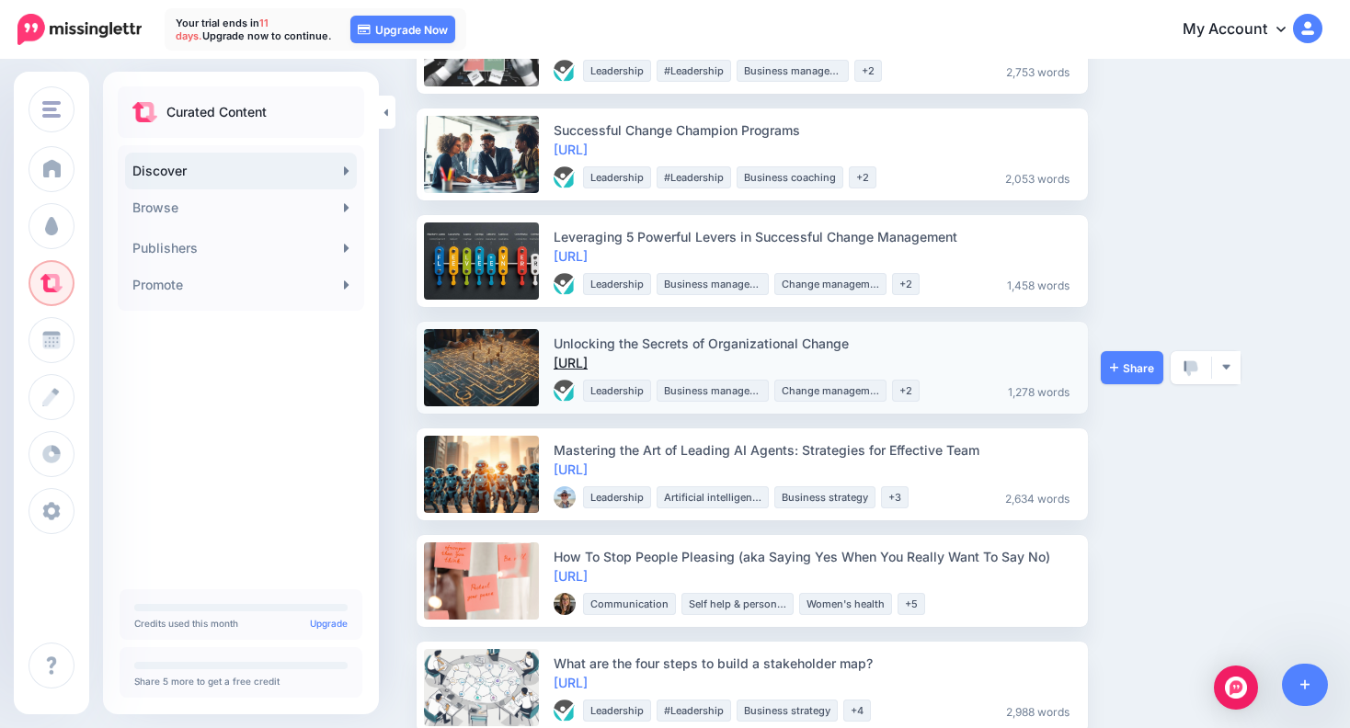
click at [587, 355] on link "https://lttr.ai/AgL5A" at bounding box center [570, 363] width 34 height 16
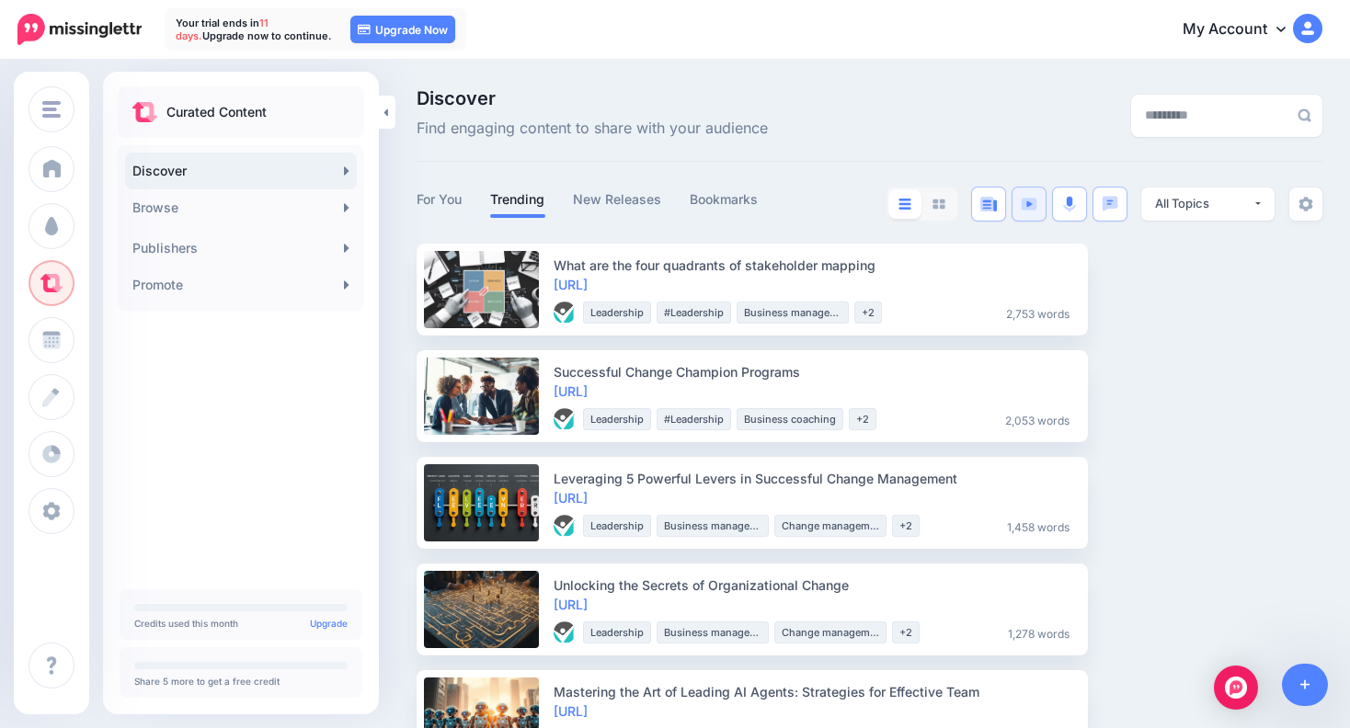
click at [1037, 207] on img at bounding box center [1029, 204] width 17 height 13
click at [1045, 204] on link at bounding box center [1028, 204] width 33 height 33
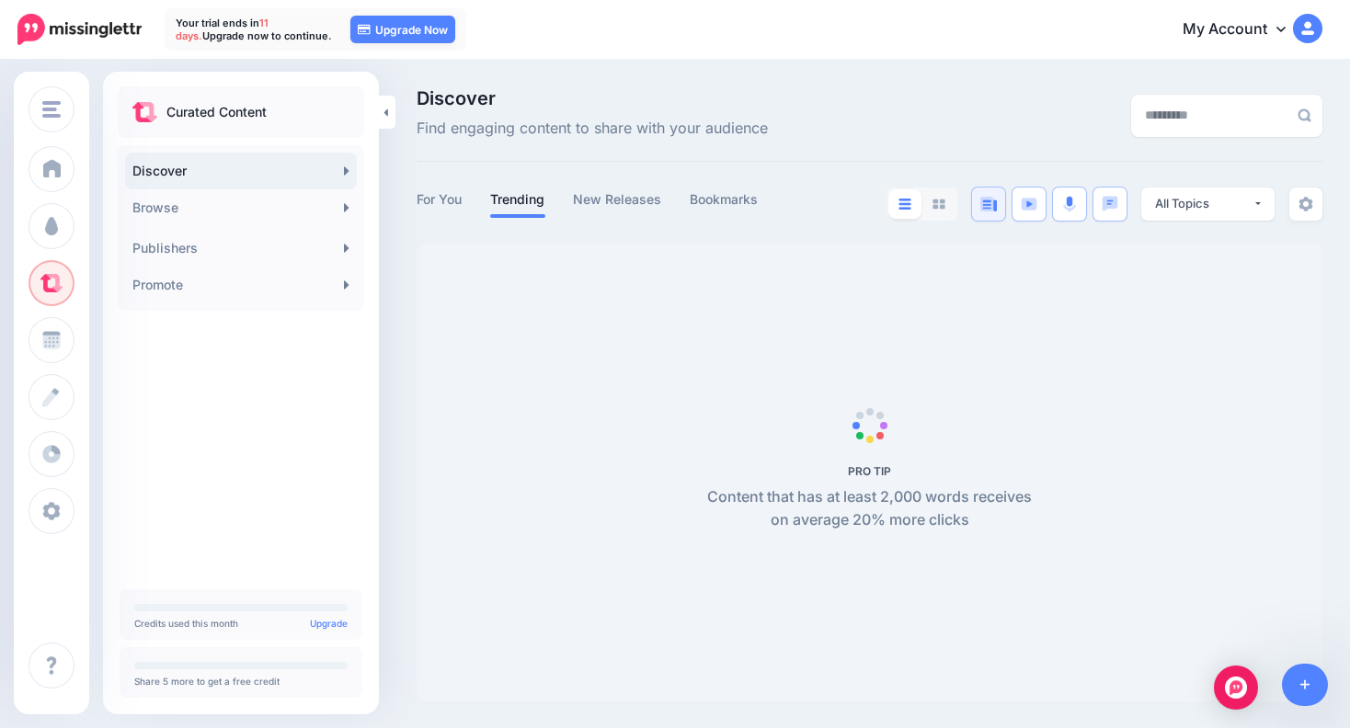
click at [997, 205] on img at bounding box center [988, 204] width 17 height 15
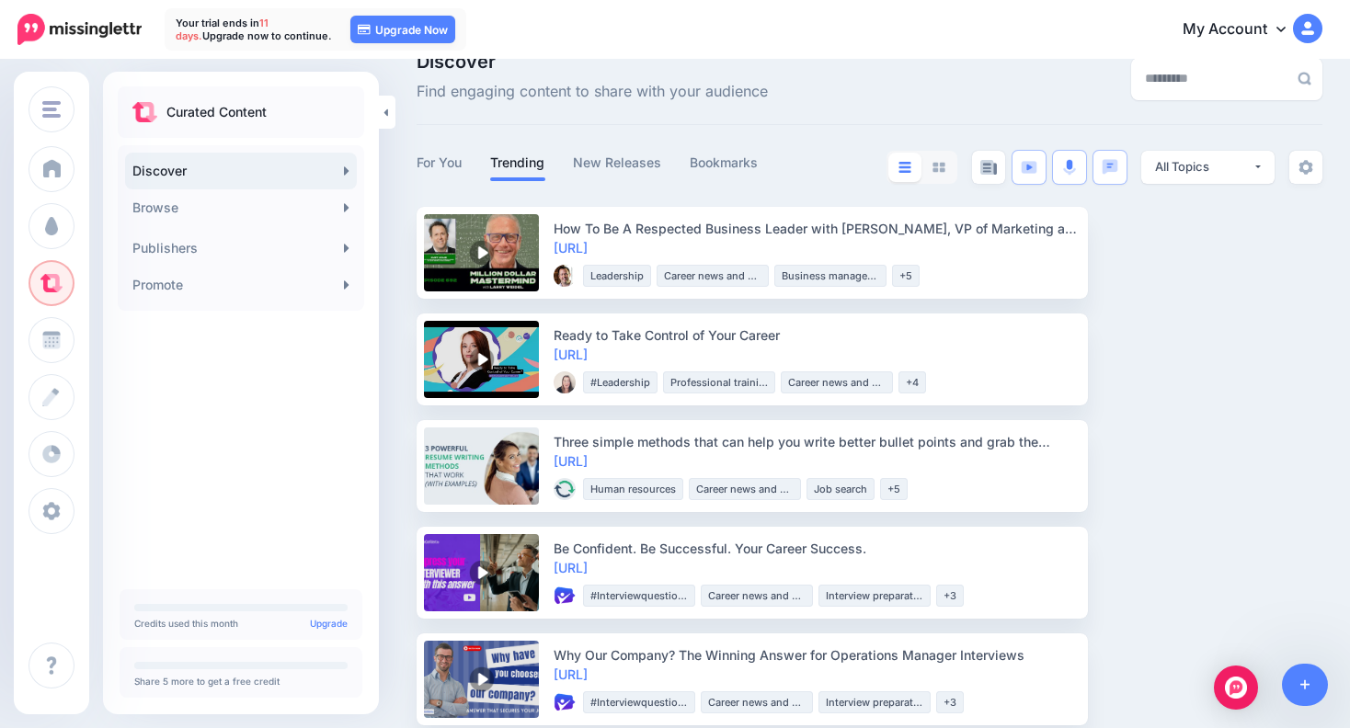
scroll to position [39, 0]
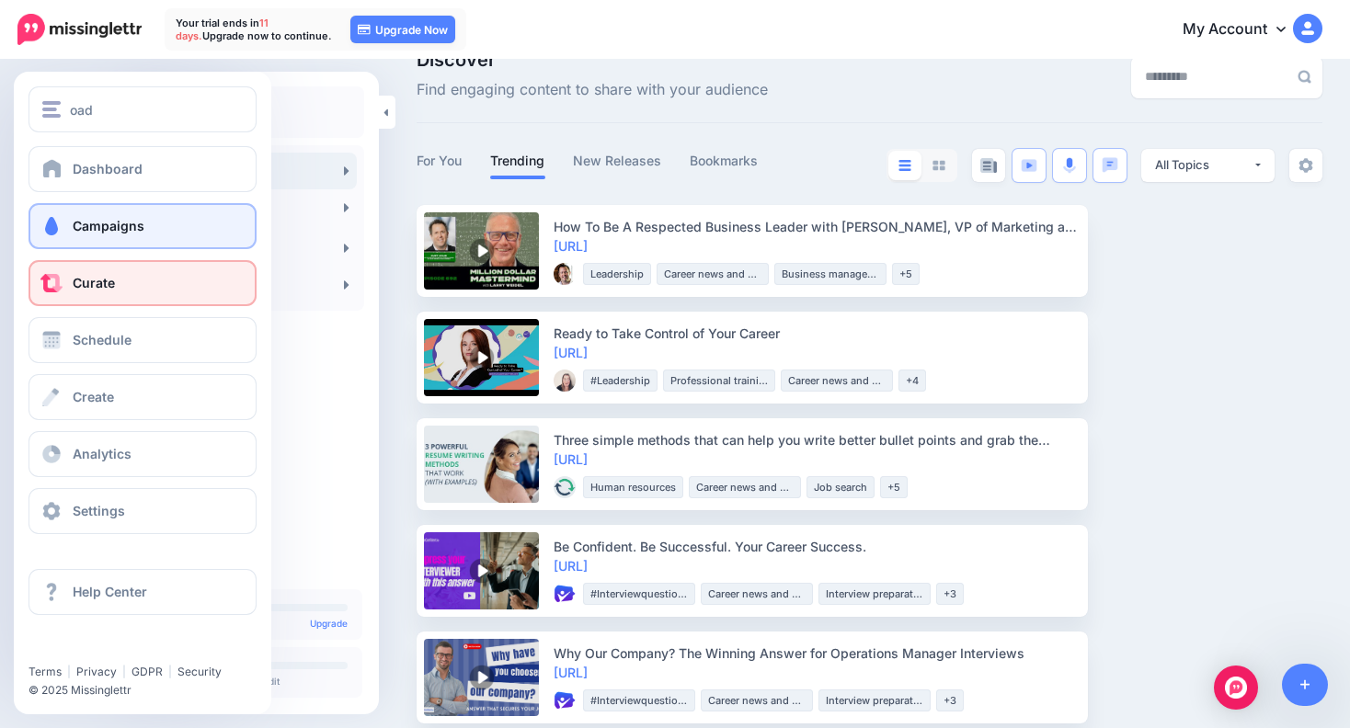
click at [89, 228] on span "Campaigns" at bounding box center [109, 226] width 72 height 16
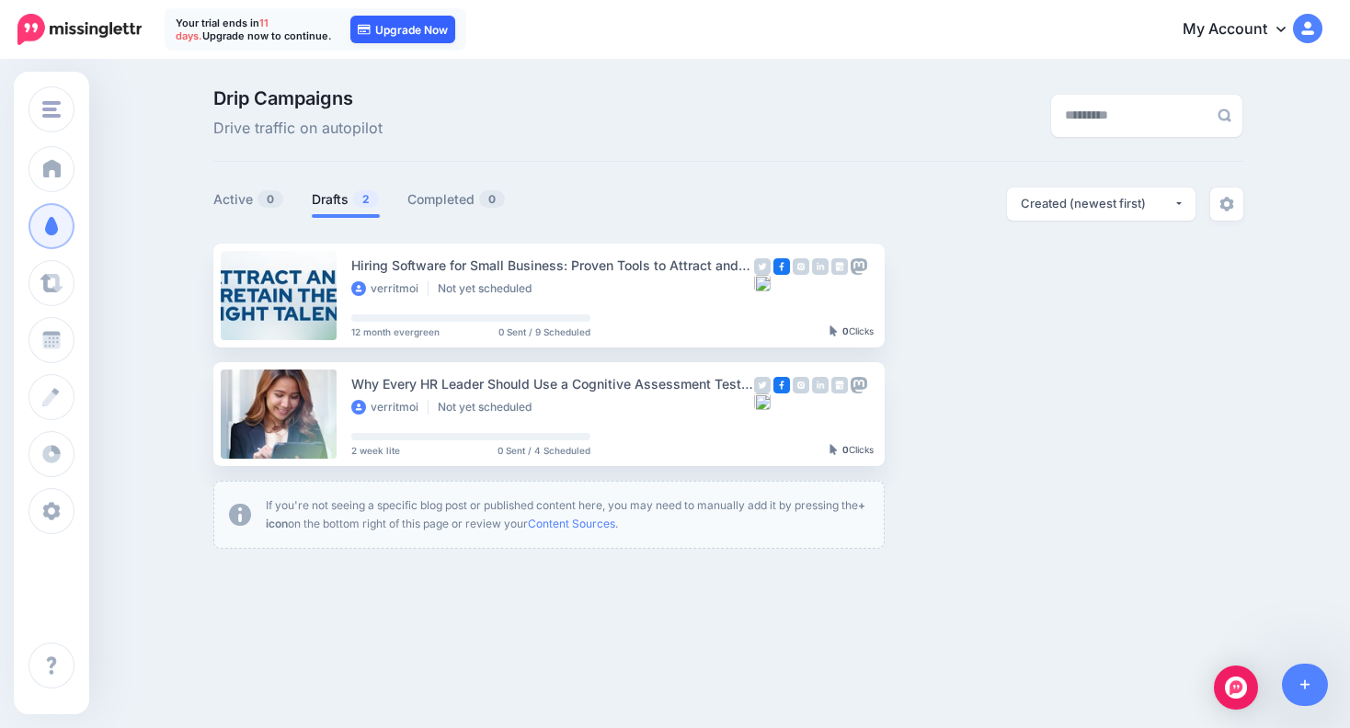
click at [378, 32] on link "Upgrade Now" at bounding box center [402, 30] width 105 height 28
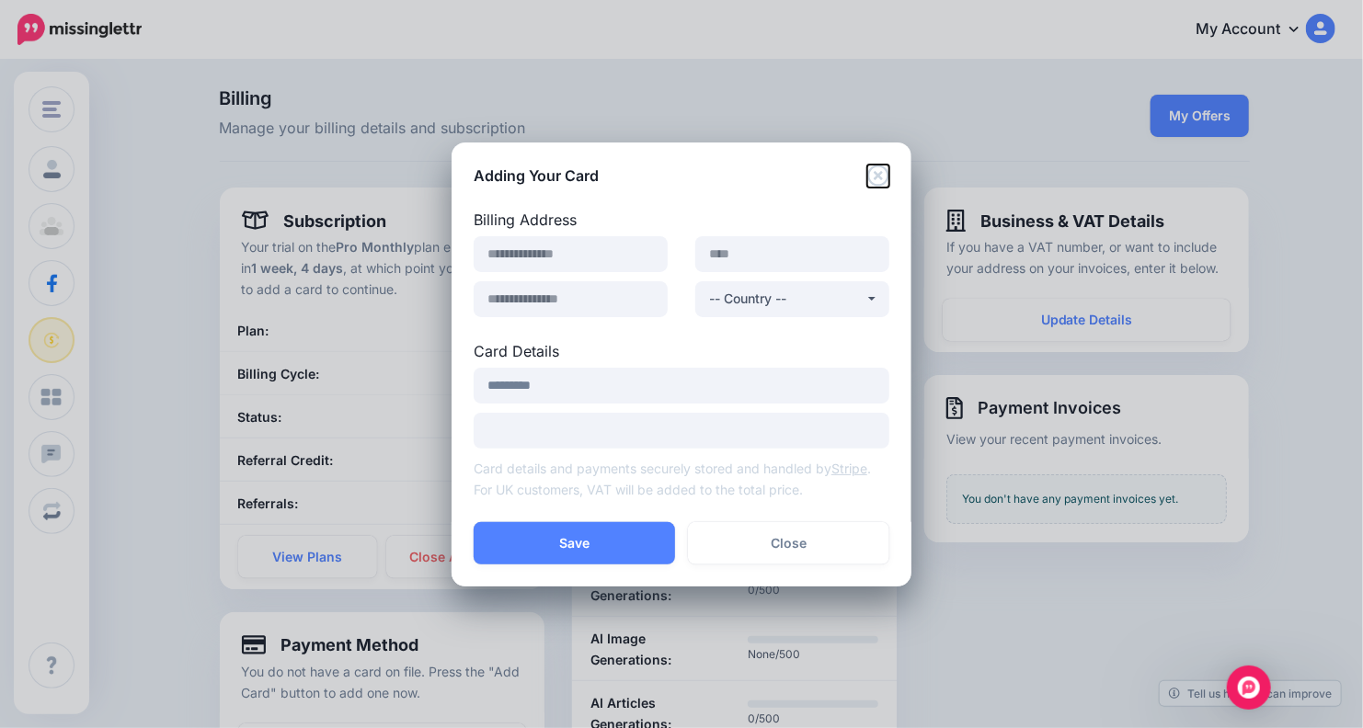
click at [873, 173] on icon "Close" at bounding box center [878, 176] width 22 height 22
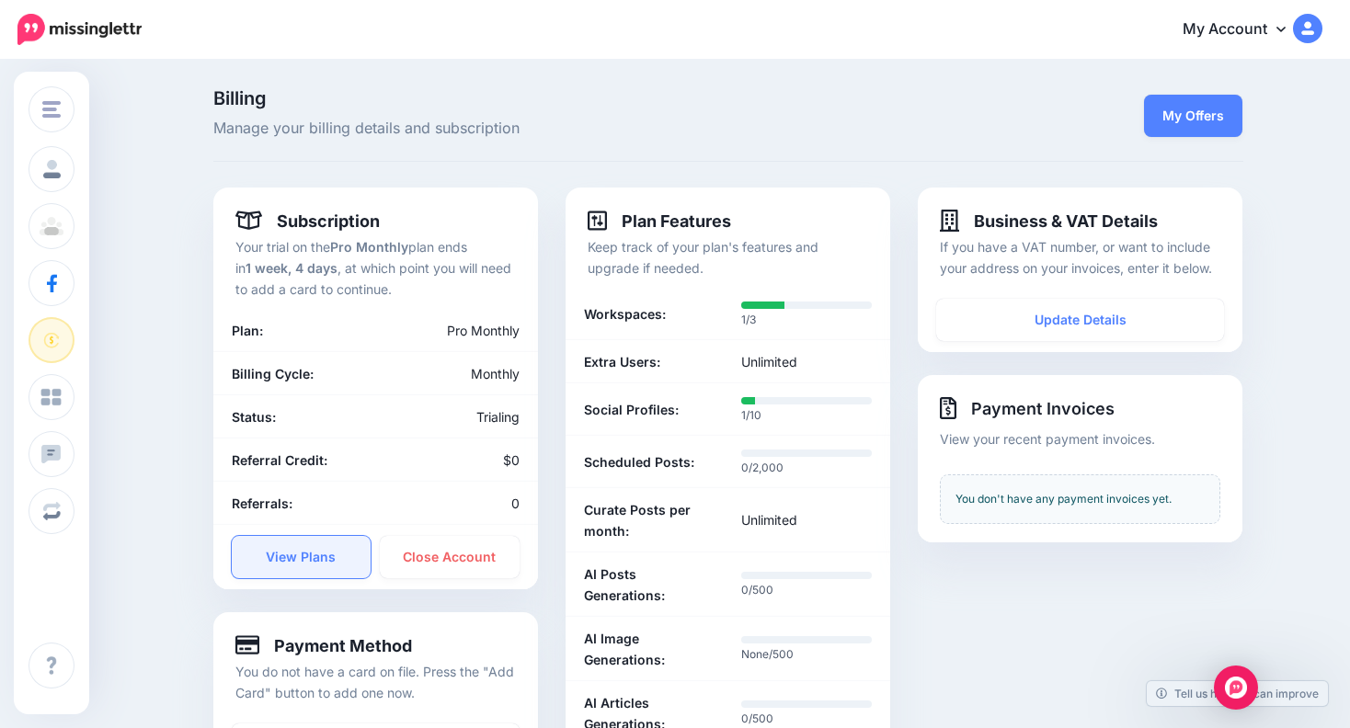
click at [315, 553] on link "View Plans" at bounding box center [302, 557] width 140 height 42
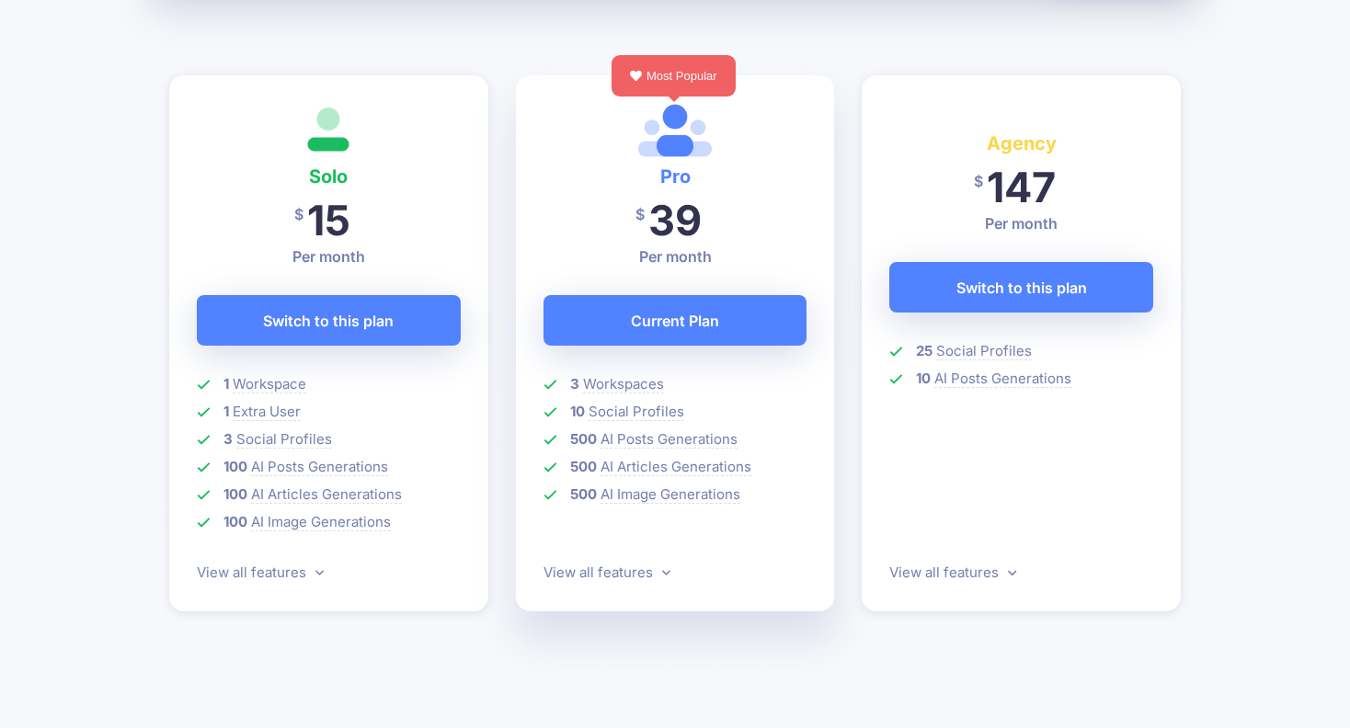
scroll to position [493, 0]
click at [271, 576] on link "View all features" at bounding box center [260, 572] width 127 height 17
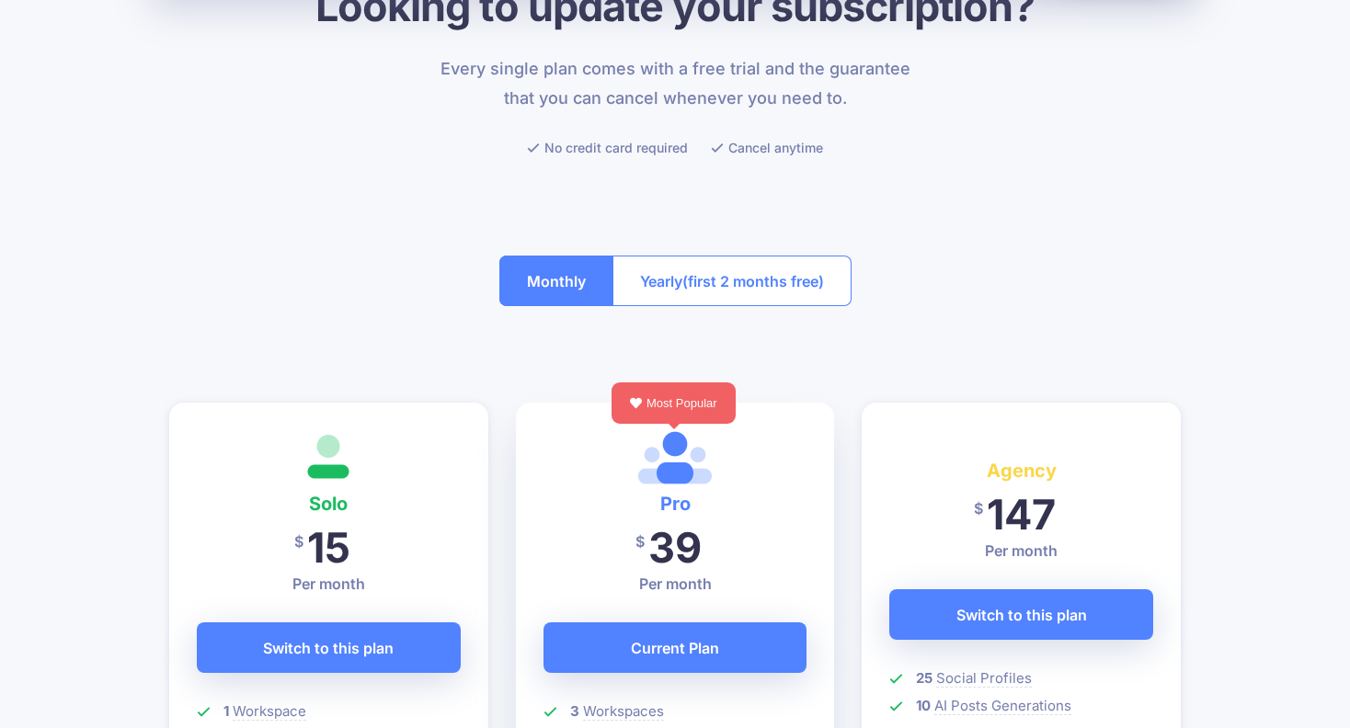
scroll to position [0, 0]
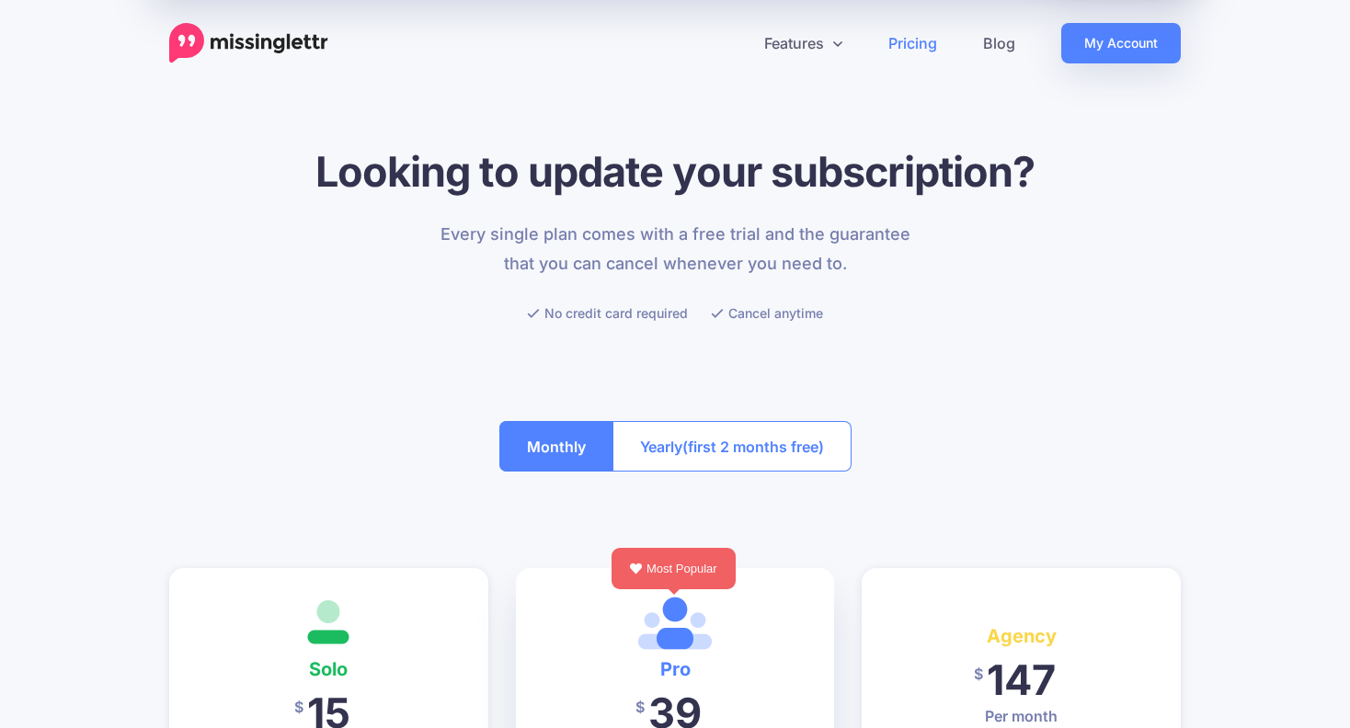
click at [713, 462] on button "Yearly (first 2 months free)" at bounding box center [731, 446] width 239 height 51
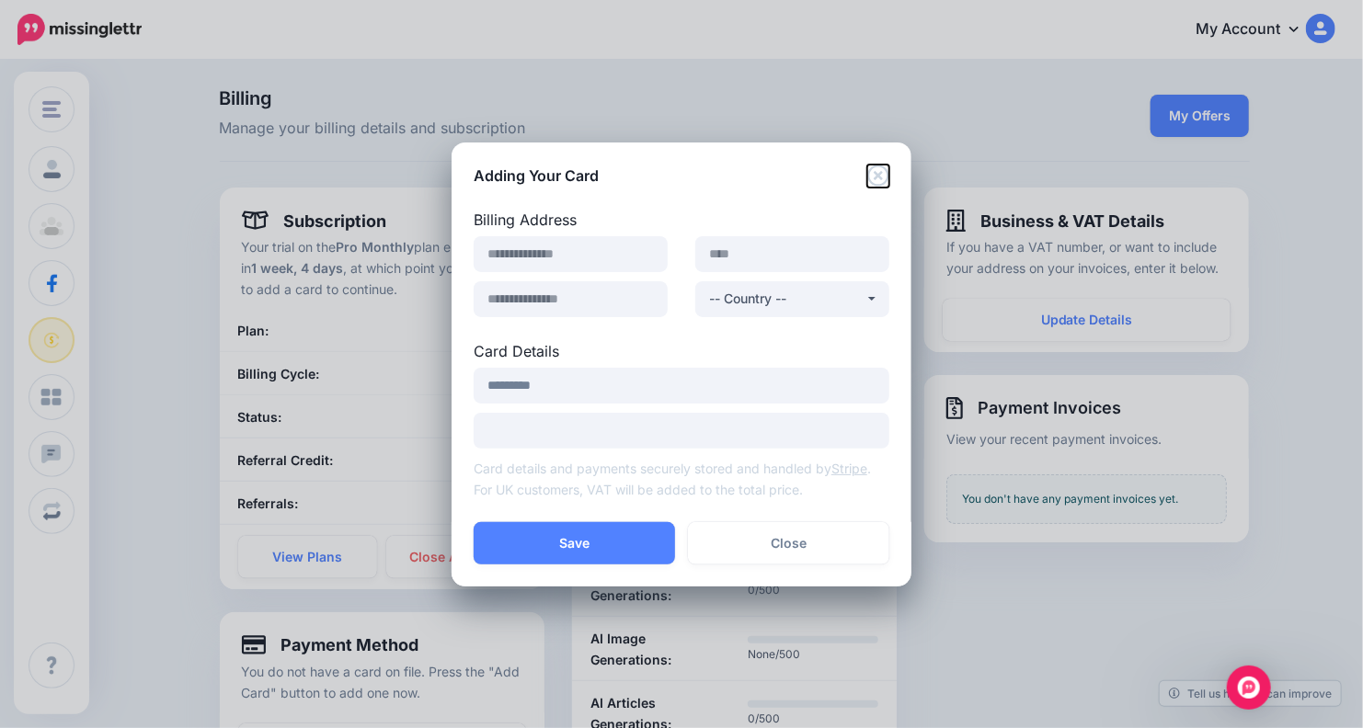
click at [881, 177] on icon "Close" at bounding box center [877, 175] width 21 height 21
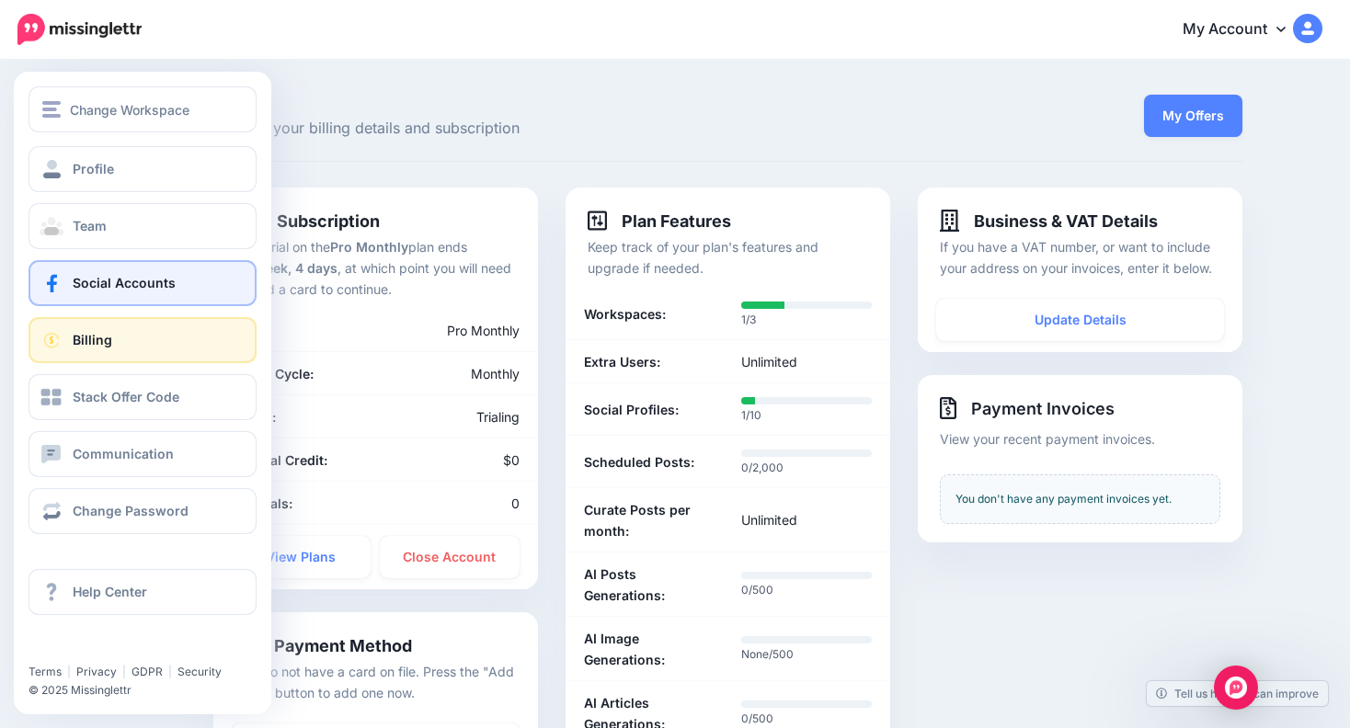
click at [131, 297] on link "Social Accounts" at bounding box center [143, 283] width 228 height 46
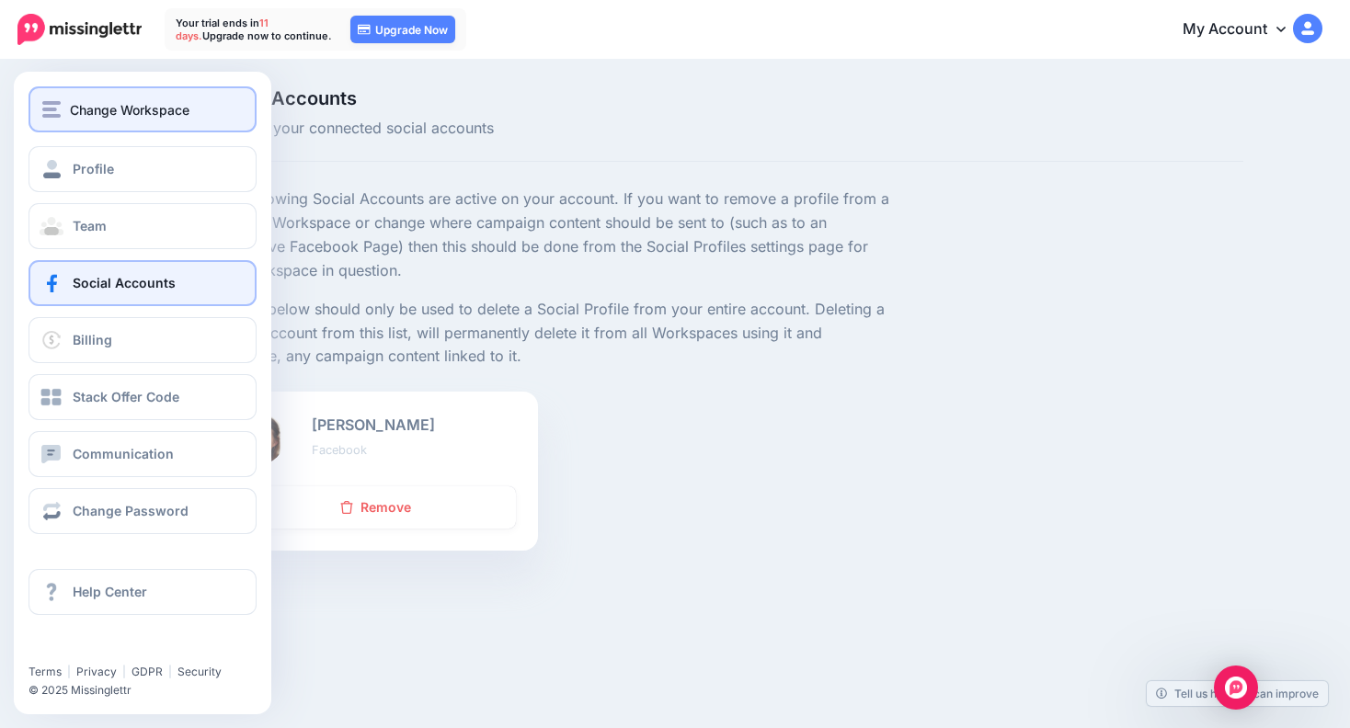
click at [65, 111] on div "Change Workspace" at bounding box center [142, 109] width 200 height 21
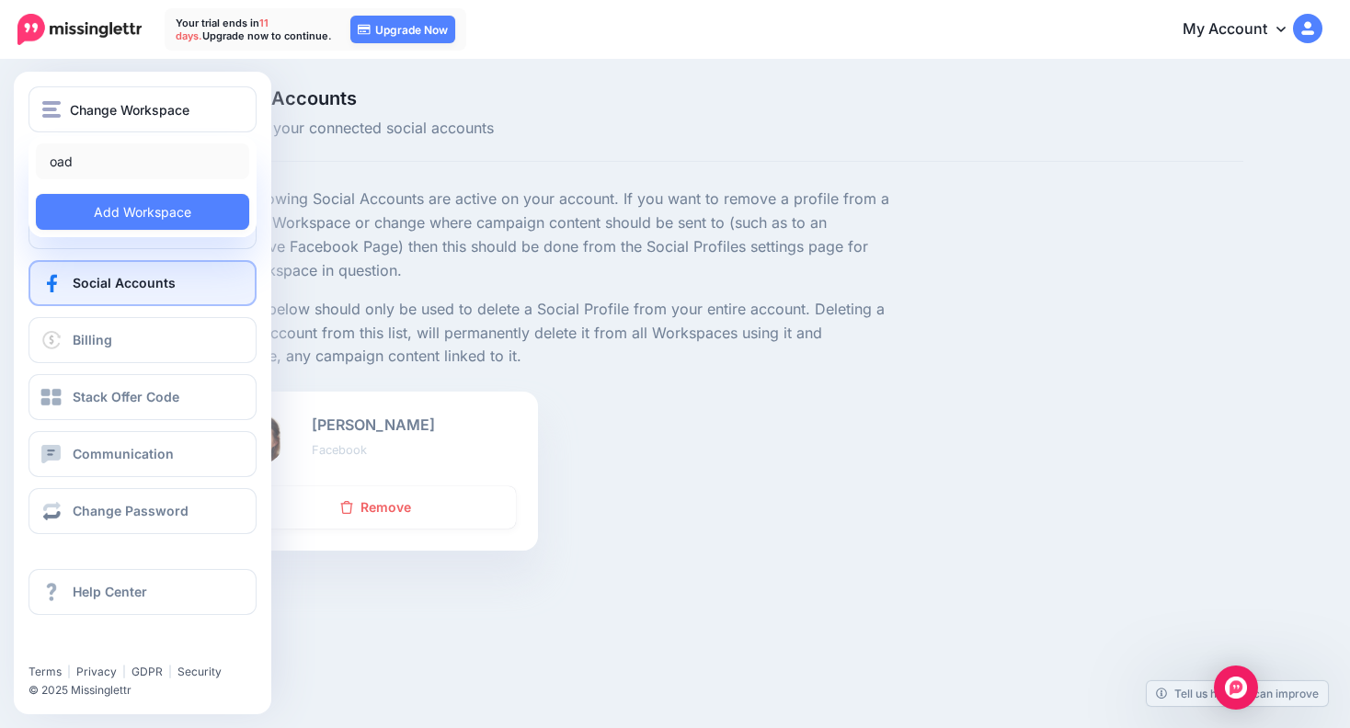
click at [65, 162] on link "oad" at bounding box center [142, 161] width 213 height 36
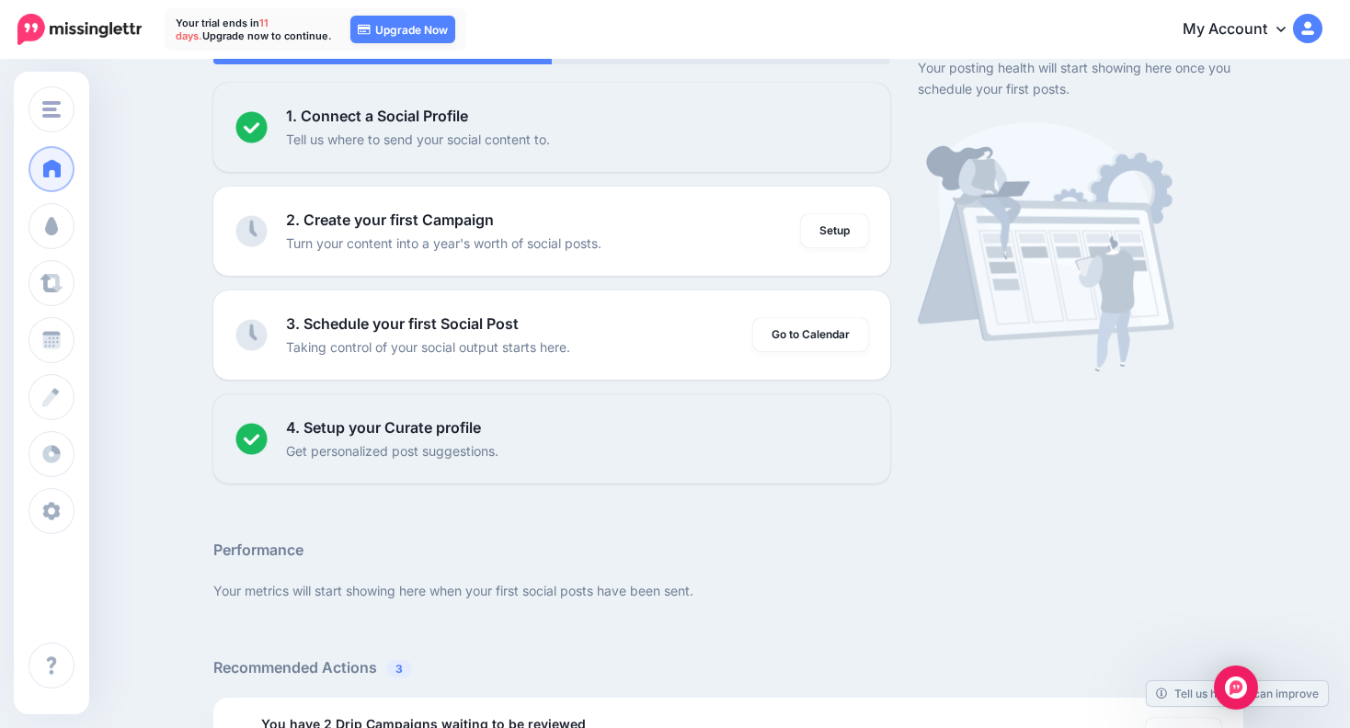
scroll to position [173, 0]
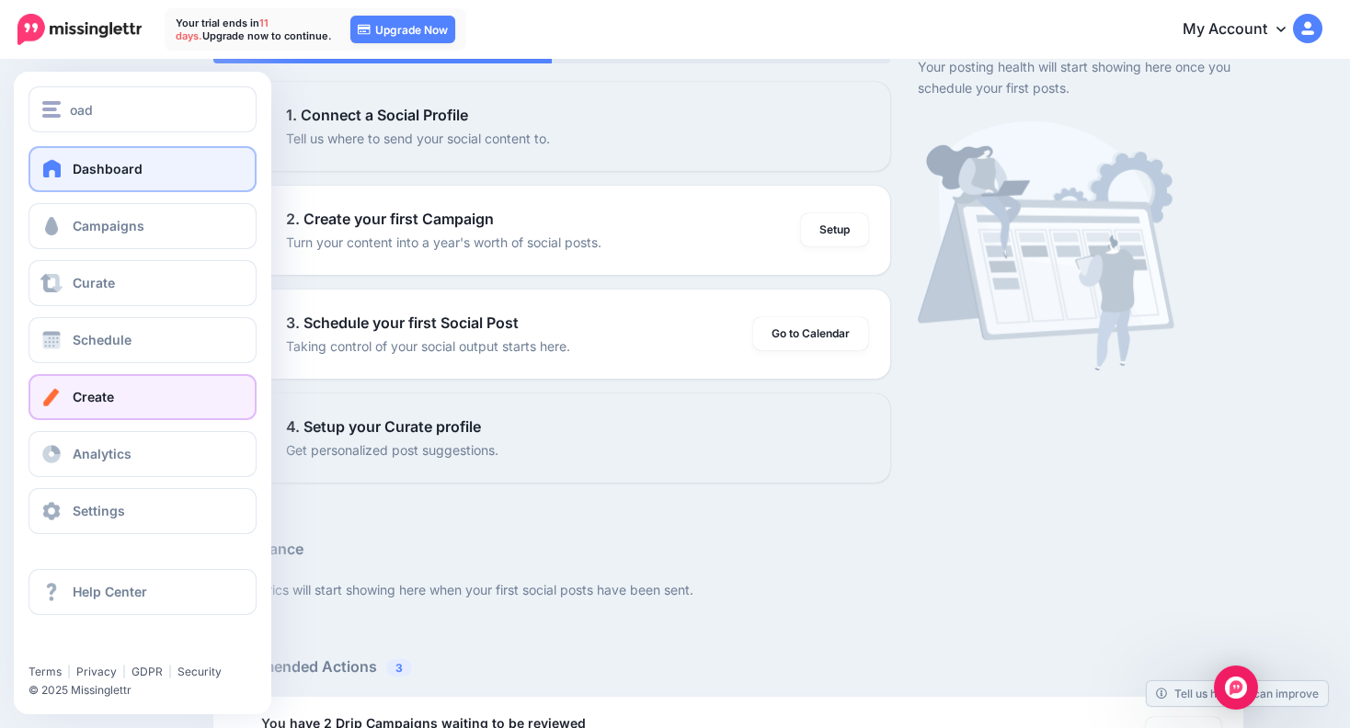
click at [69, 396] on link "Create" at bounding box center [143, 397] width 228 height 46
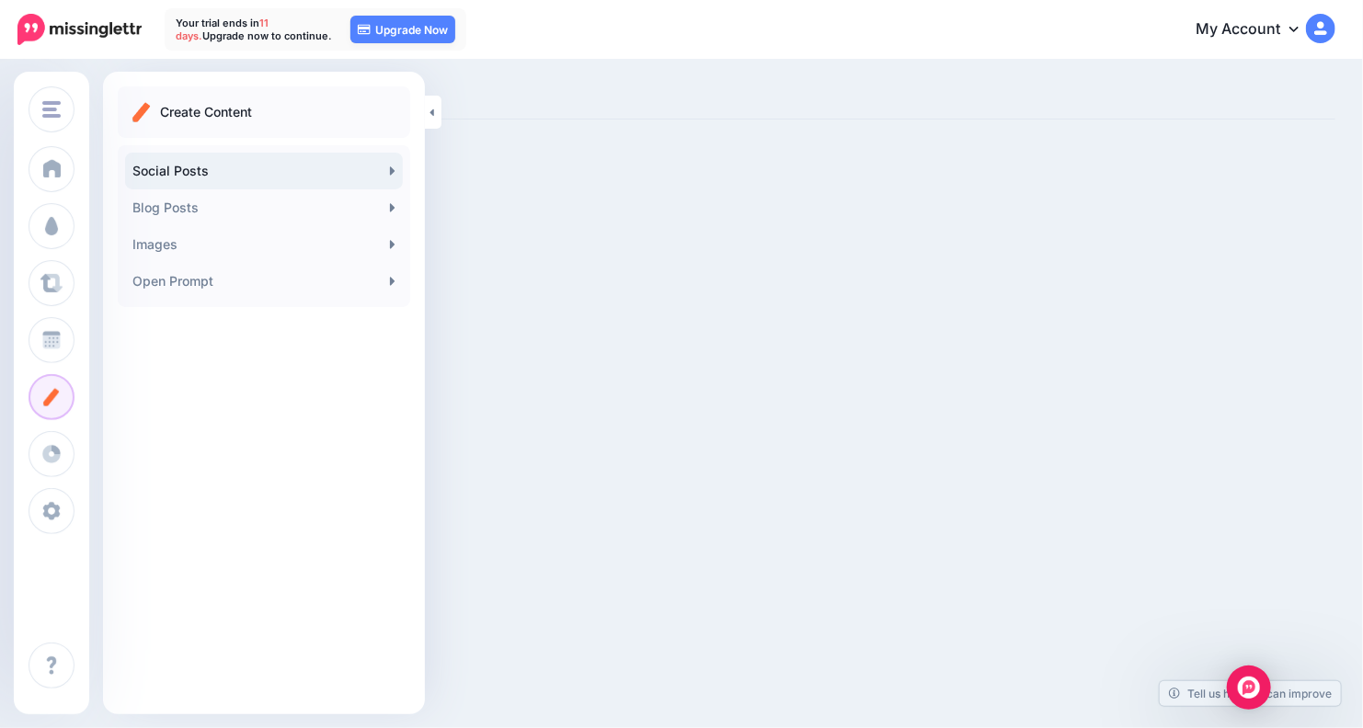
click at [377, 167] on link "Social Posts" at bounding box center [264, 171] width 278 height 37
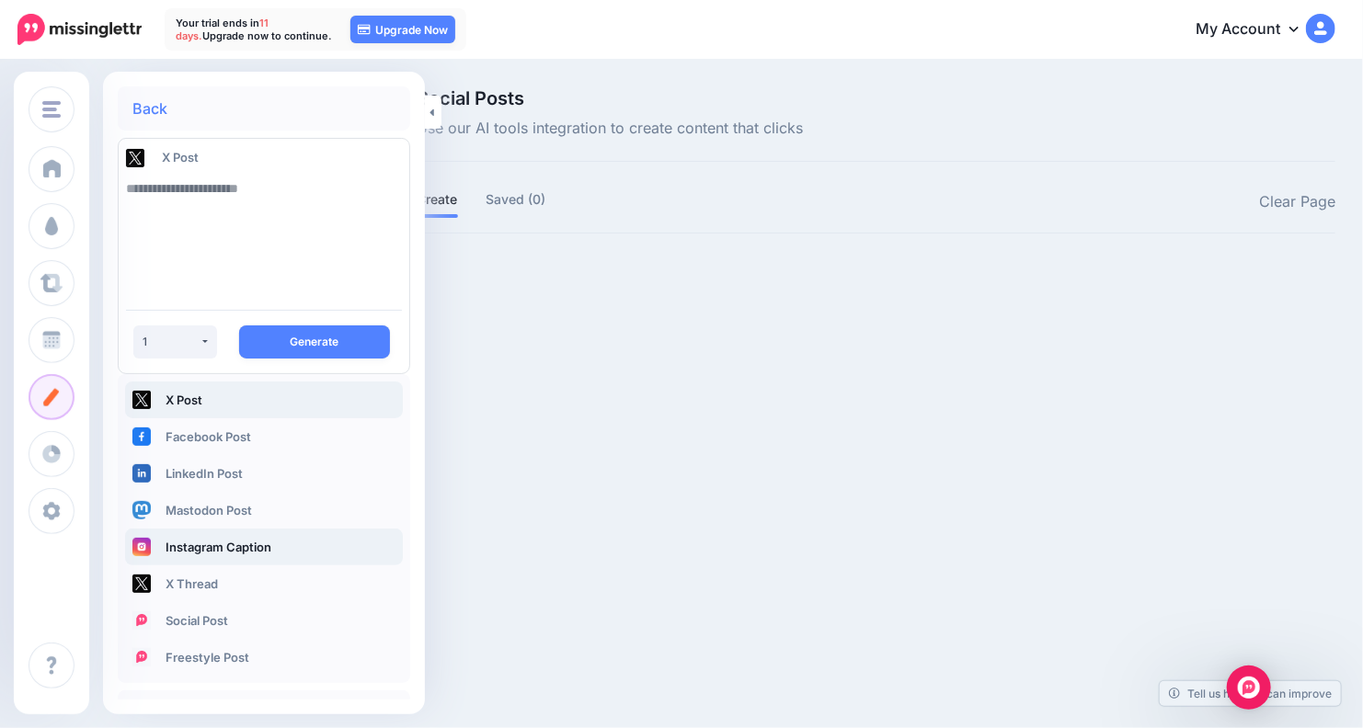
scroll to position [63, 0]
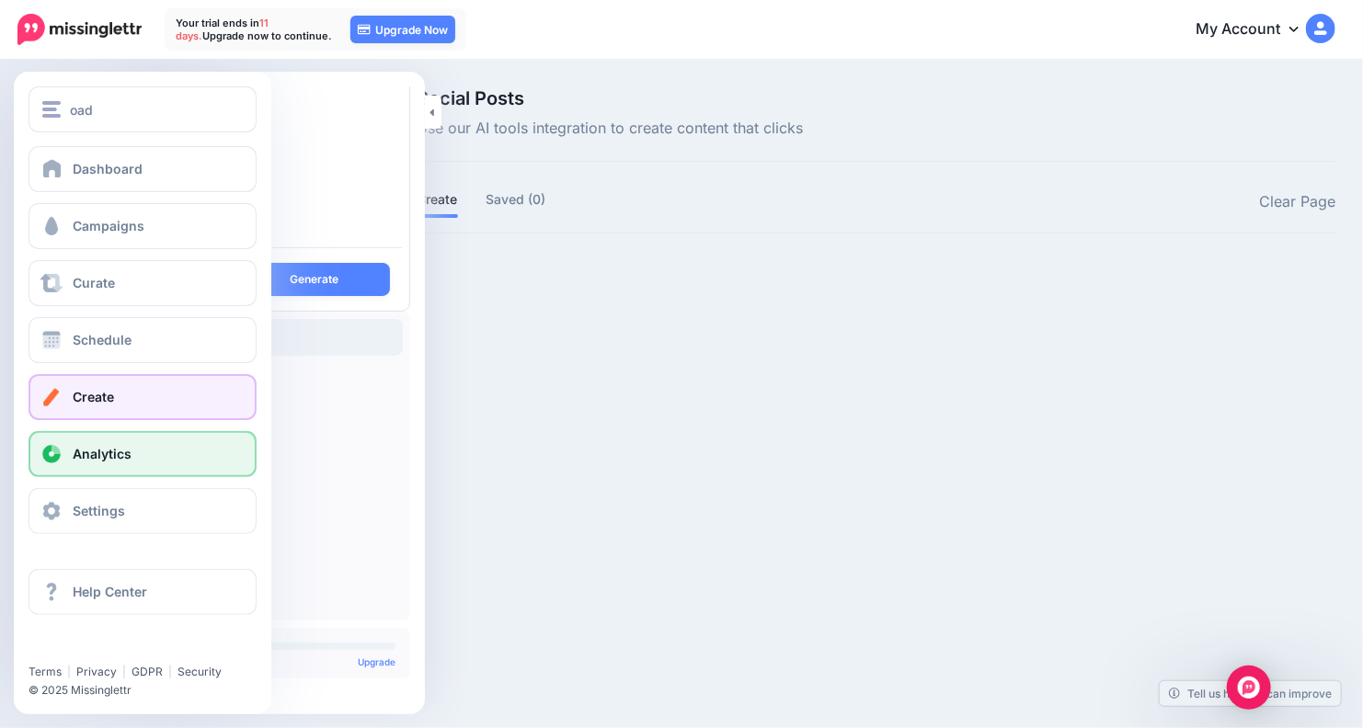
click at [47, 449] on span at bounding box center [52, 454] width 24 height 18
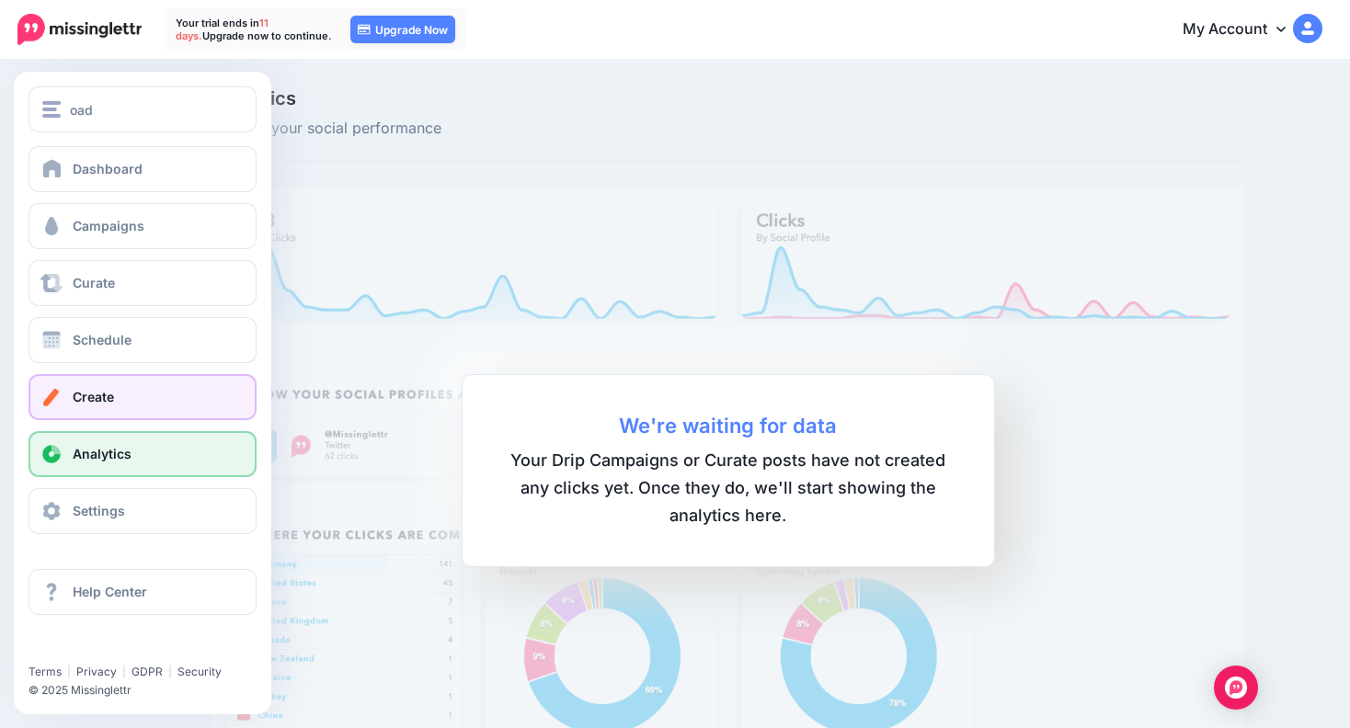
click at [40, 394] on span at bounding box center [52, 397] width 24 height 18
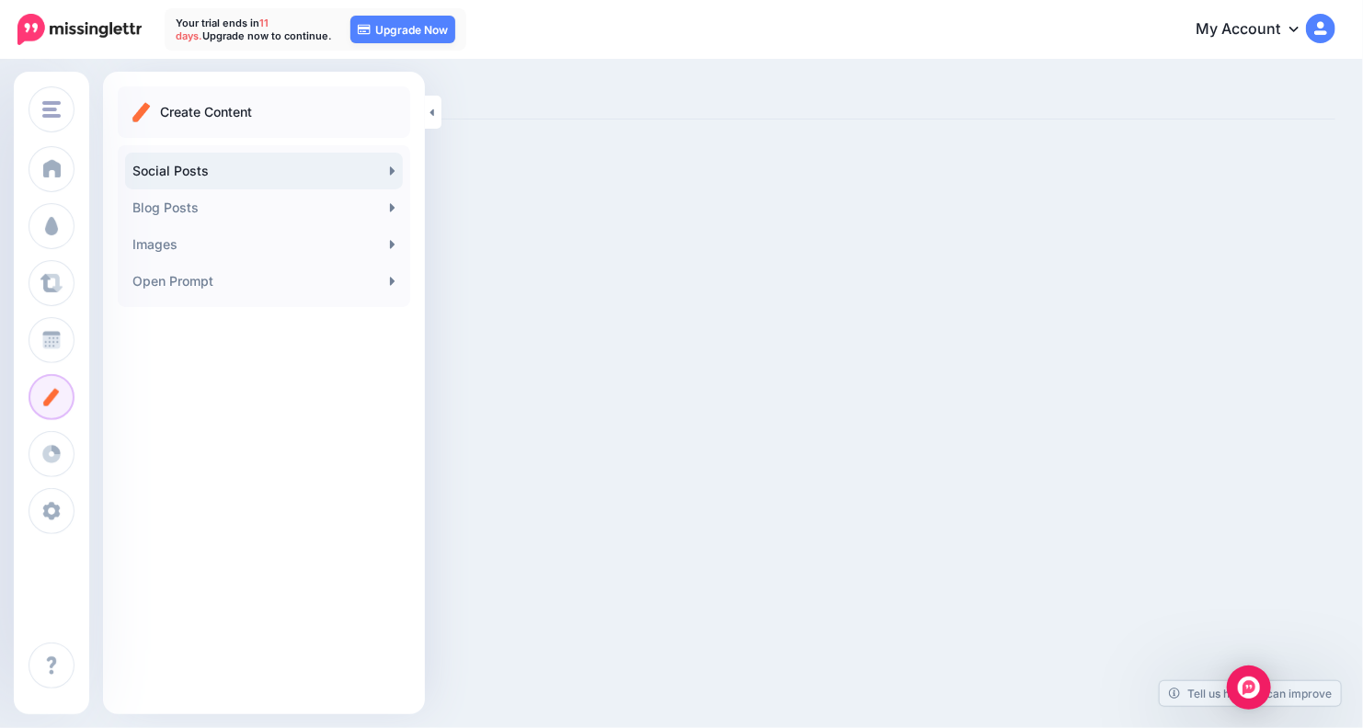
click at [283, 171] on link "Social Posts" at bounding box center [264, 171] width 278 height 37
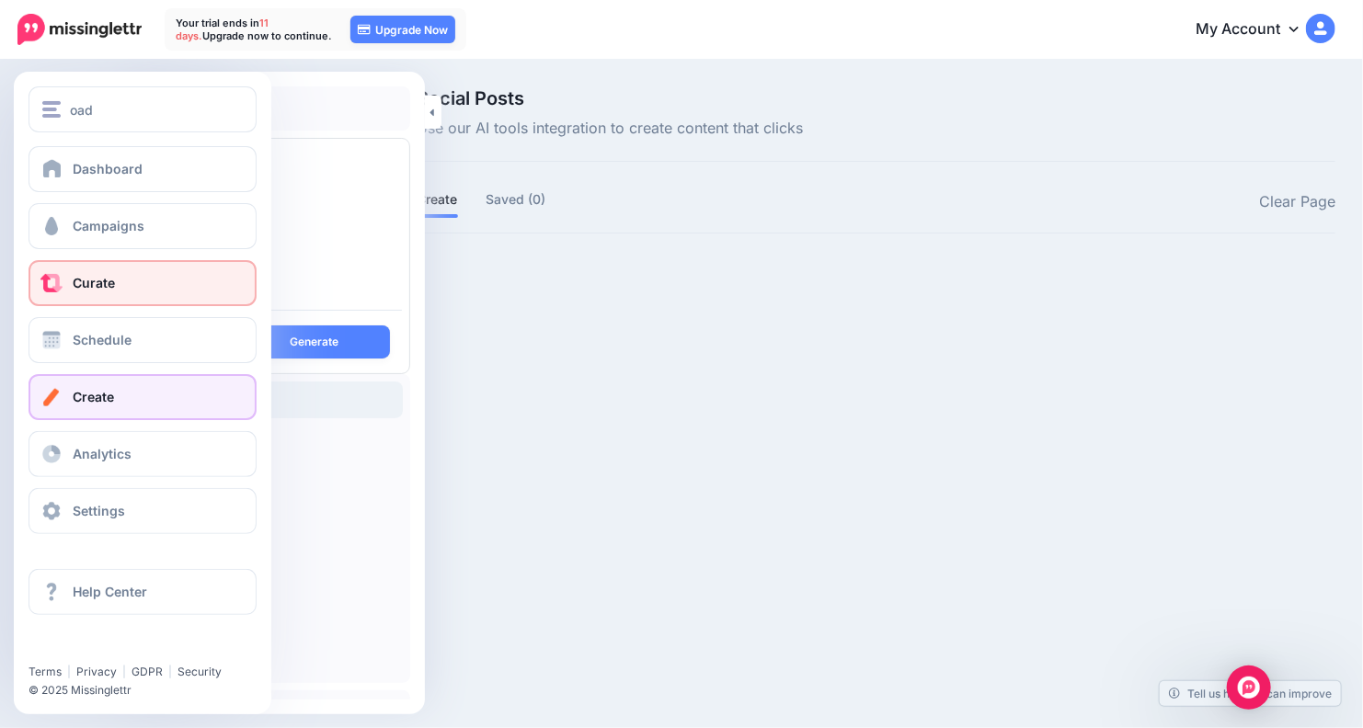
click at [87, 283] on span "Curate" at bounding box center [94, 283] width 42 height 16
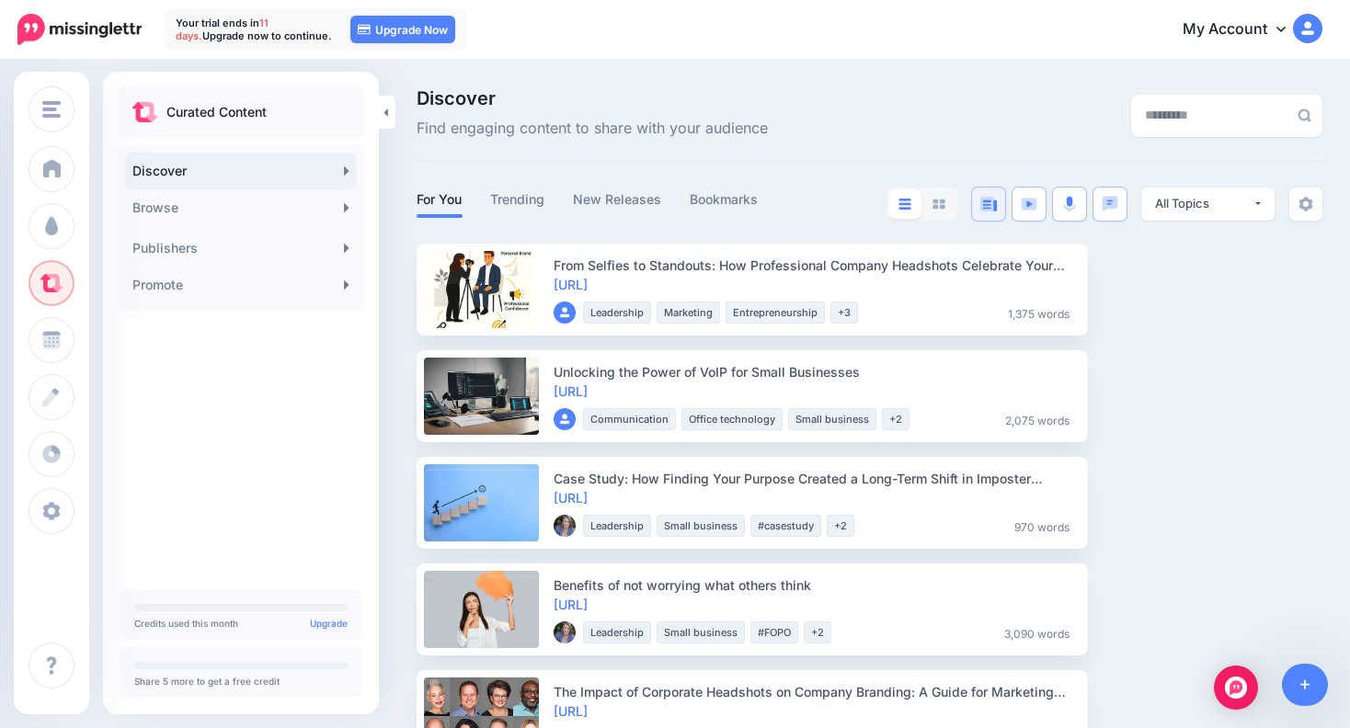
click at [997, 200] on img at bounding box center [988, 204] width 17 height 15
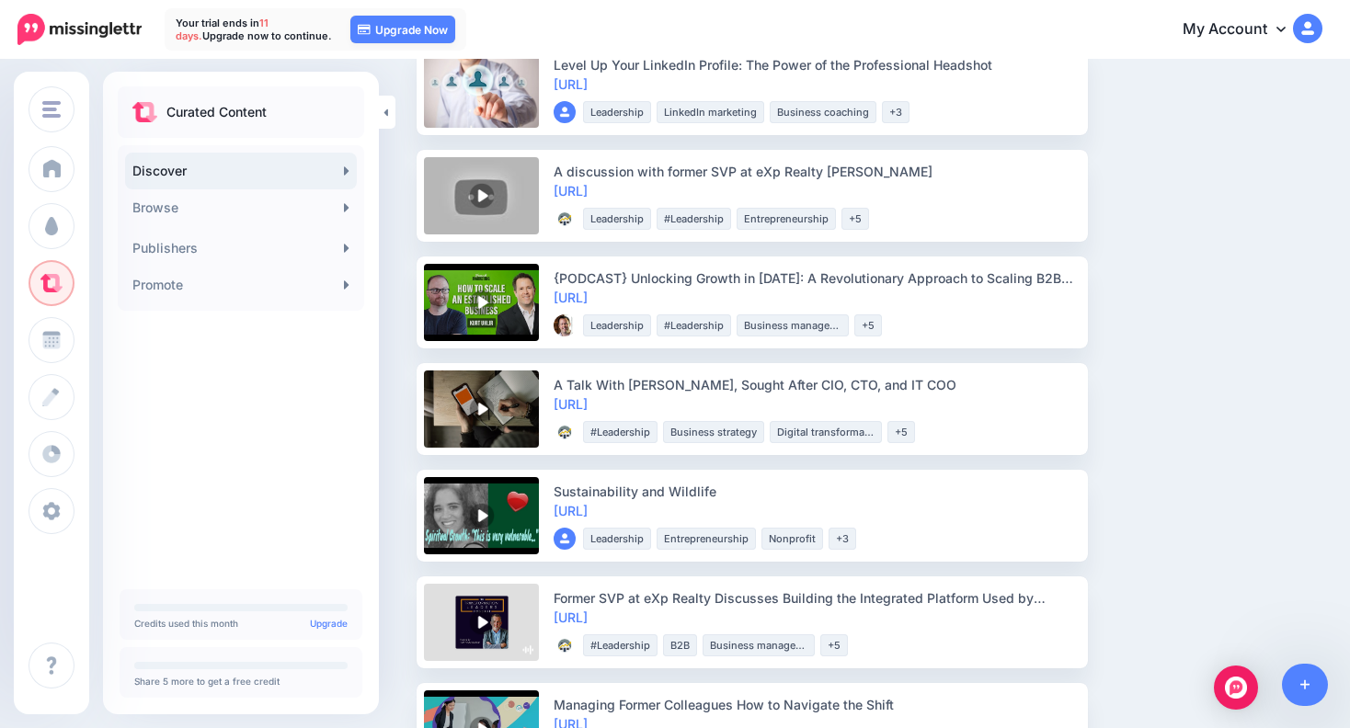
scroll to position [320, 0]
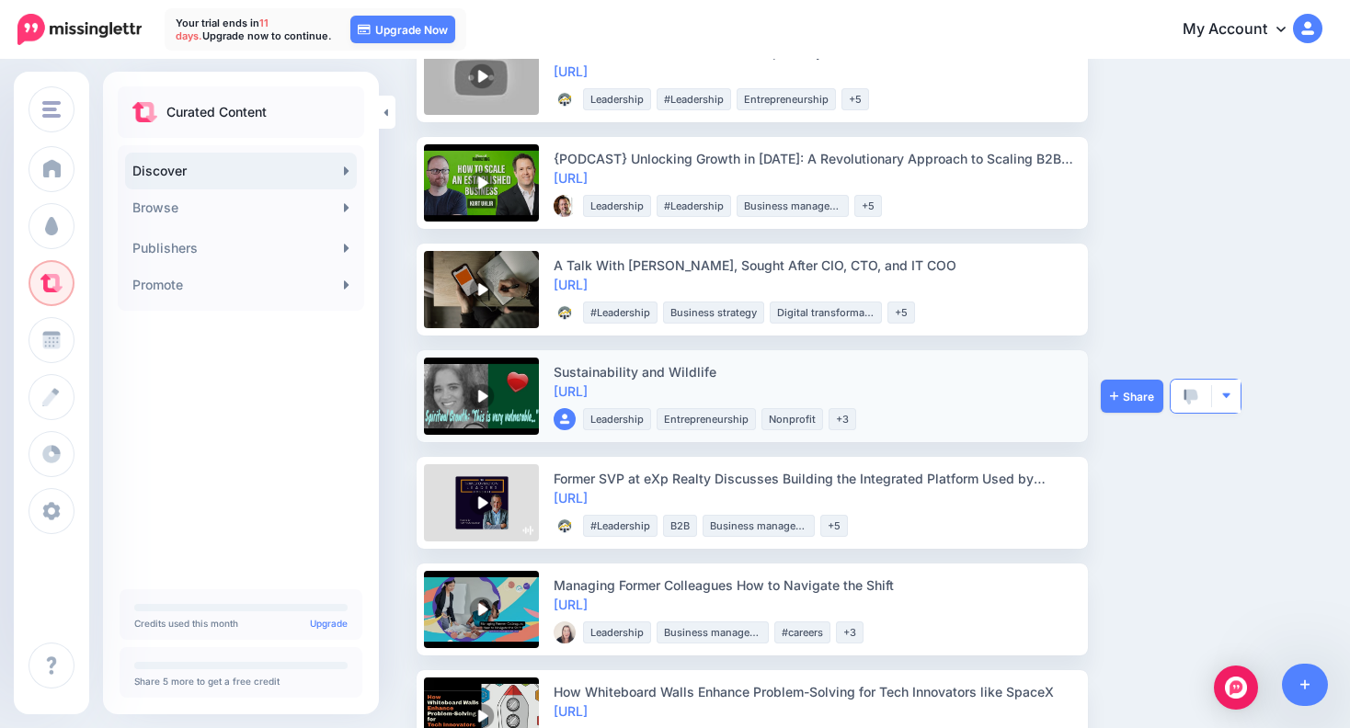
click at [1231, 402] on button "button" at bounding box center [1226, 396] width 29 height 33
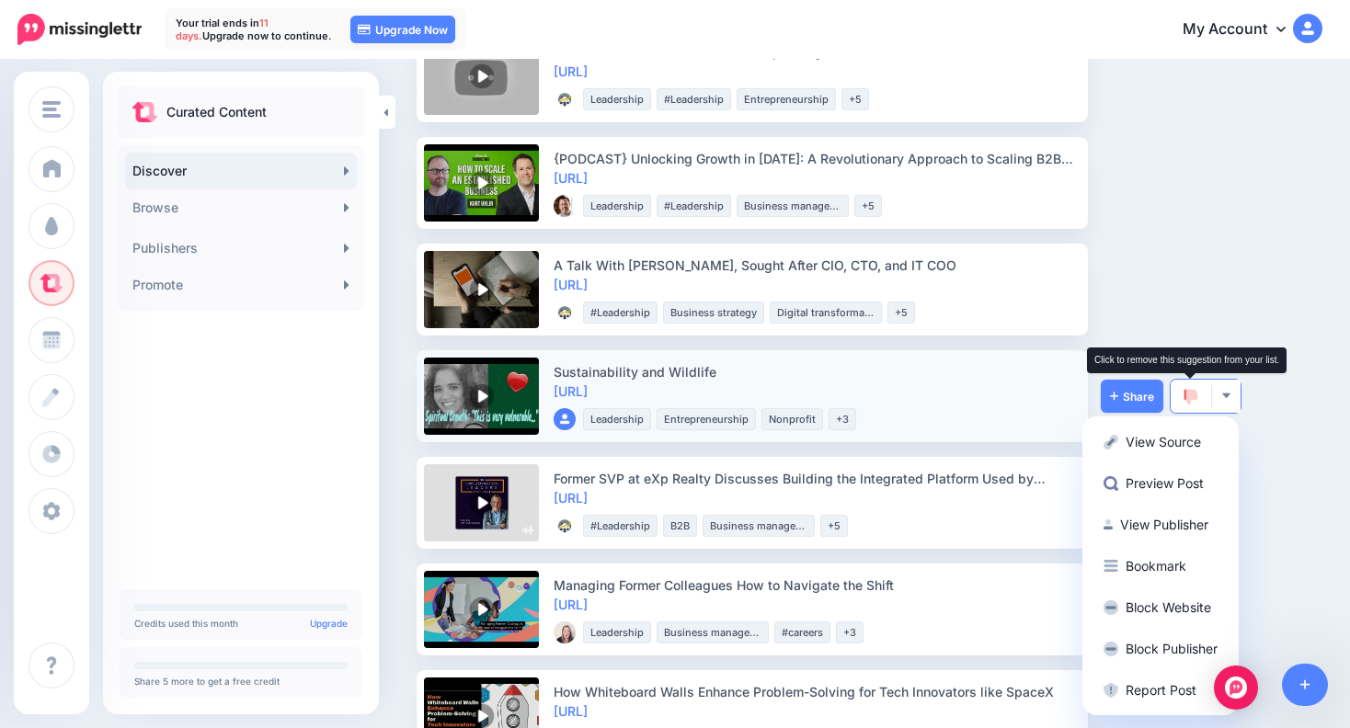
click at [1187, 391] on img at bounding box center [1190, 397] width 15 height 17
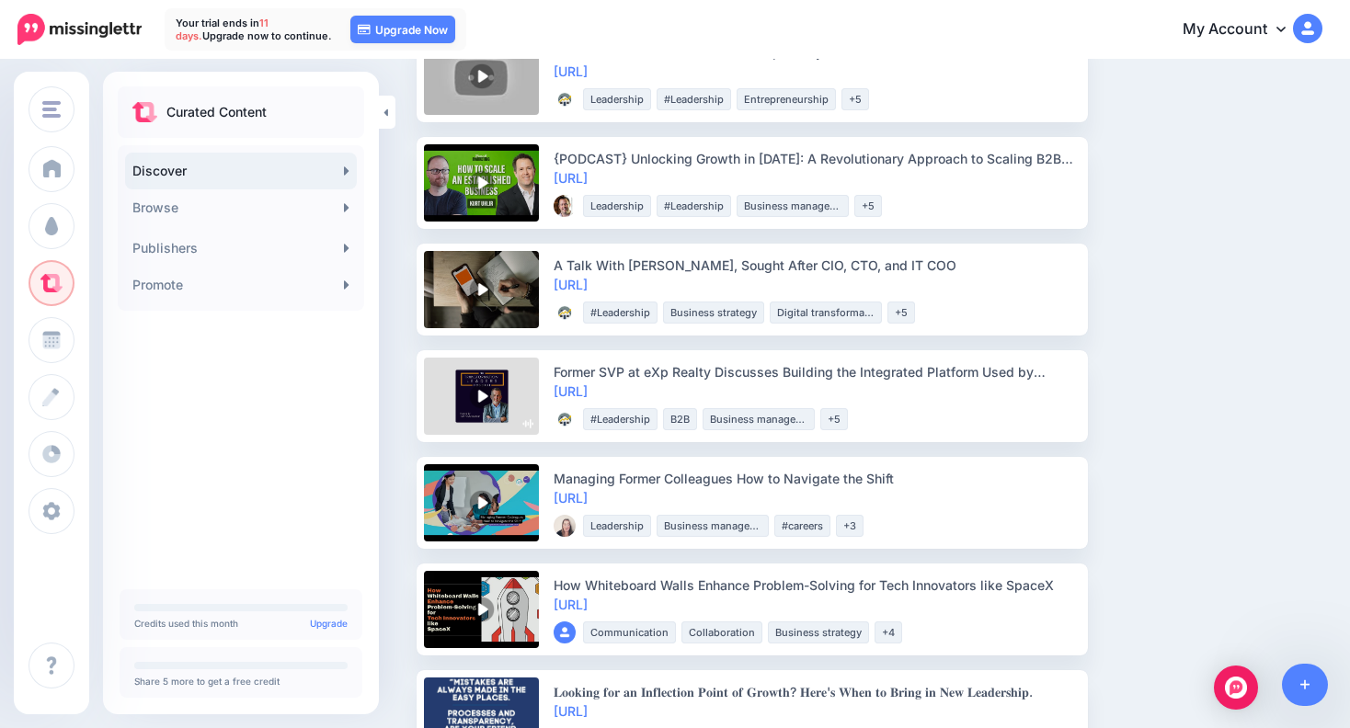
scroll to position [425, 0]
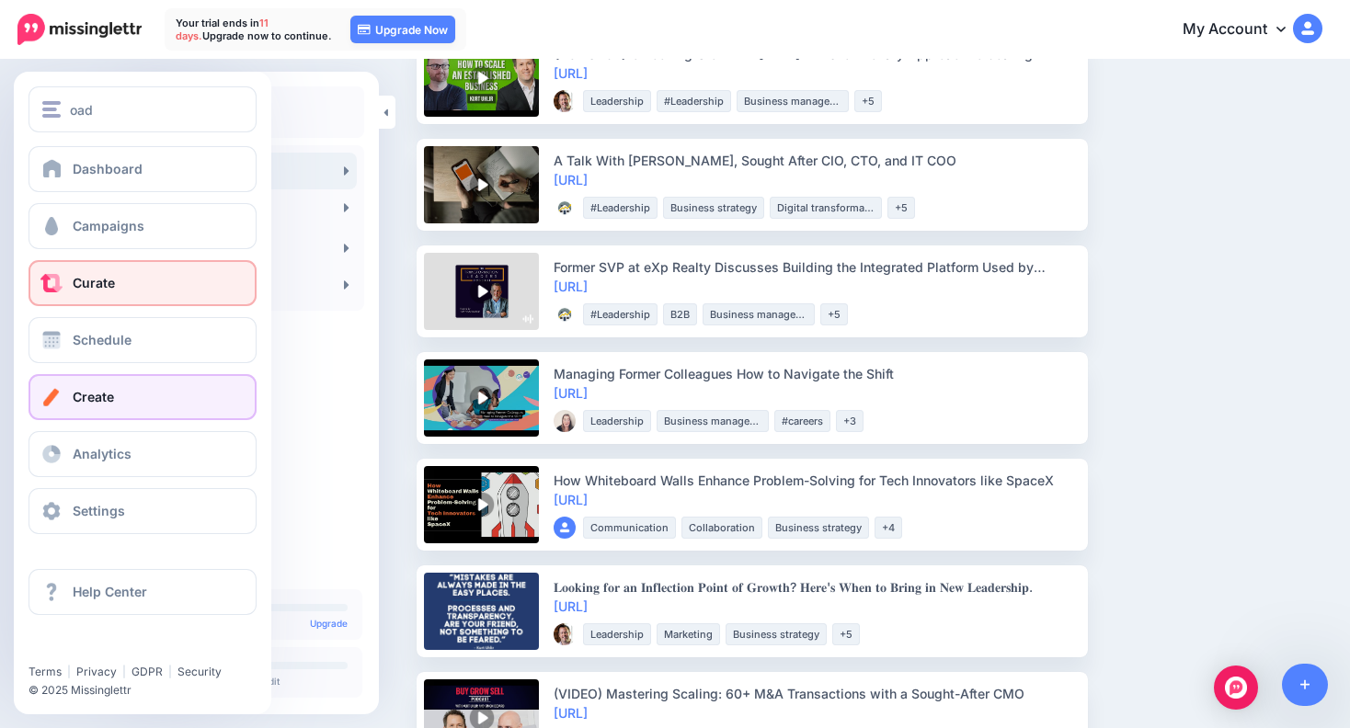
click at [36, 412] on link "Create" at bounding box center [143, 397] width 228 height 46
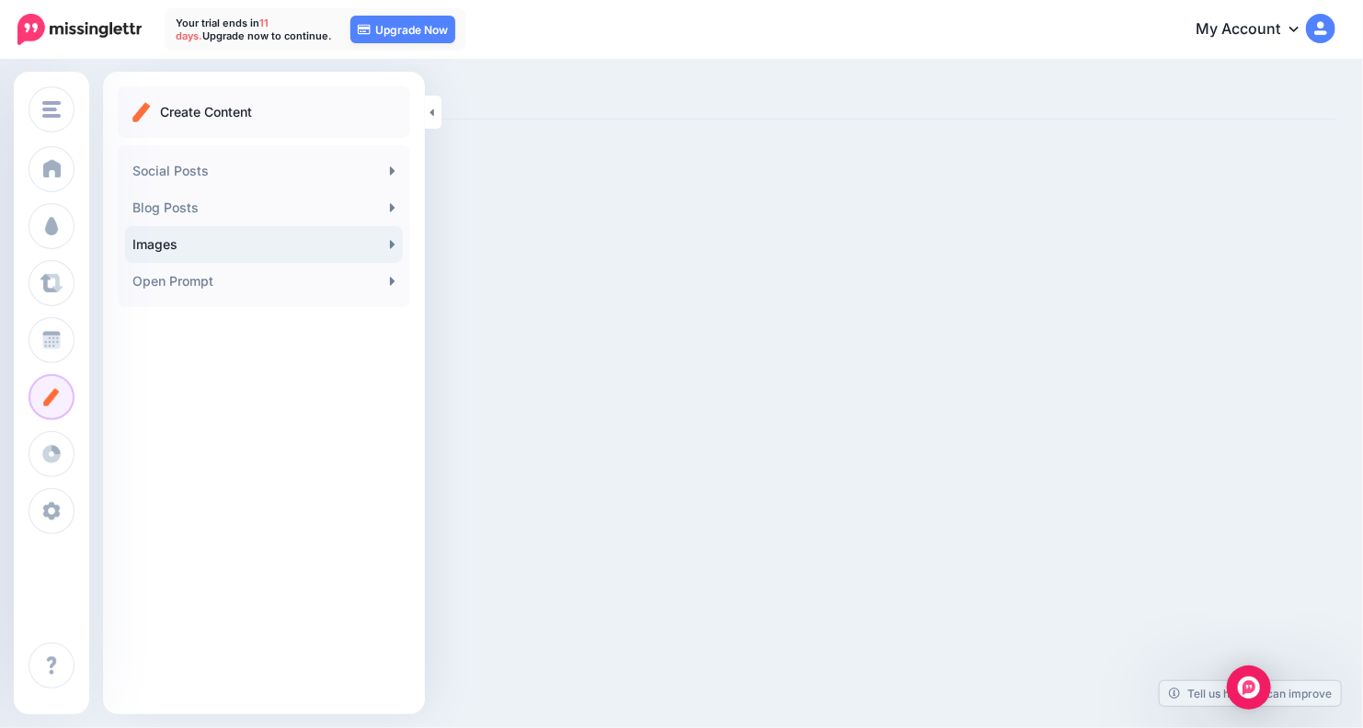
click at [235, 244] on link "Images" at bounding box center [264, 244] width 278 height 37
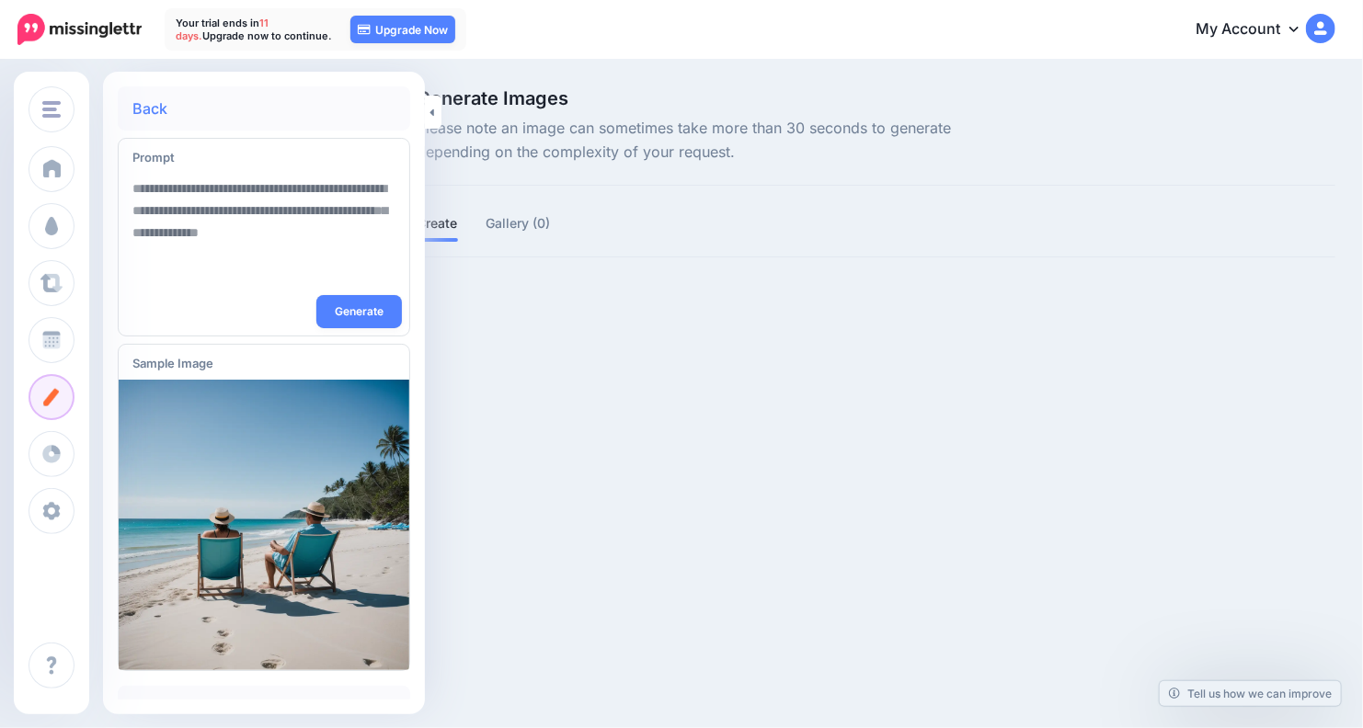
click at [227, 243] on textarea at bounding box center [263, 232] width 263 height 125
click at [439, 111] on link at bounding box center [433, 112] width 17 height 33
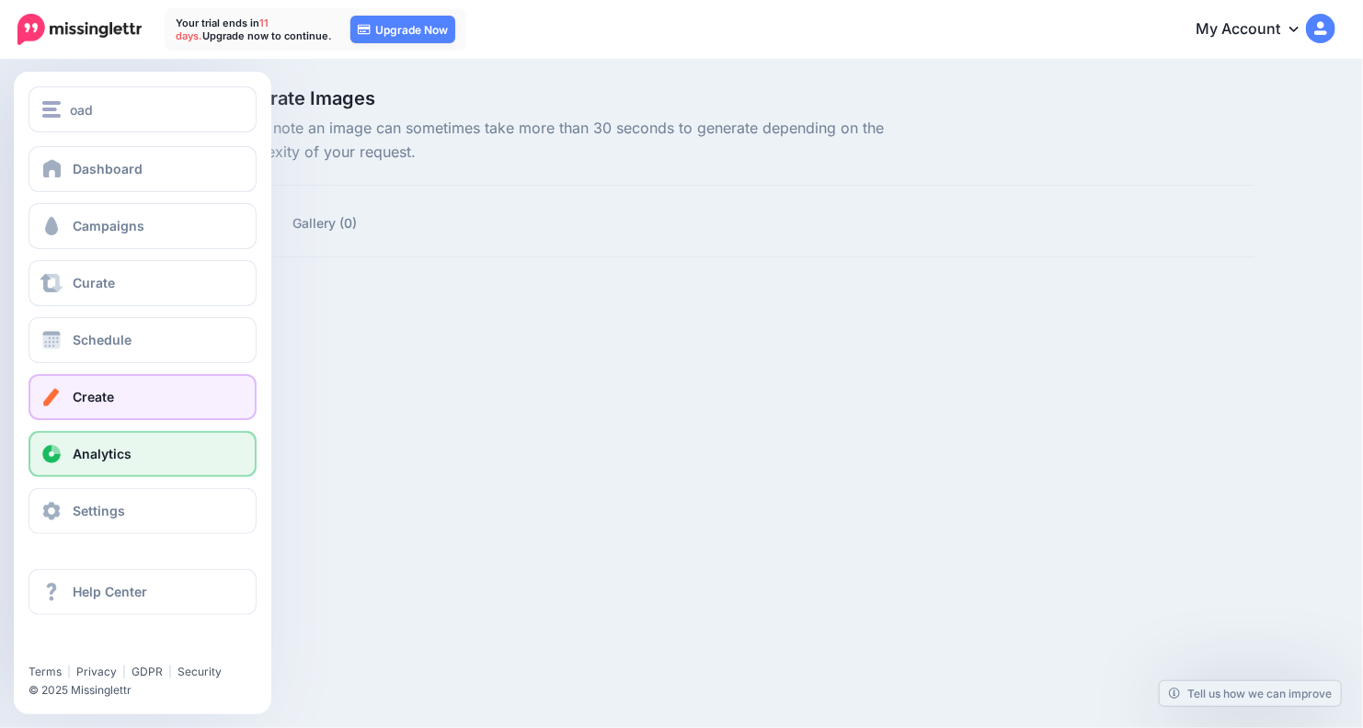
click at [51, 451] on span at bounding box center [52, 454] width 24 height 18
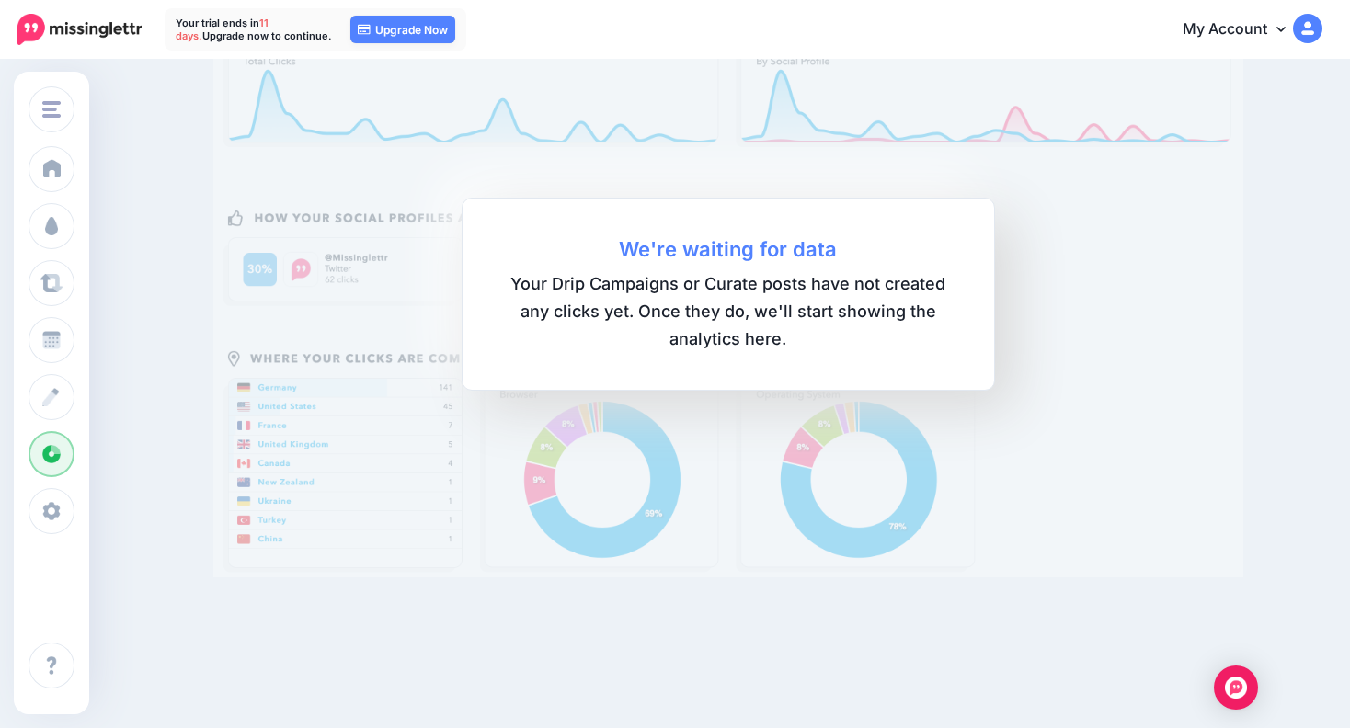
scroll to position [72, 0]
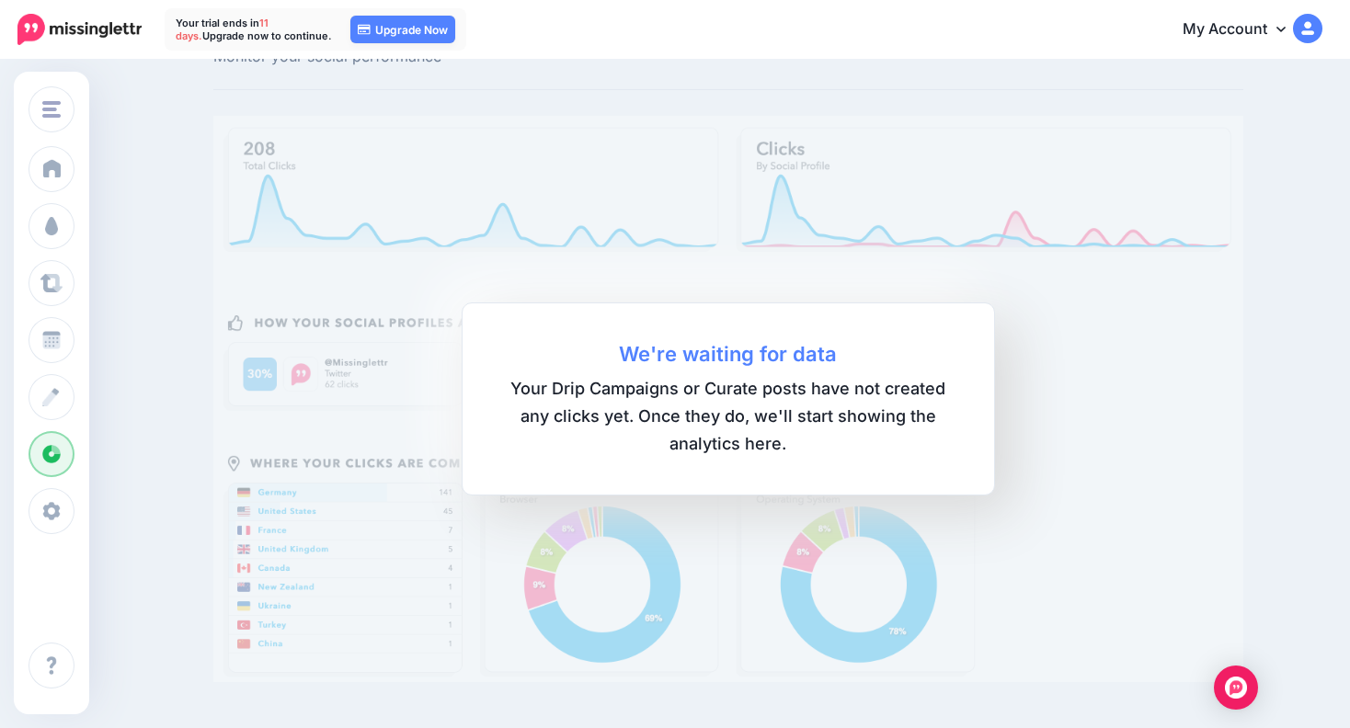
click at [1268, 387] on div "Analytics Monitor your social performance We're waiting for data Your Drip Camp…" at bounding box center [675, 357] width 1350 height 734
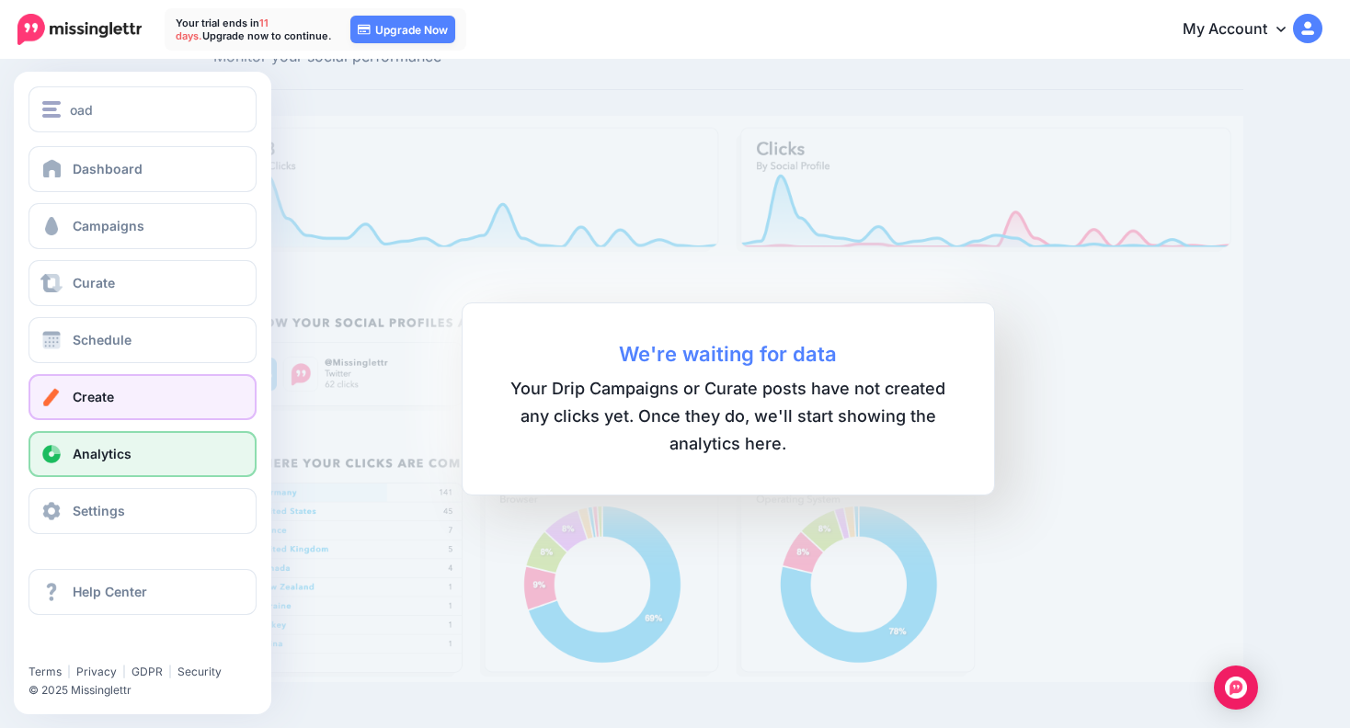
click at [51, 394] on span at bounding box center [52, 397] width 24 height 18
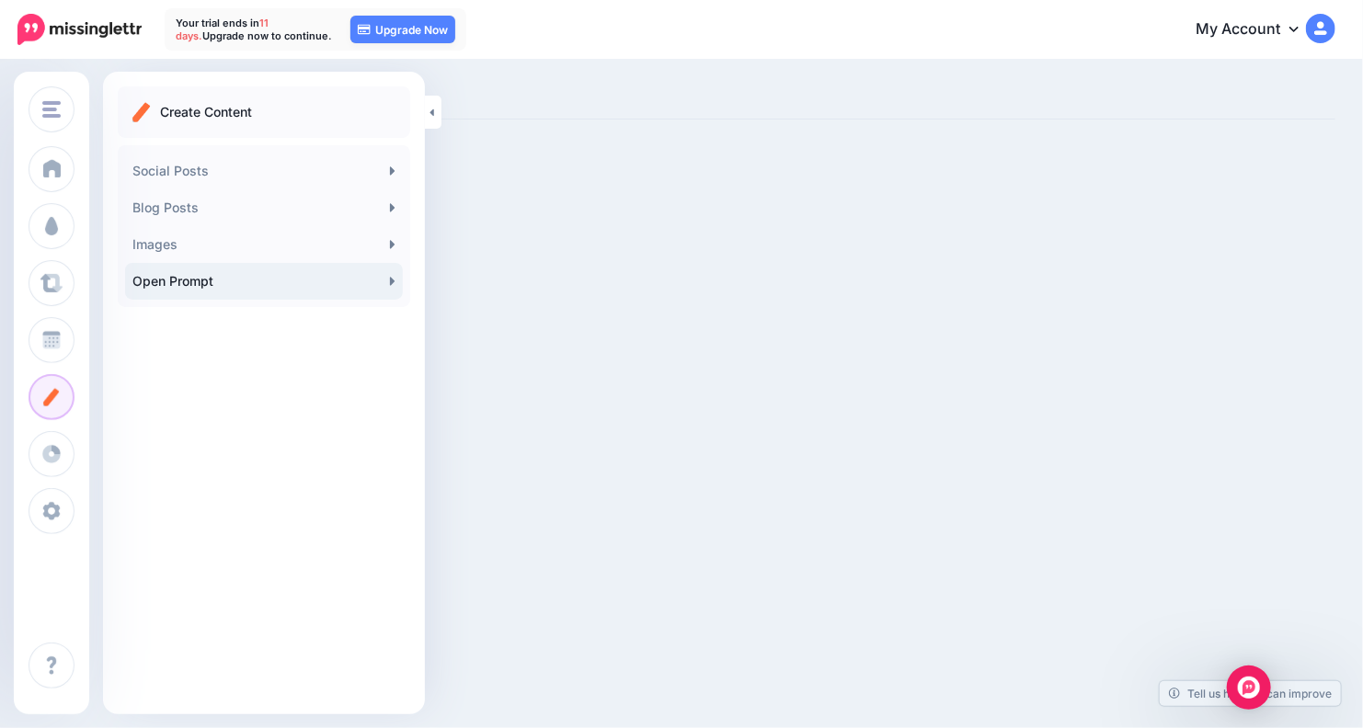
click at [275, 277] on link "Open Prompt" at bounding box center [264, 281] width 278 height 37
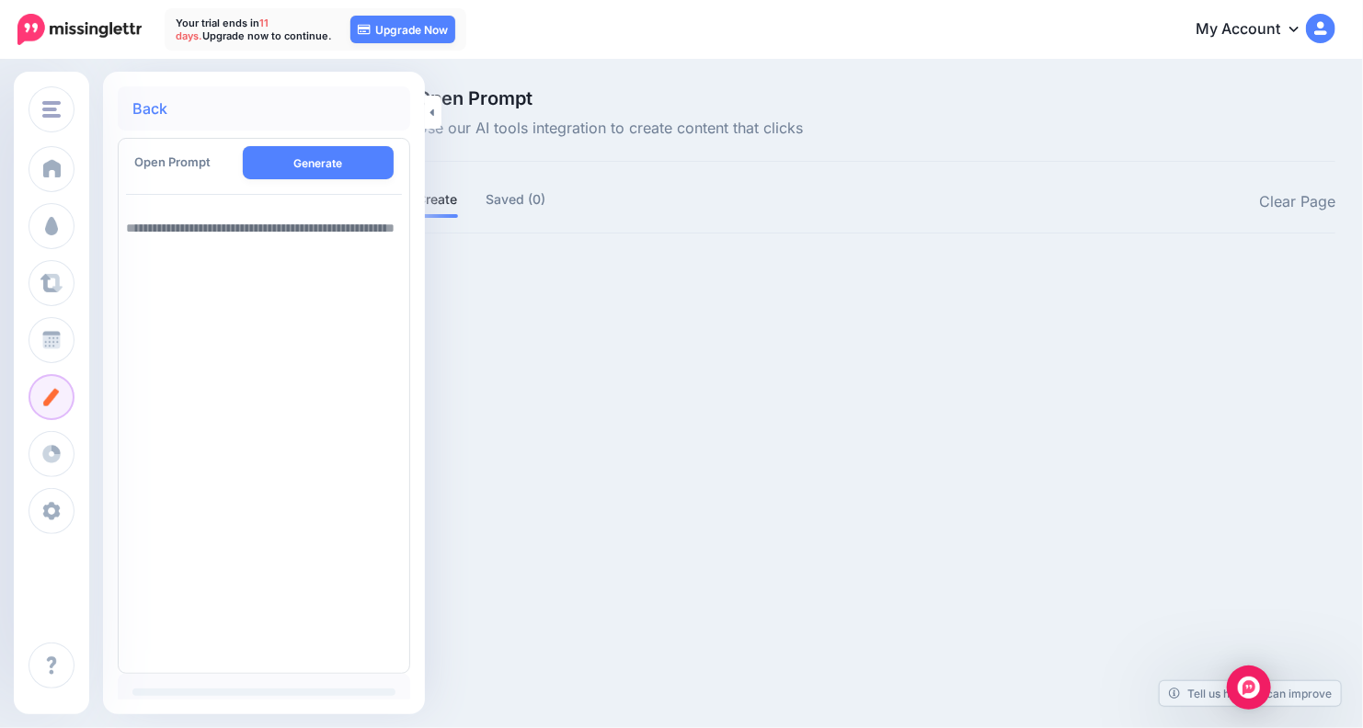
click at [154, 108] on link "Back" at bounding box center [149, 108] width 35 height 15
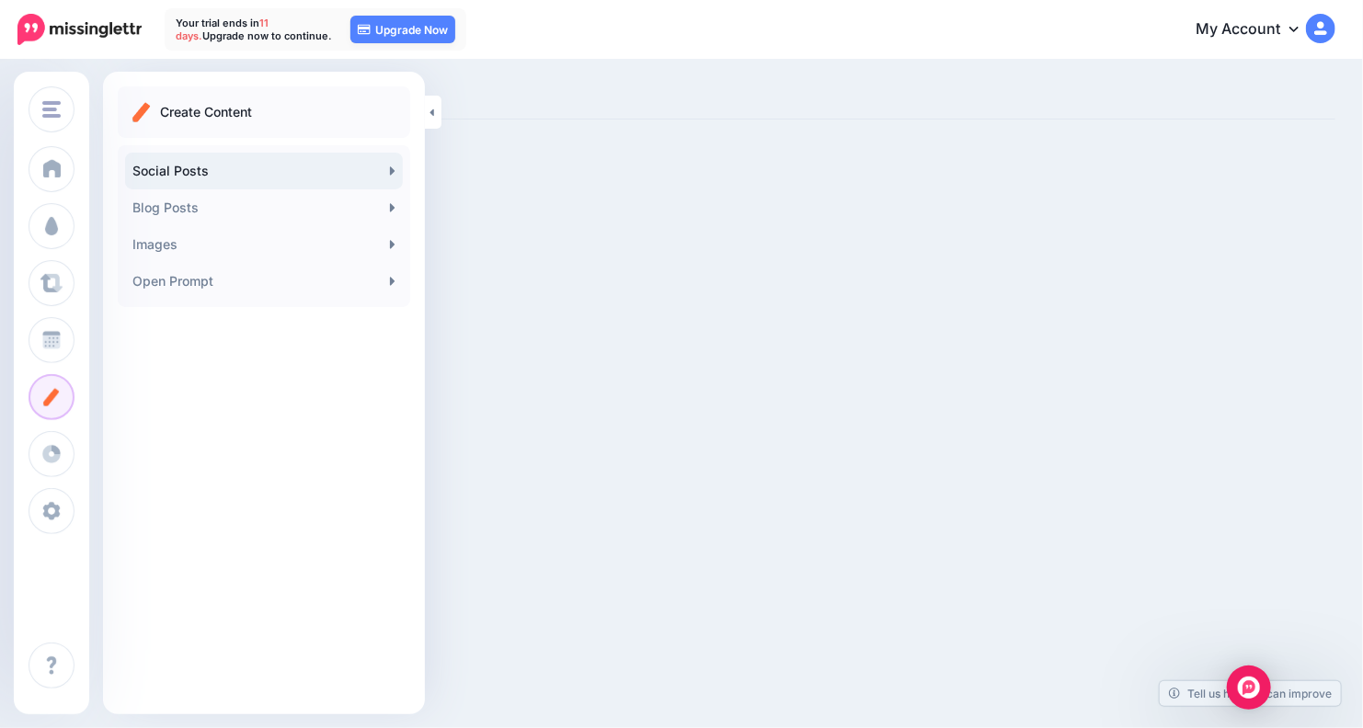
click at [247, 166] on link "Social Posts" at bounding box center [264, 171] width 278 height 37
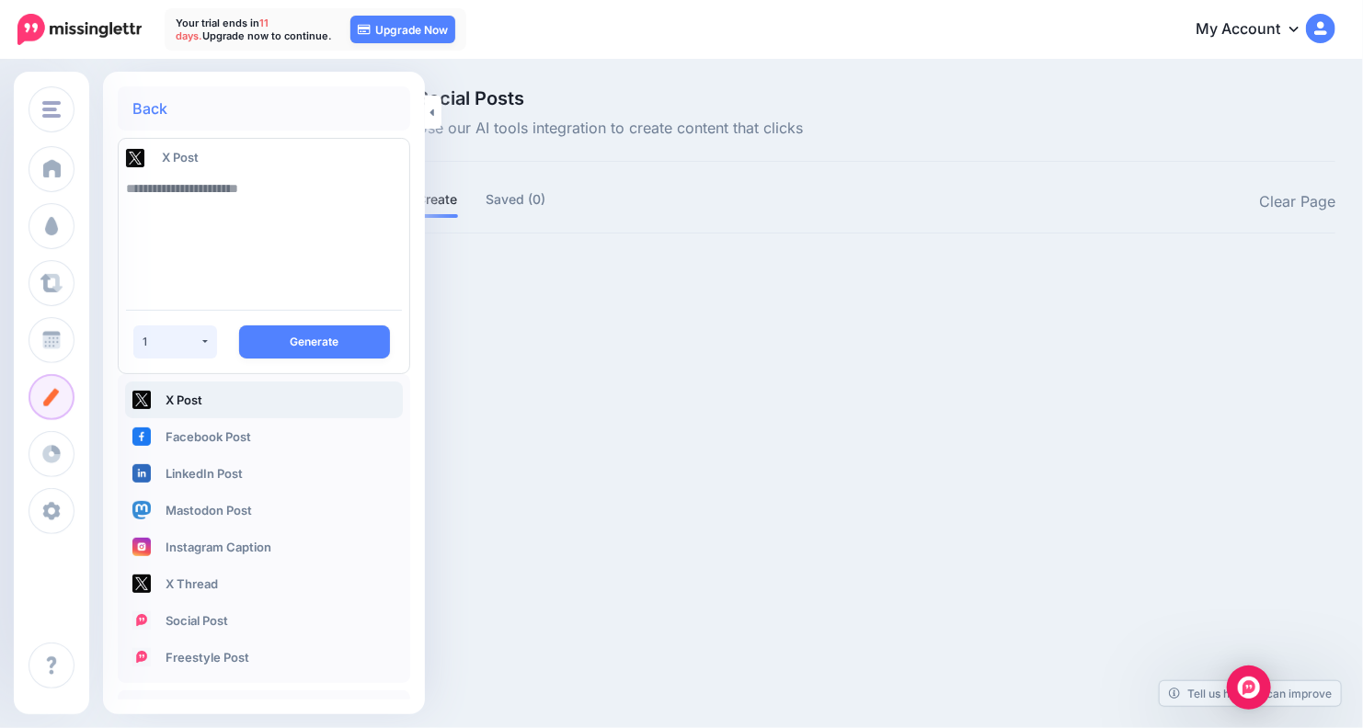
click at [206, 331] on button "1" at bounding box center [175, 341] width 84 height 33
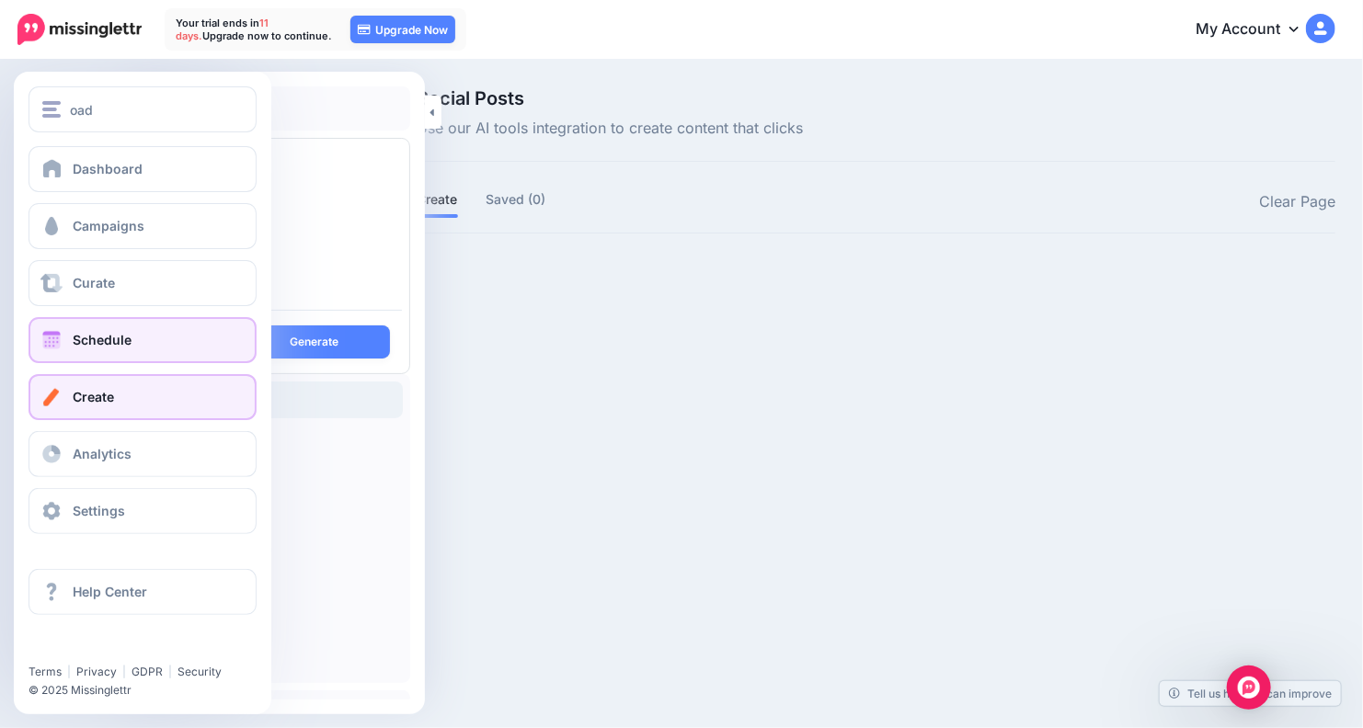
click at [90, 339] on span "Schedule" at bounding box center [102, 340] width 59 height 16
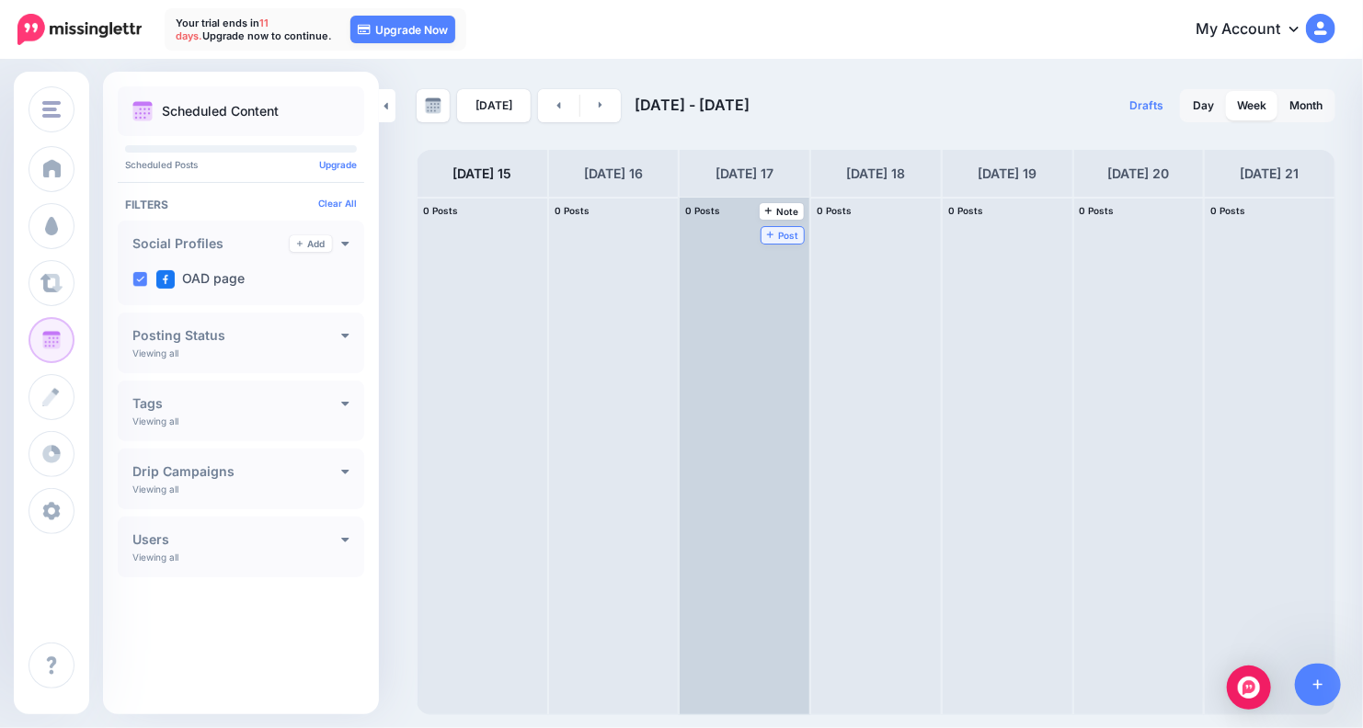
click at [779, 233] on span "Post" at bounding box center [783, 235] width 32 height 9
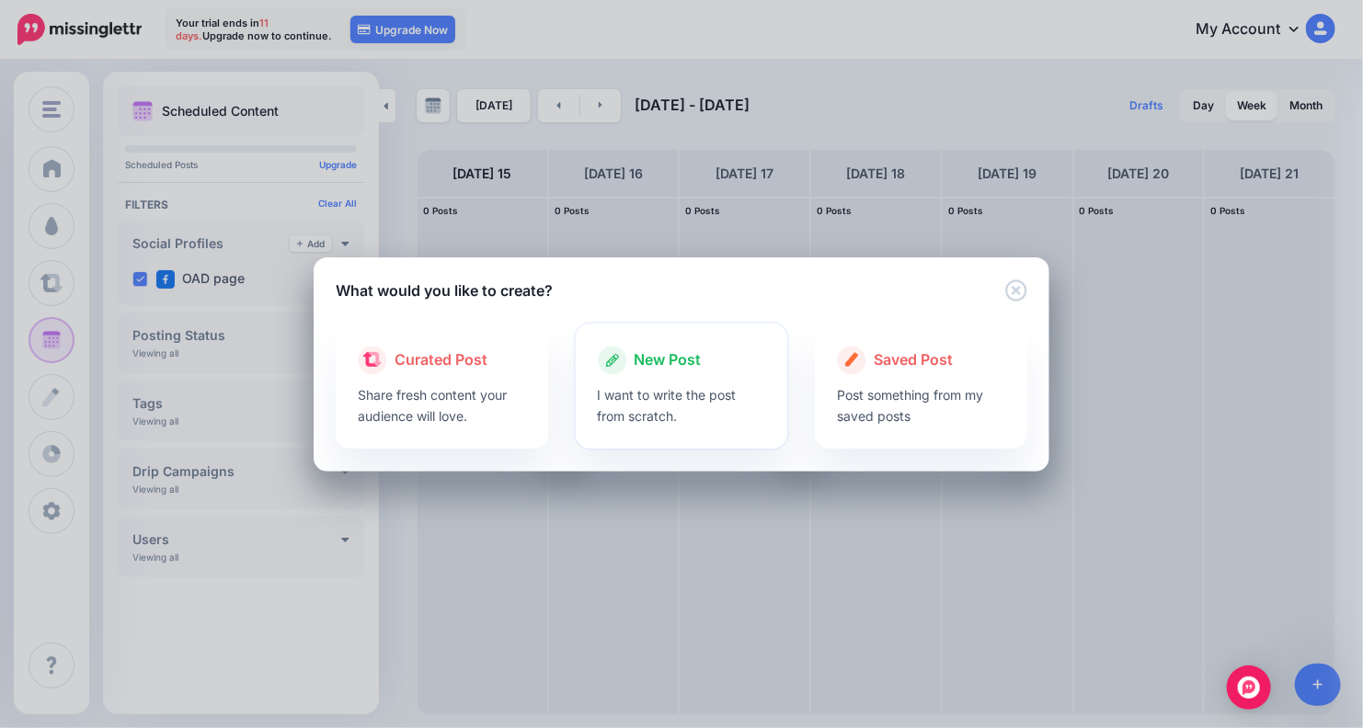
click at [659, 407] on p "I want to write the post from scratch." at bounding box center [682, 405] width 168 height 42
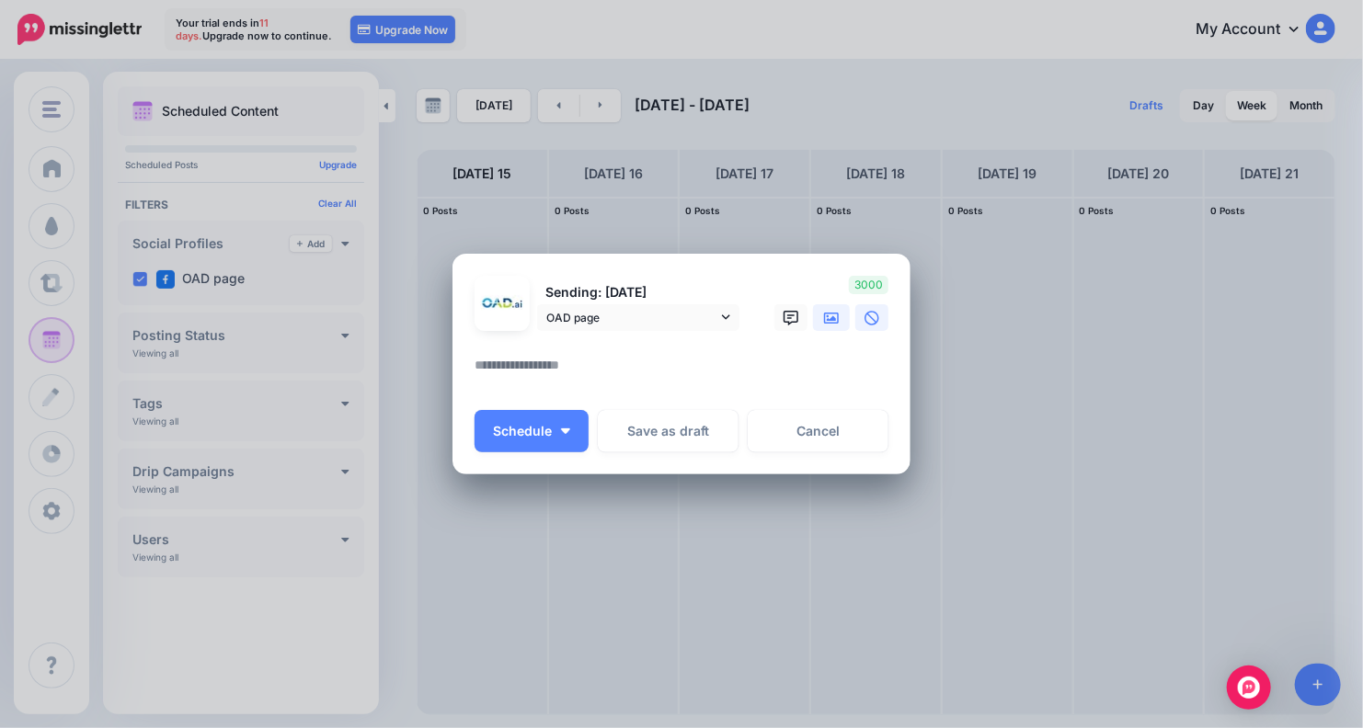
click at [839, 314] on link at bounding box center [831, 317] width 37 height 27
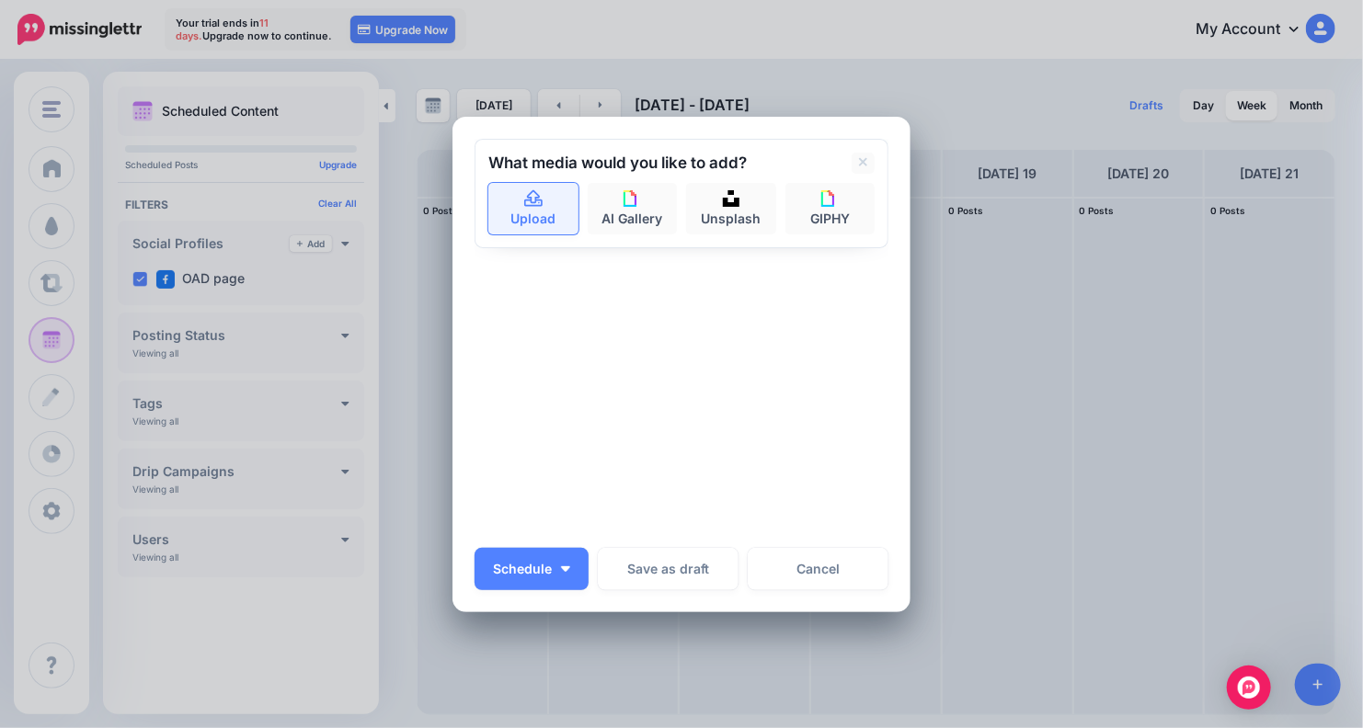
click at [533, 212] on link "Upload" at bounding box center [533, 208] width 90 height 51
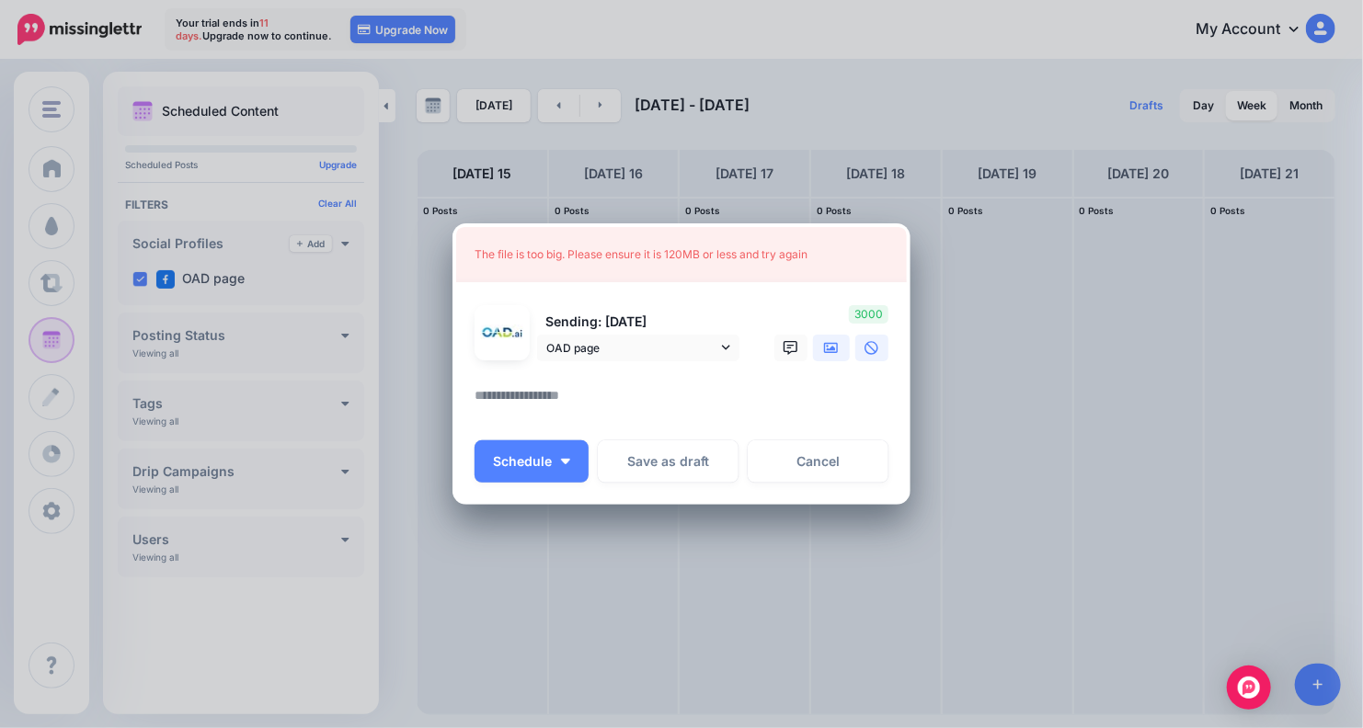
click at [837, 344] on icon at bounding box center [831, 348] width 15 height 15
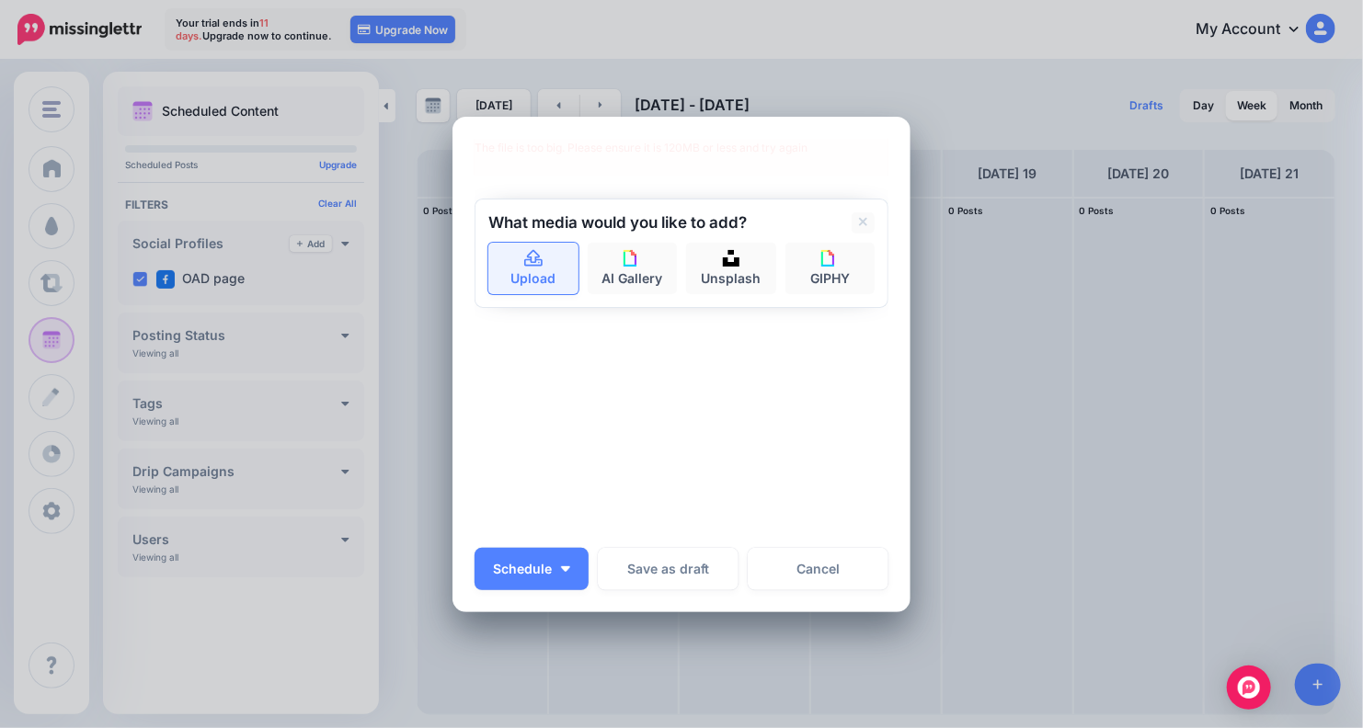
click at [539, 251] on link "Upload" at bounding box center [533, 268] width 90 height 51
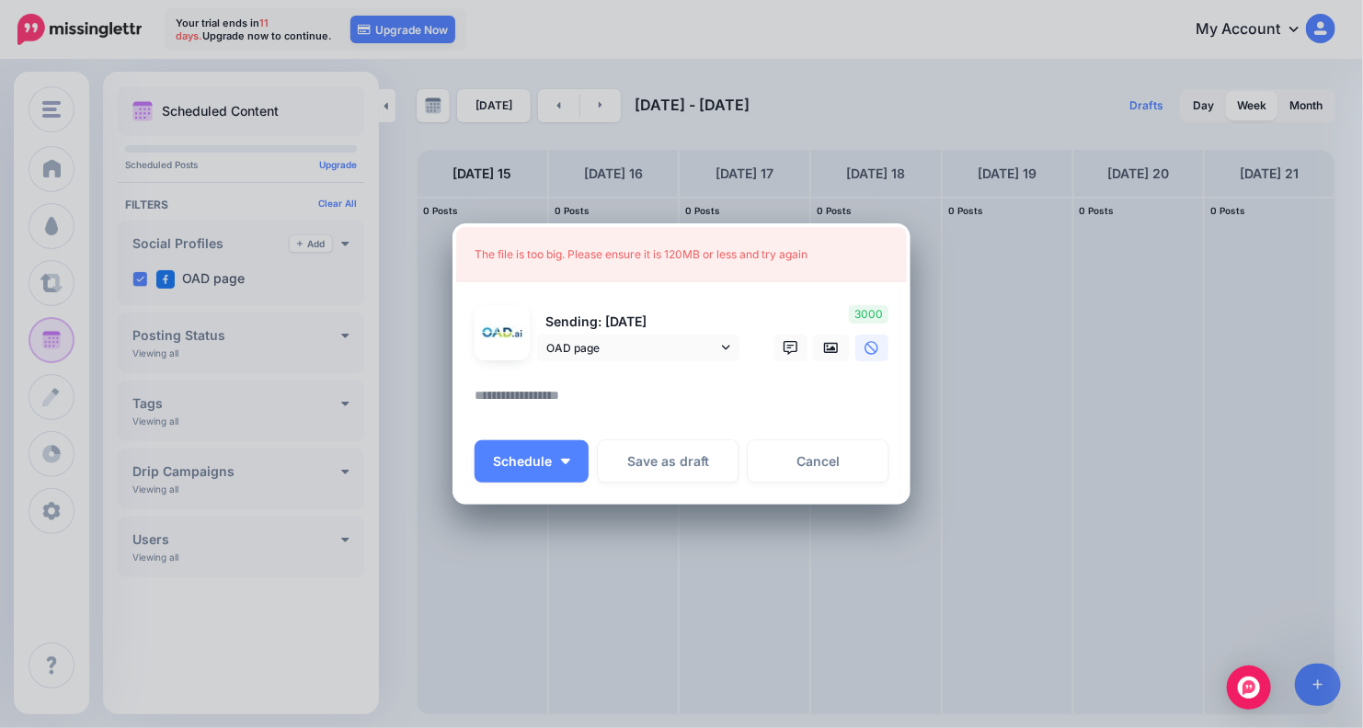
click at [1166, 495] on div "Create Post Loading The file is too big. Please ensure it is 120MB or less and …" at bounding box center [681, 364] width 1363 height 728
click at [572, 457] on button "Schedule" at bounding box center [531, 461] width 114 height 42
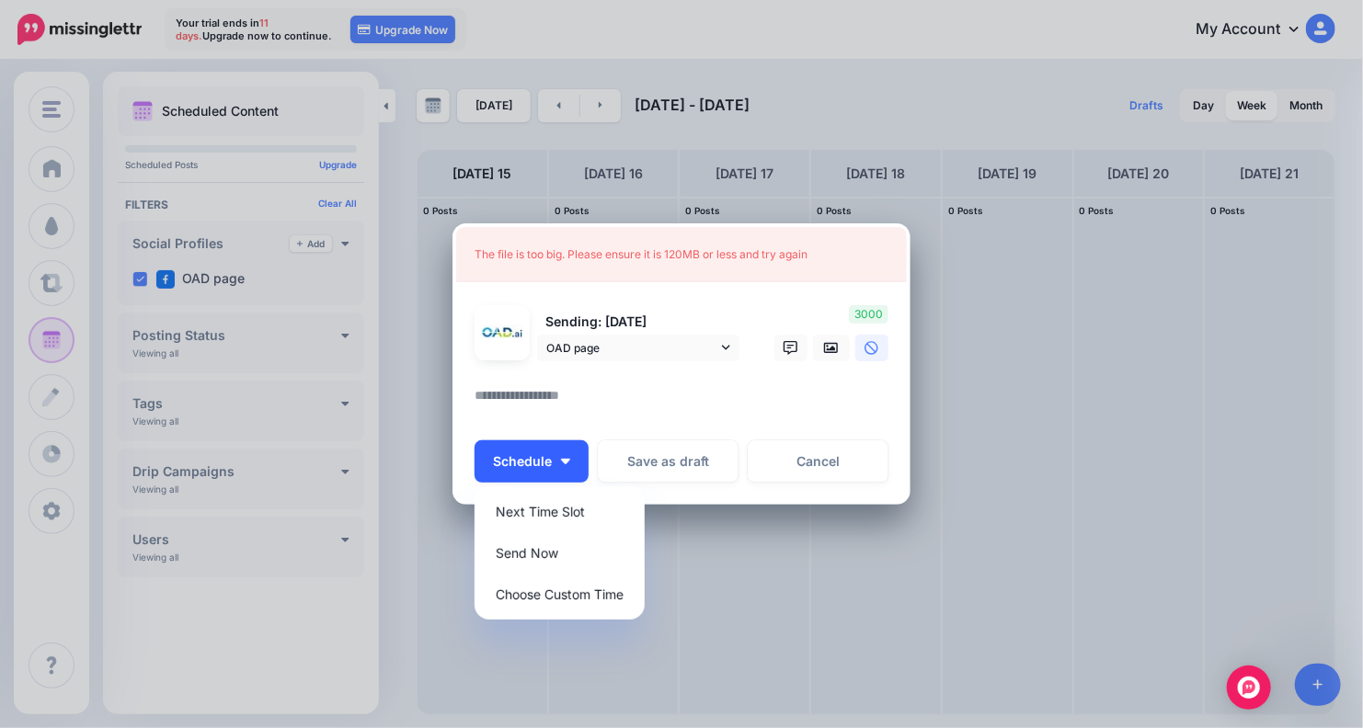
click at [572, 457] on button "Schedule" at bounding box center [531, 461] width 114 height 42
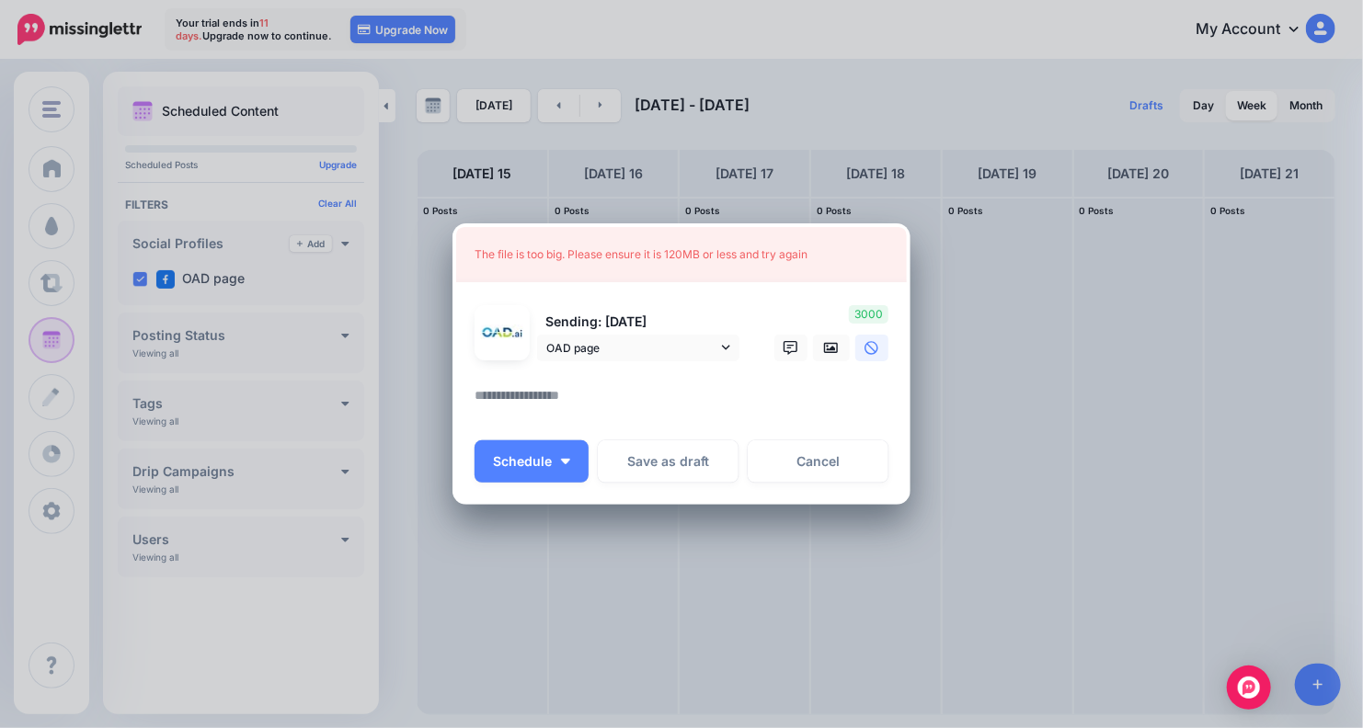
click at [630, 391] on textarea at bounding box center [685, 402] width 423 height 36
click at [785, 344] on icon at bounding box center [790, 348] width 15 height 15
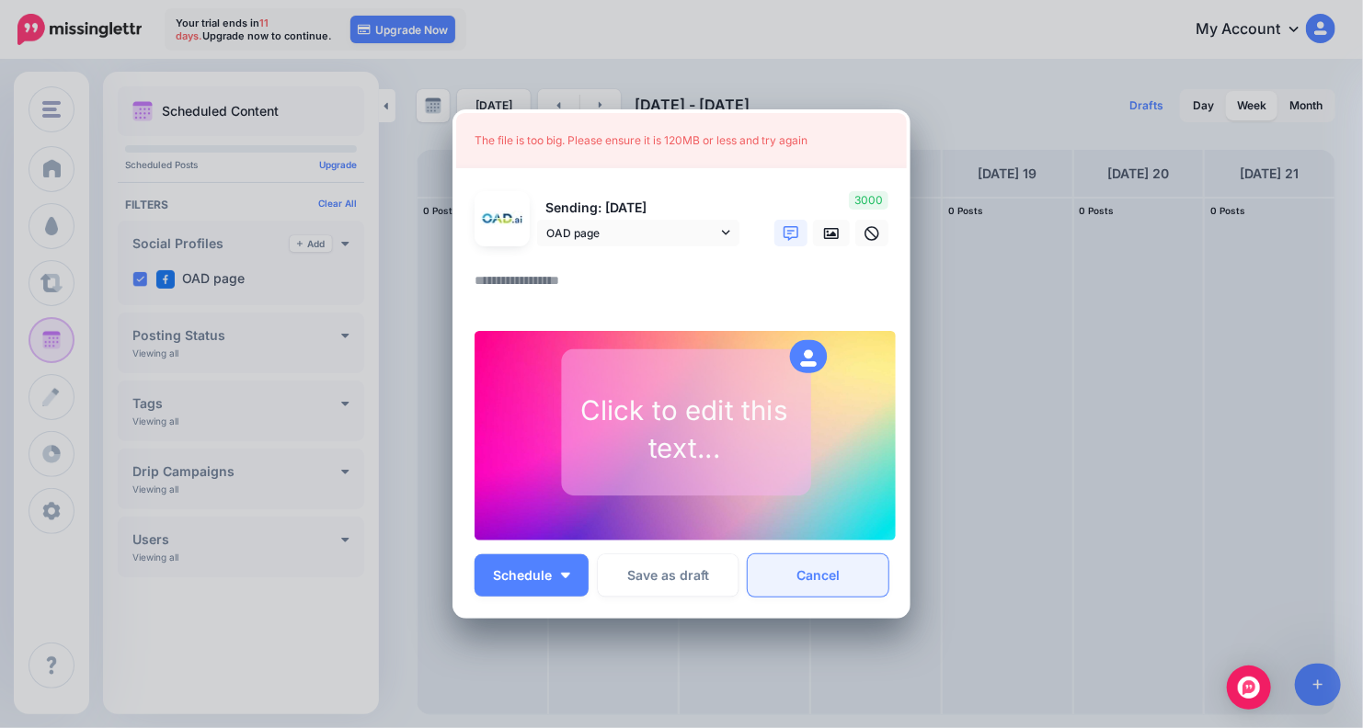
click at [821, 570] on link "Cancel" at bounding box center [817, 575] width 141 height 42
